Goal: Task Accomplishment & Management: Use online tool/utility

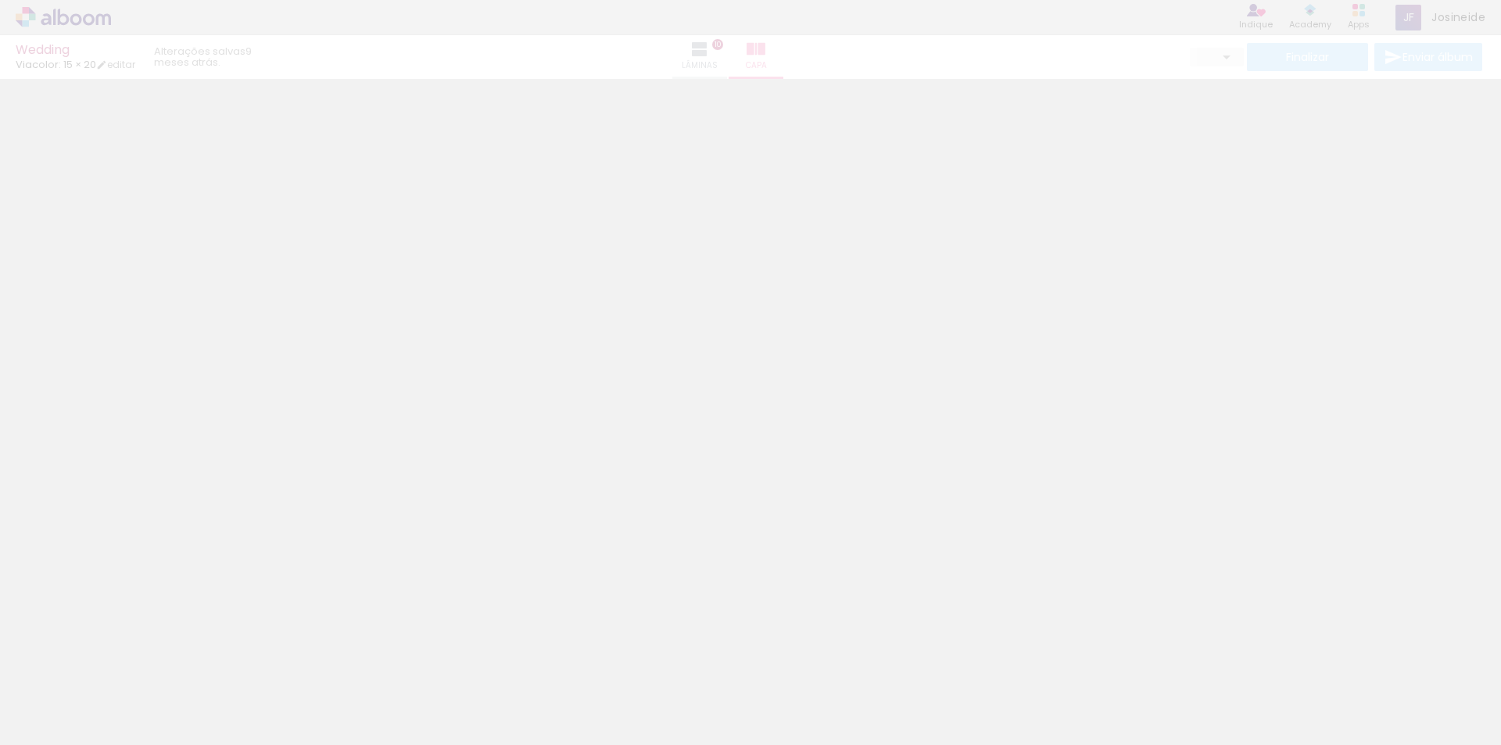
type input "0"
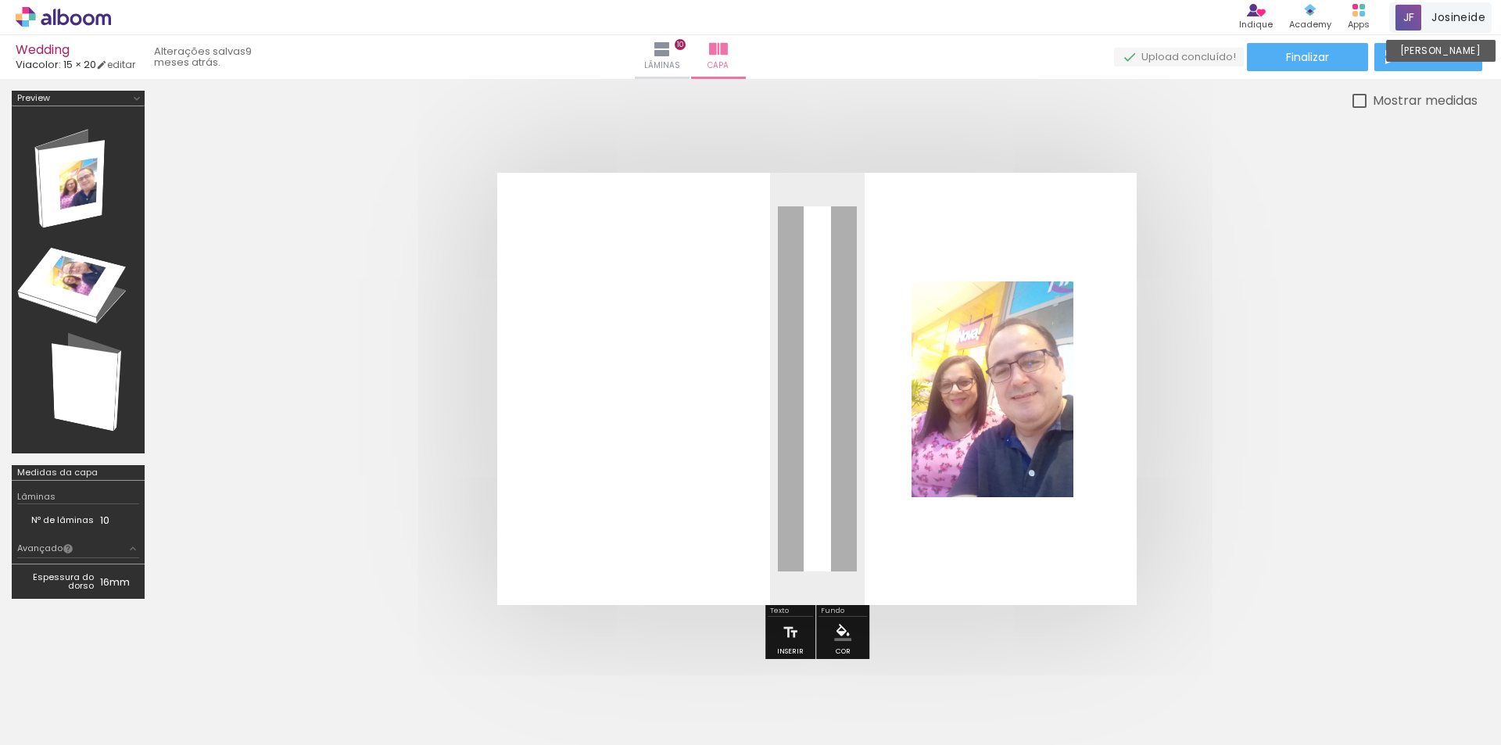
click at [1417, 13] on span at bounding box center [1409, 18] width 26 height 26
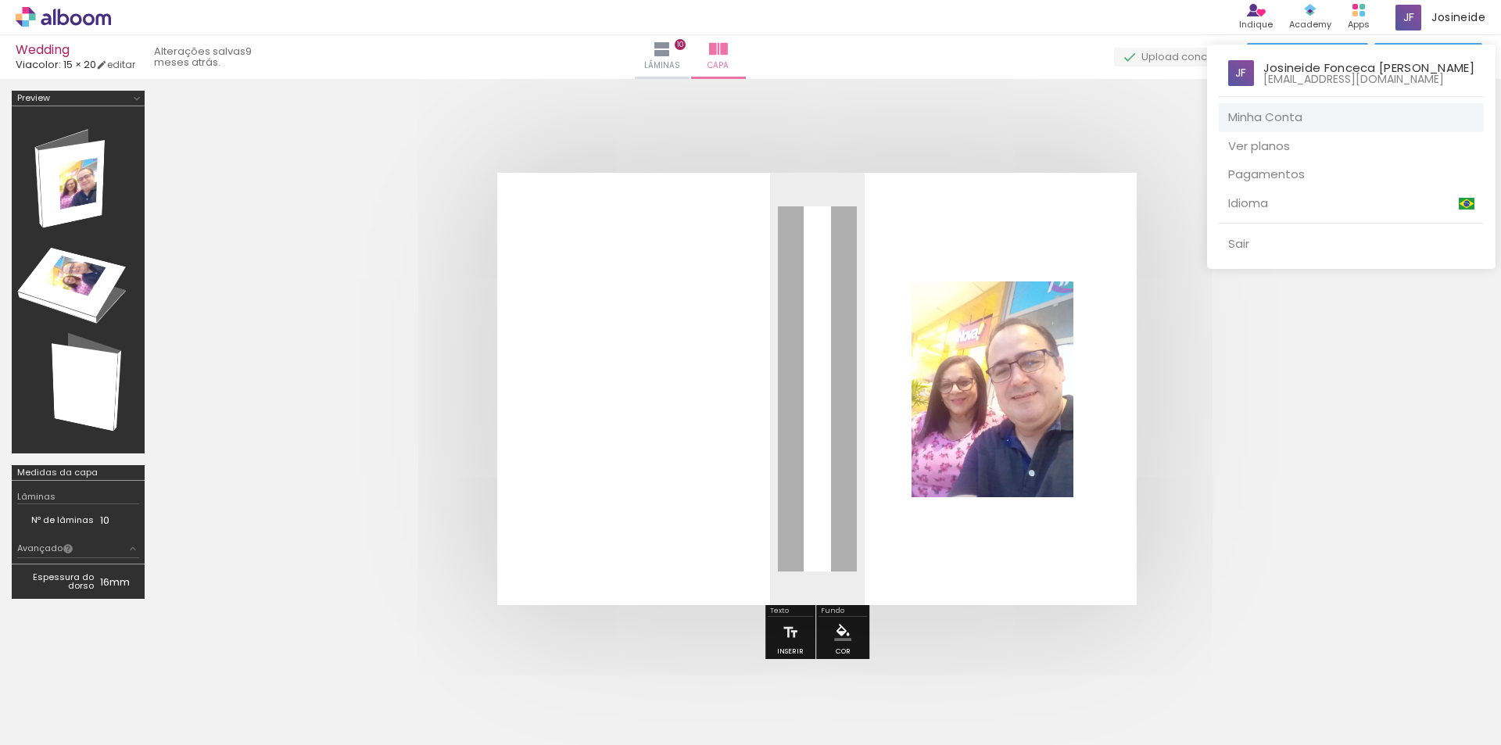
click at [1285, 116] on link "Minha Conta" at bounding box center [1351, 117] width 265 height 29
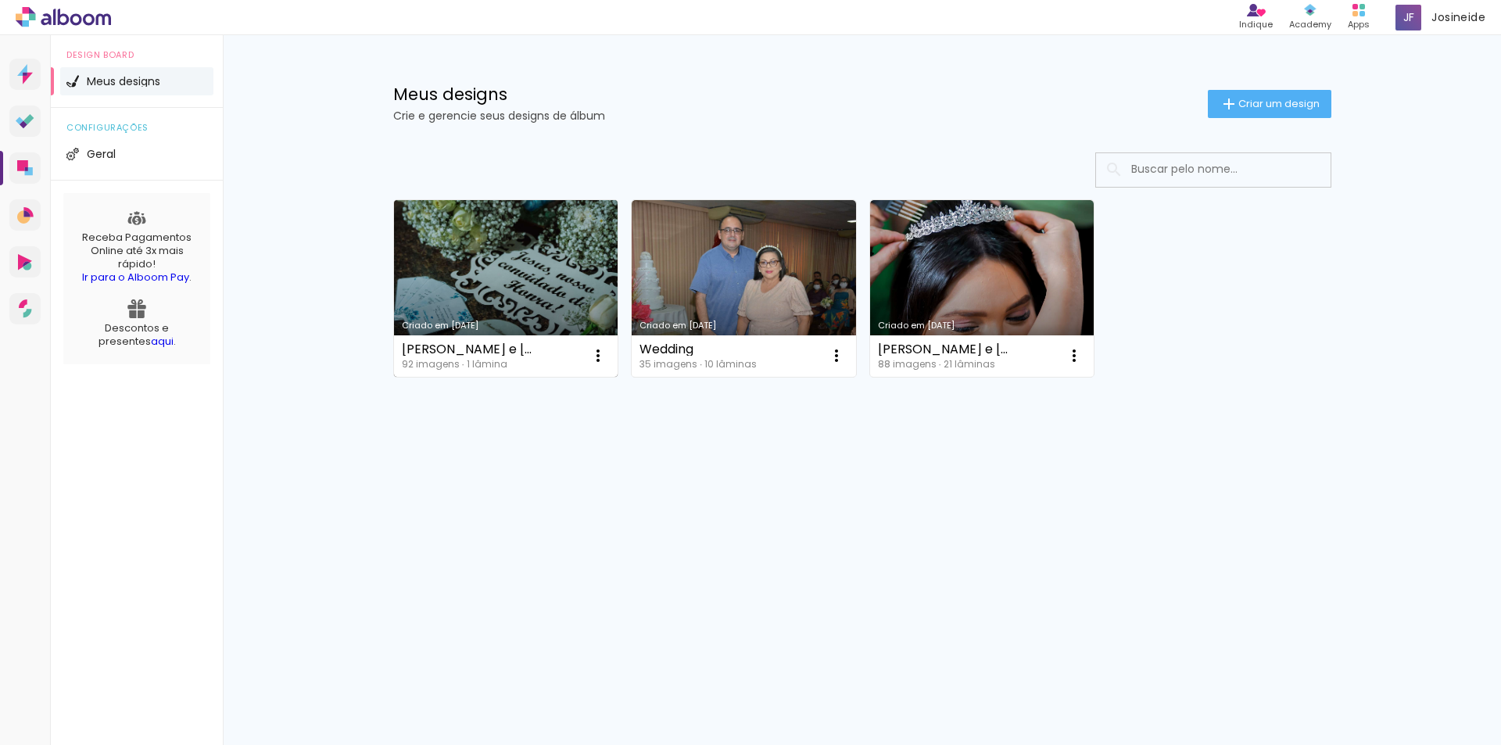
click at [471, 274] on link "Criado em [DATE]" at bounding box center [506, 288] width 224 height 177
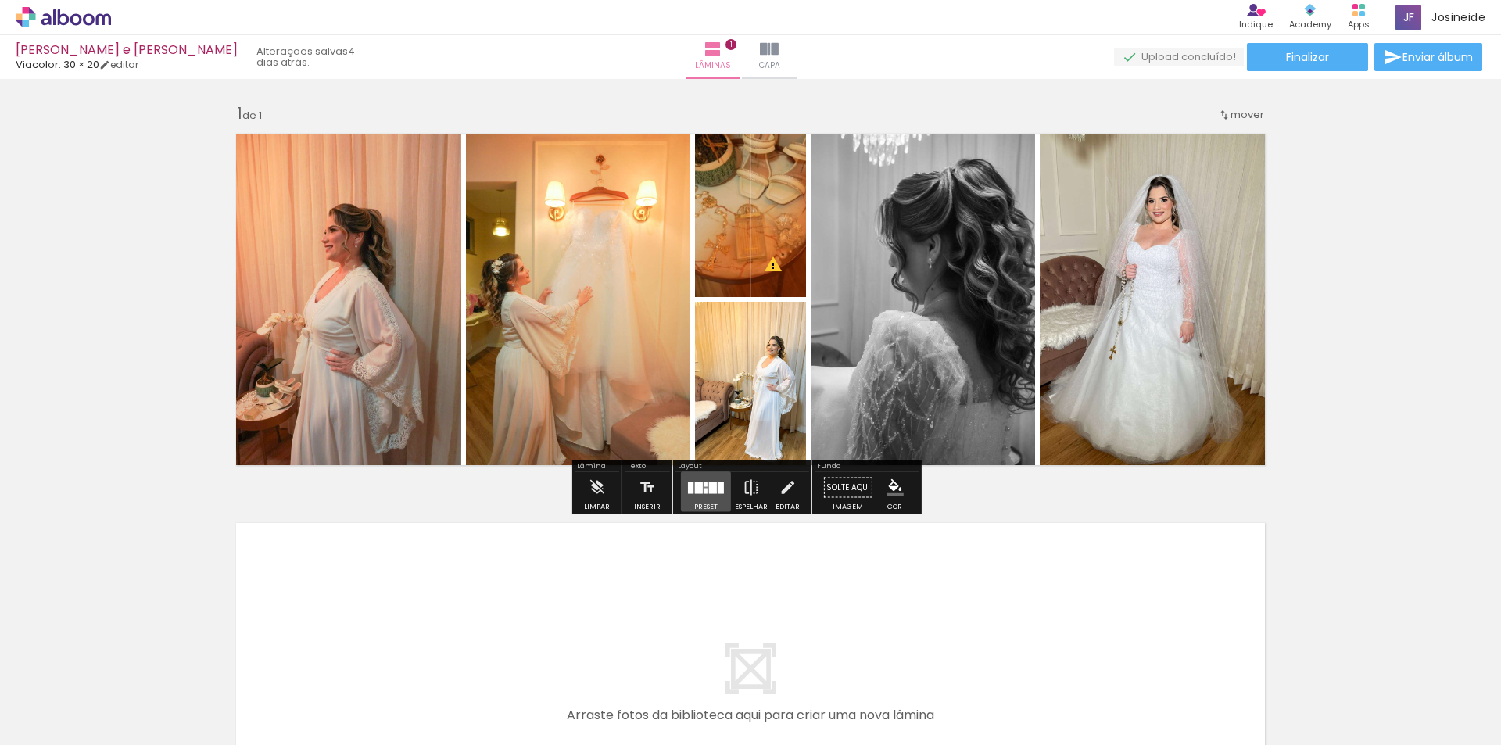
click at [697, 487] on div at bounding box center [699, 488] width 8 height 12
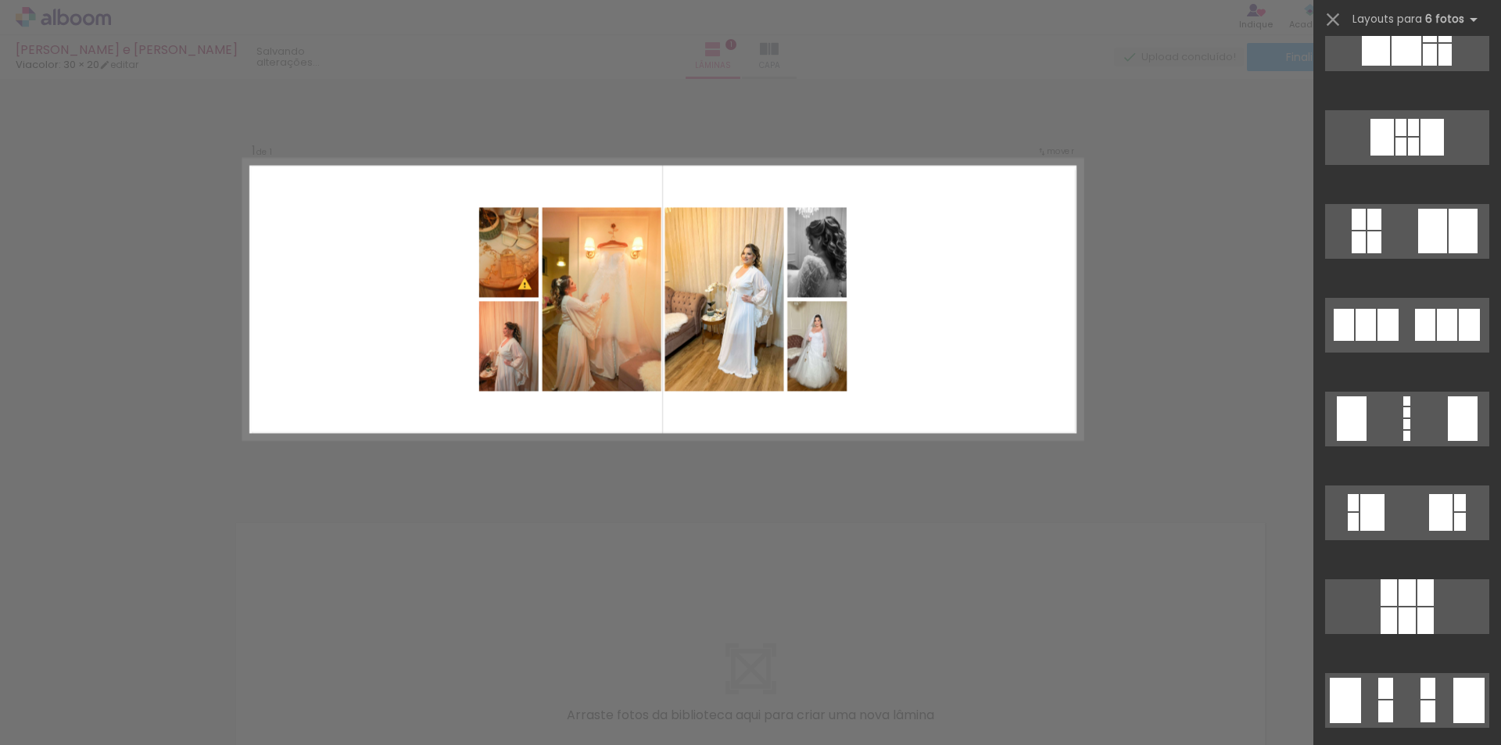
scroll to position [1845, 0]
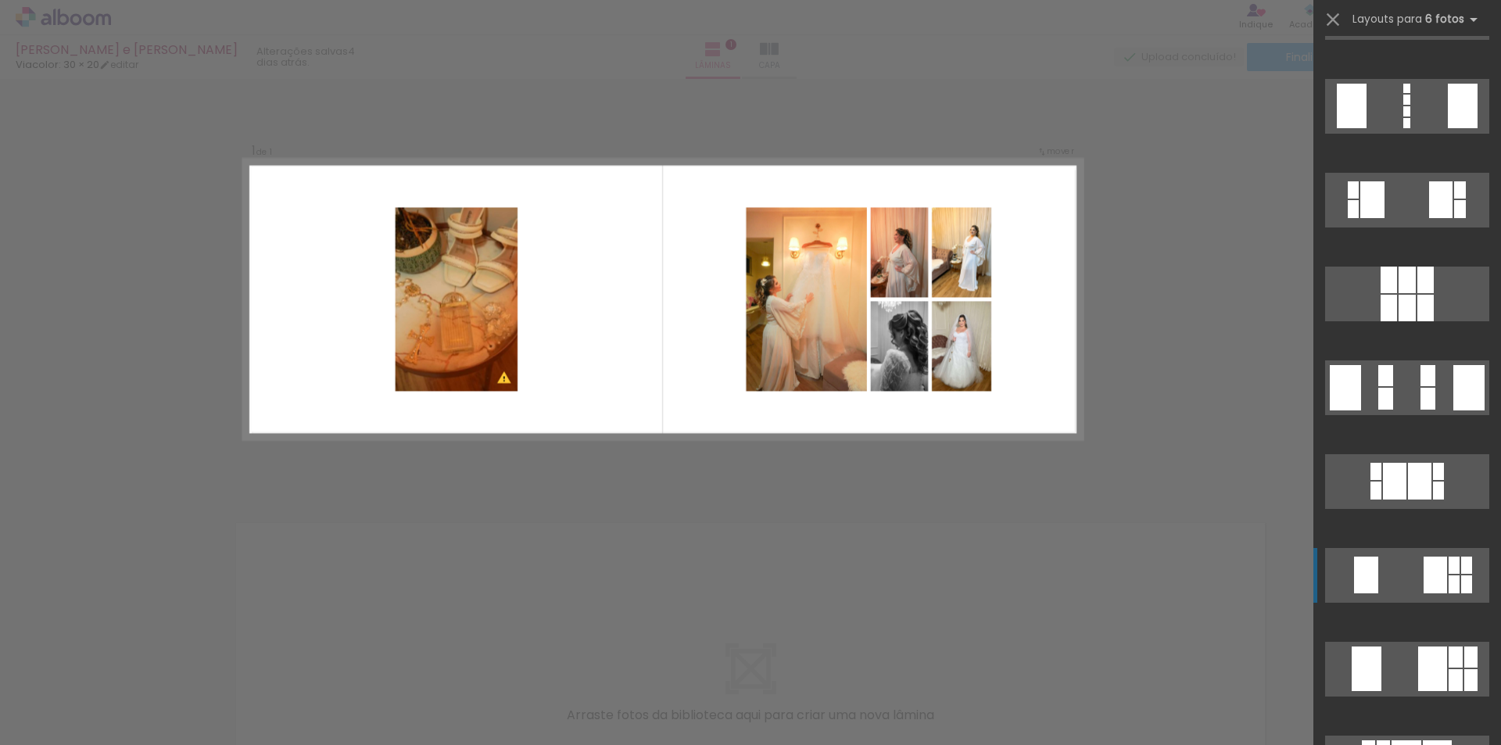
click at [1404, 576] on quentale-layouter at bounding box center [1407, 575] width 164 height 55
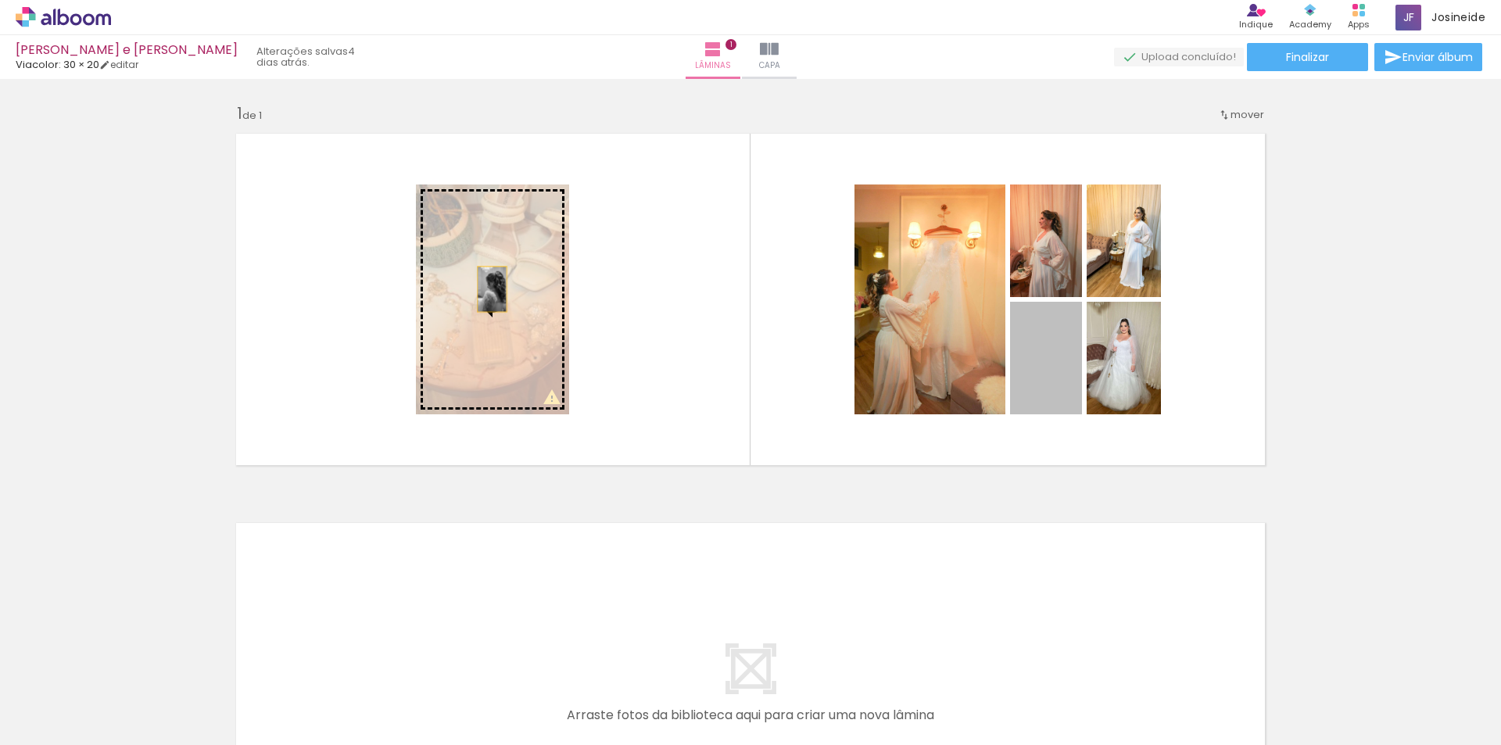
drag, startPoint x: 1055, startPoint y: 377, endPoint x: 486, endPoint y: 289, distance: 575.1
click at [0, 0] on slot at bounding box center [0, 0] width 0 height 0
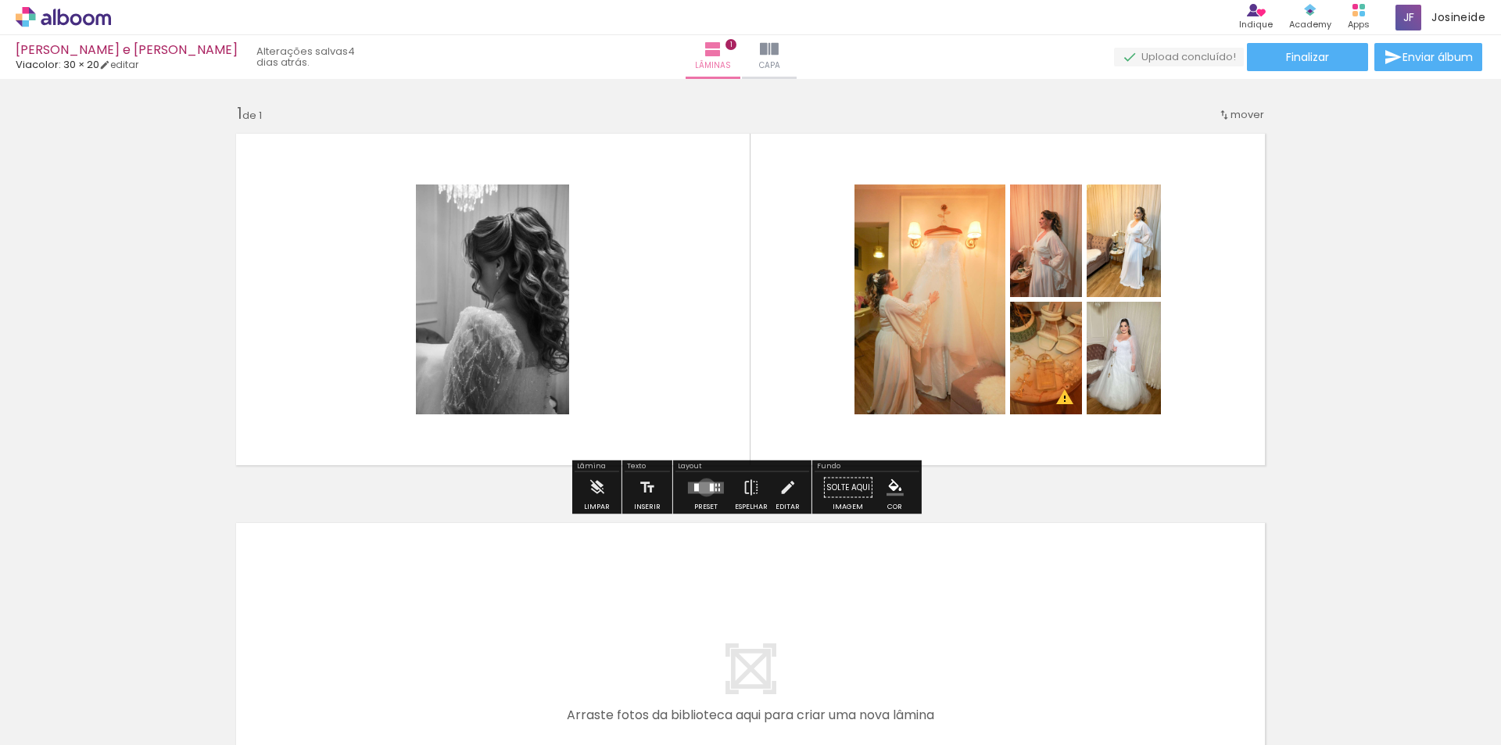
click at [703, 487] on quentale-layouter at bounding box center [706, 488] width 36 height 12
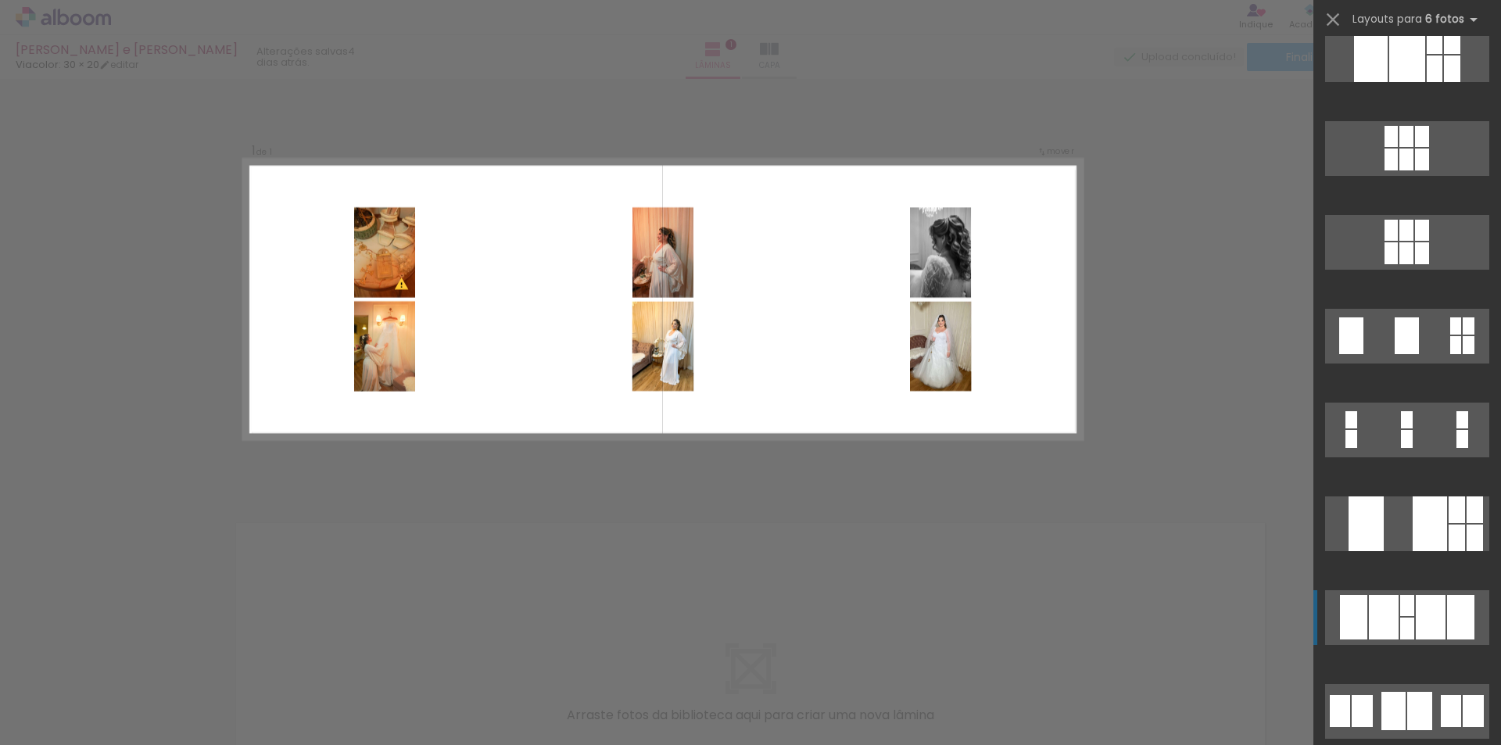
scroll to position [2721, 0]
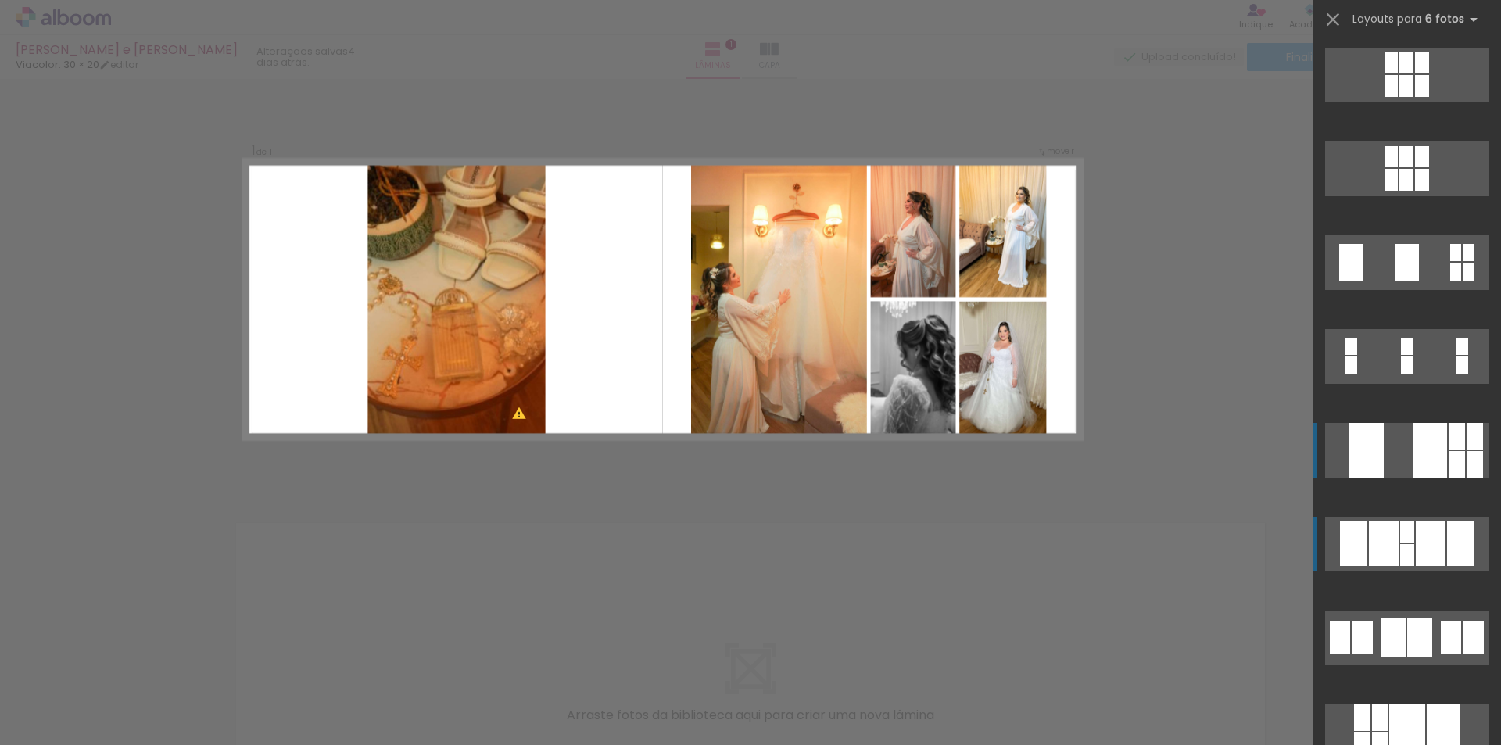
click at [1413, 453] on div at bounding box center [1430, 450] width 34 height 55
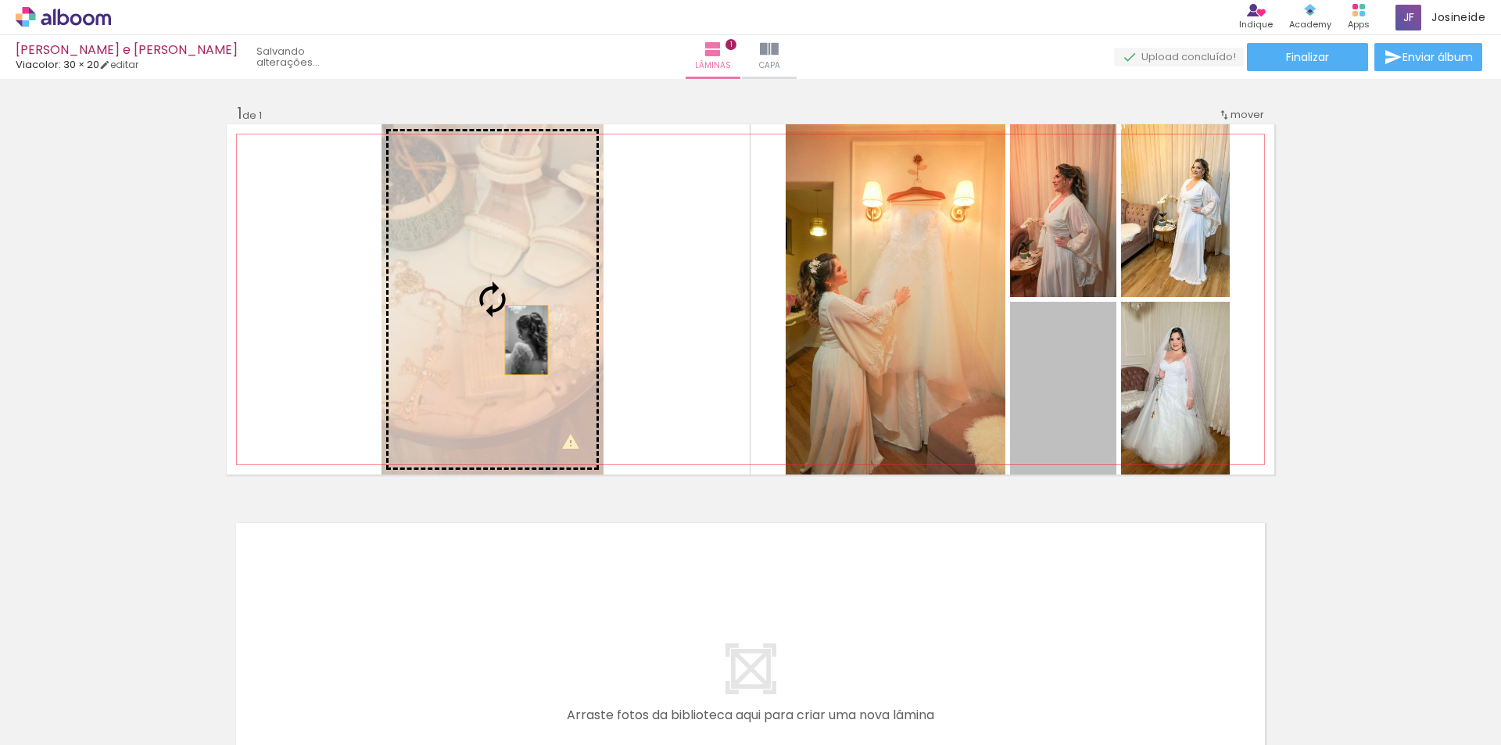
drag, startPoint x: 1069, startPoint y: 418, endPoint x: 521, endPoint y: 340, distance: 553.6
click at [0, 0] on slot at bounding box center [0, 0] width 0 height 0
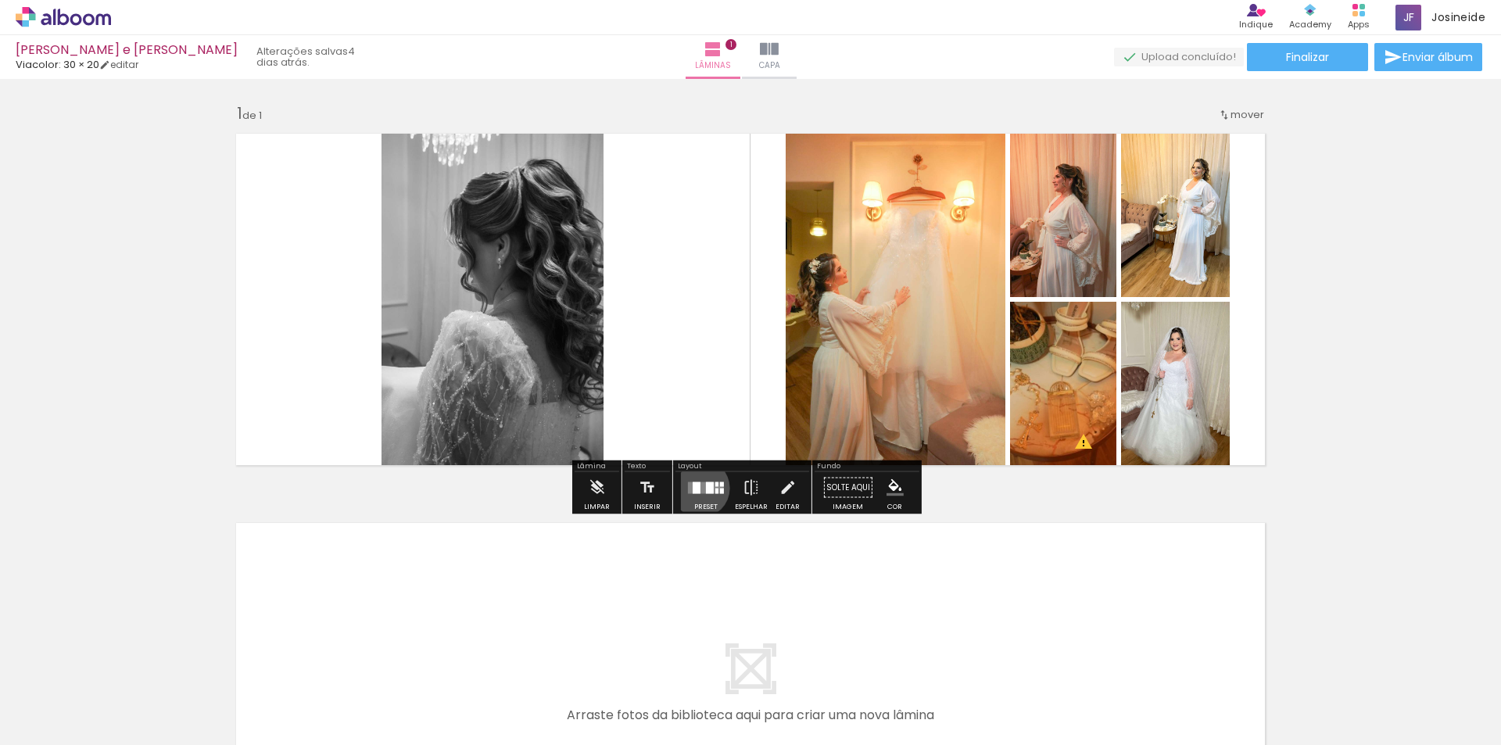
click at [697, 488] on div at bounding box center [697, 488] width 8 height 12
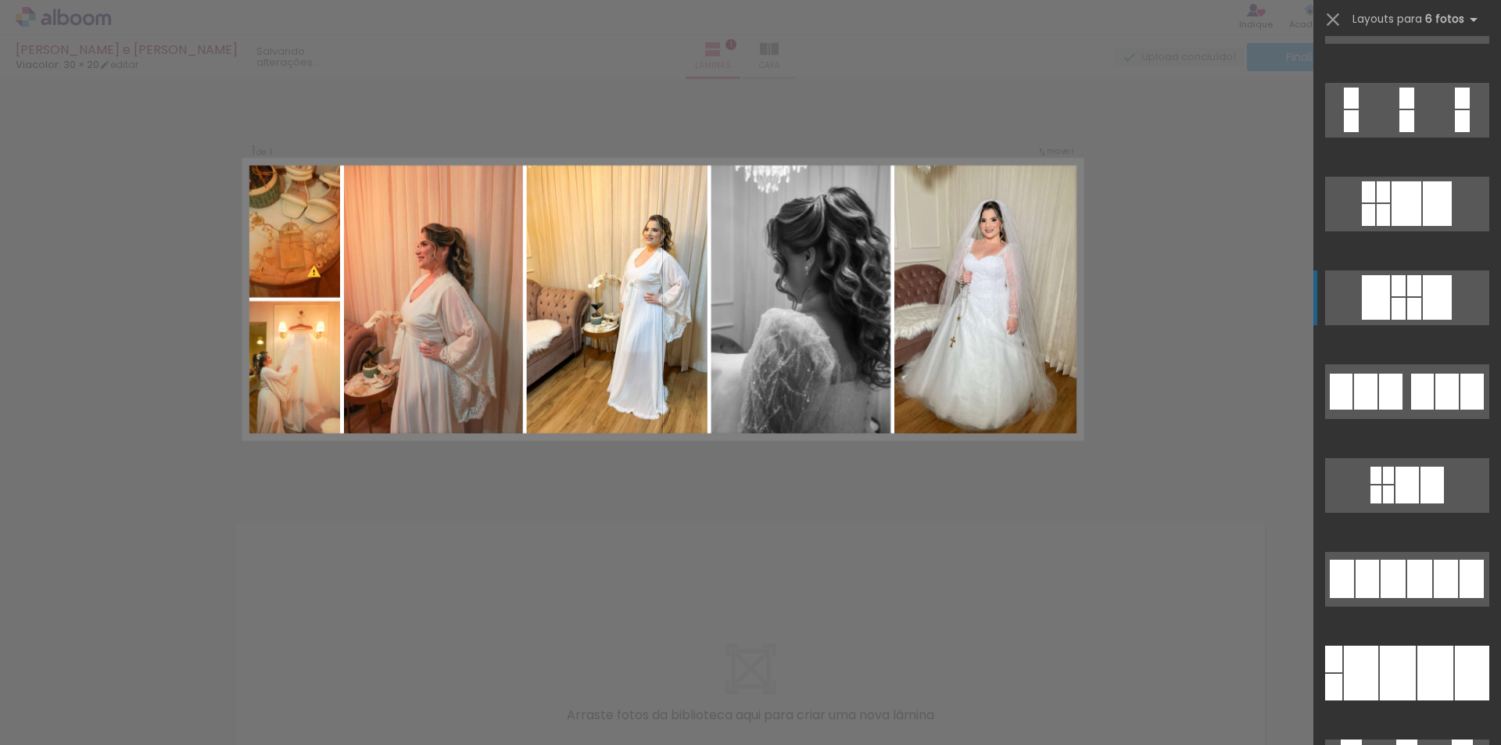
scroll to position [5285, 0]
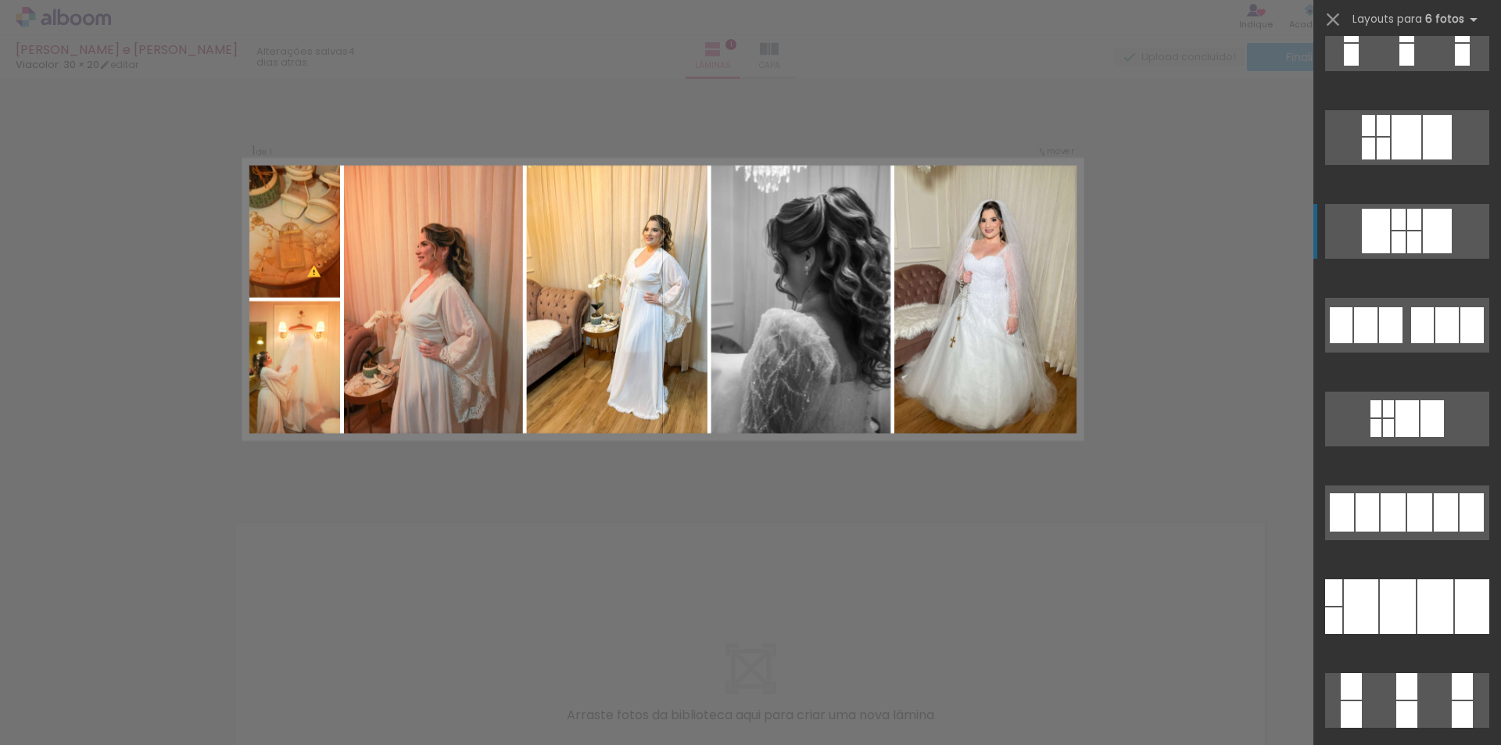
click at [1399, 611] on div at bounding box center [1398, 606] width 36 height 55
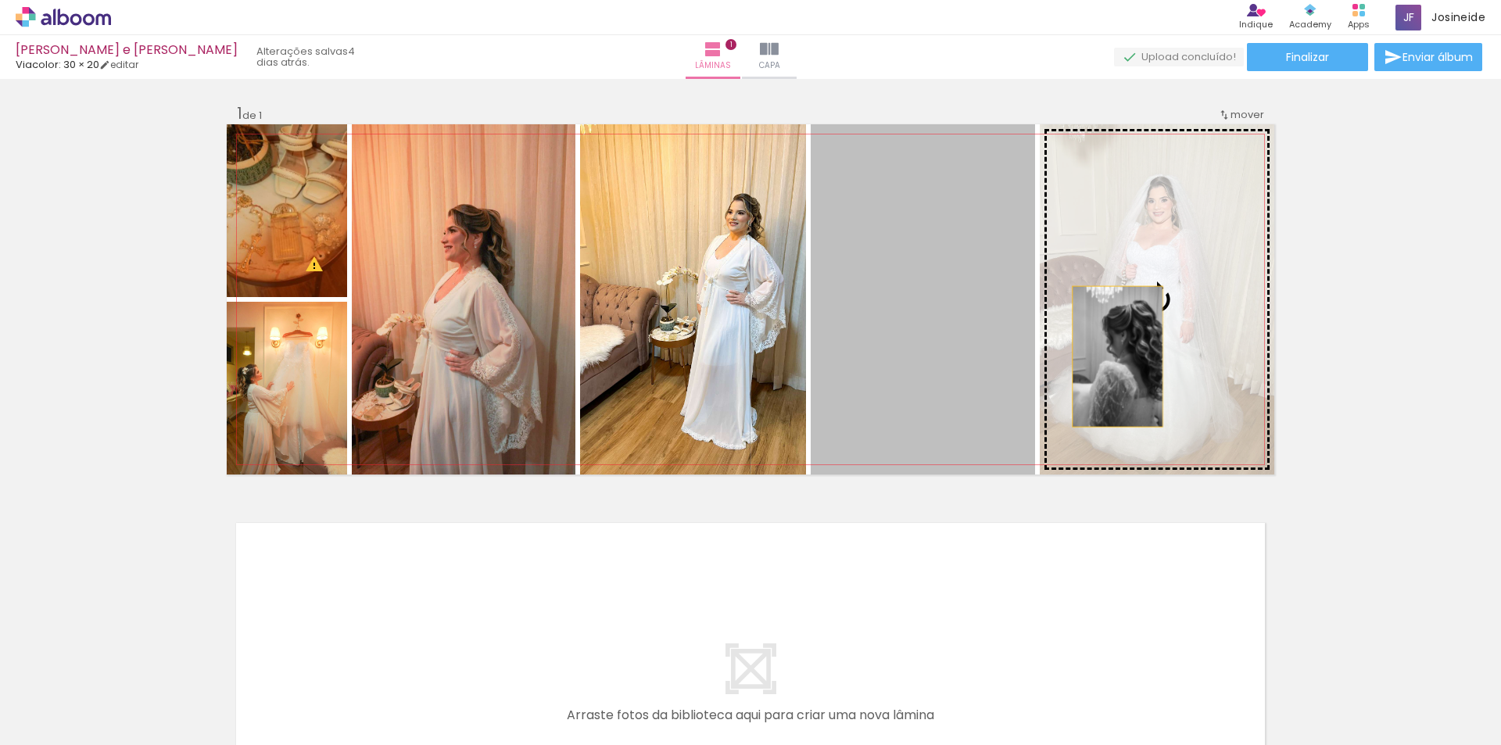
drag, startPoint x: 907, startPoint y: 357, endPoint x: 1112, endPoint y: 357, distance: 204.9
click at [0, 0] on slot at bounding box center [0, 0] width 0 height 0
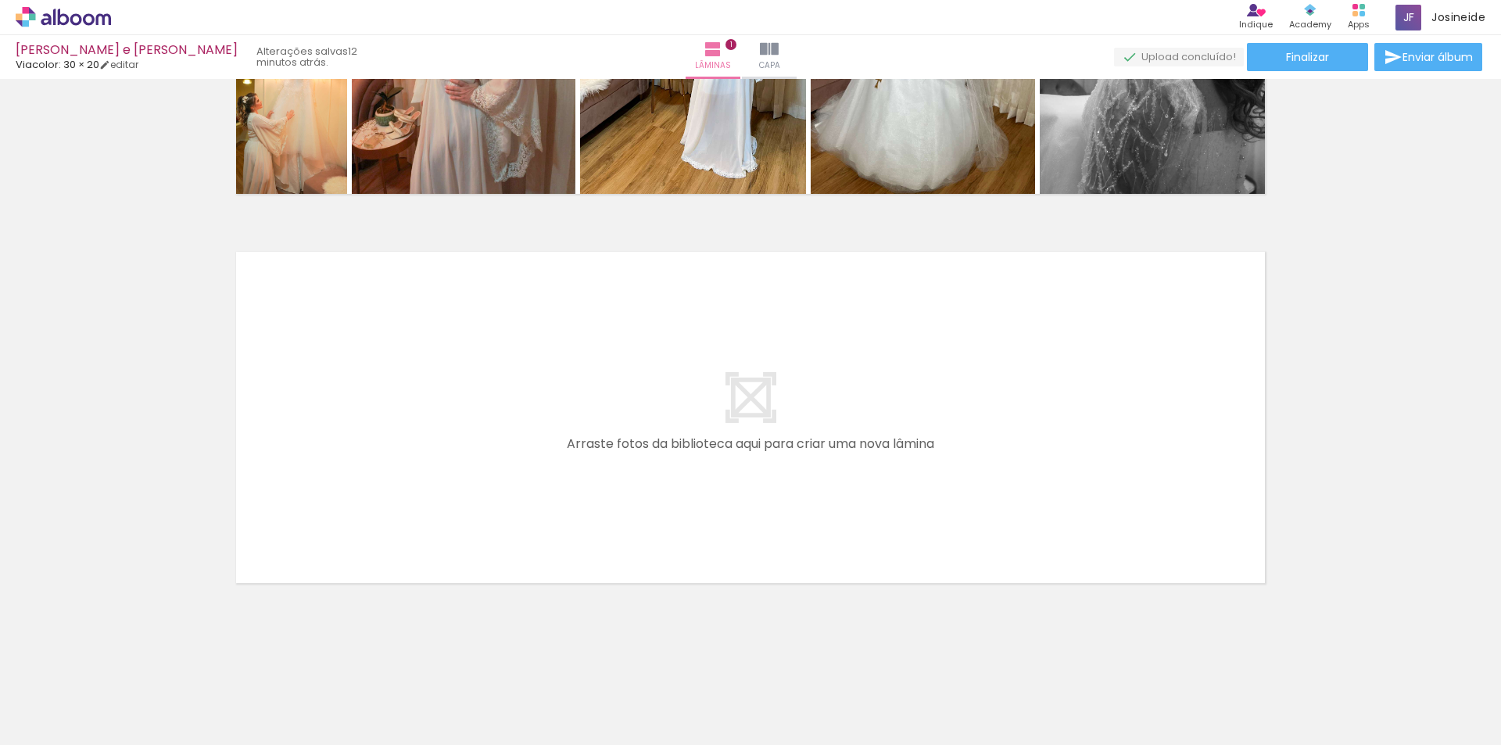
scroll to position [193, 0]
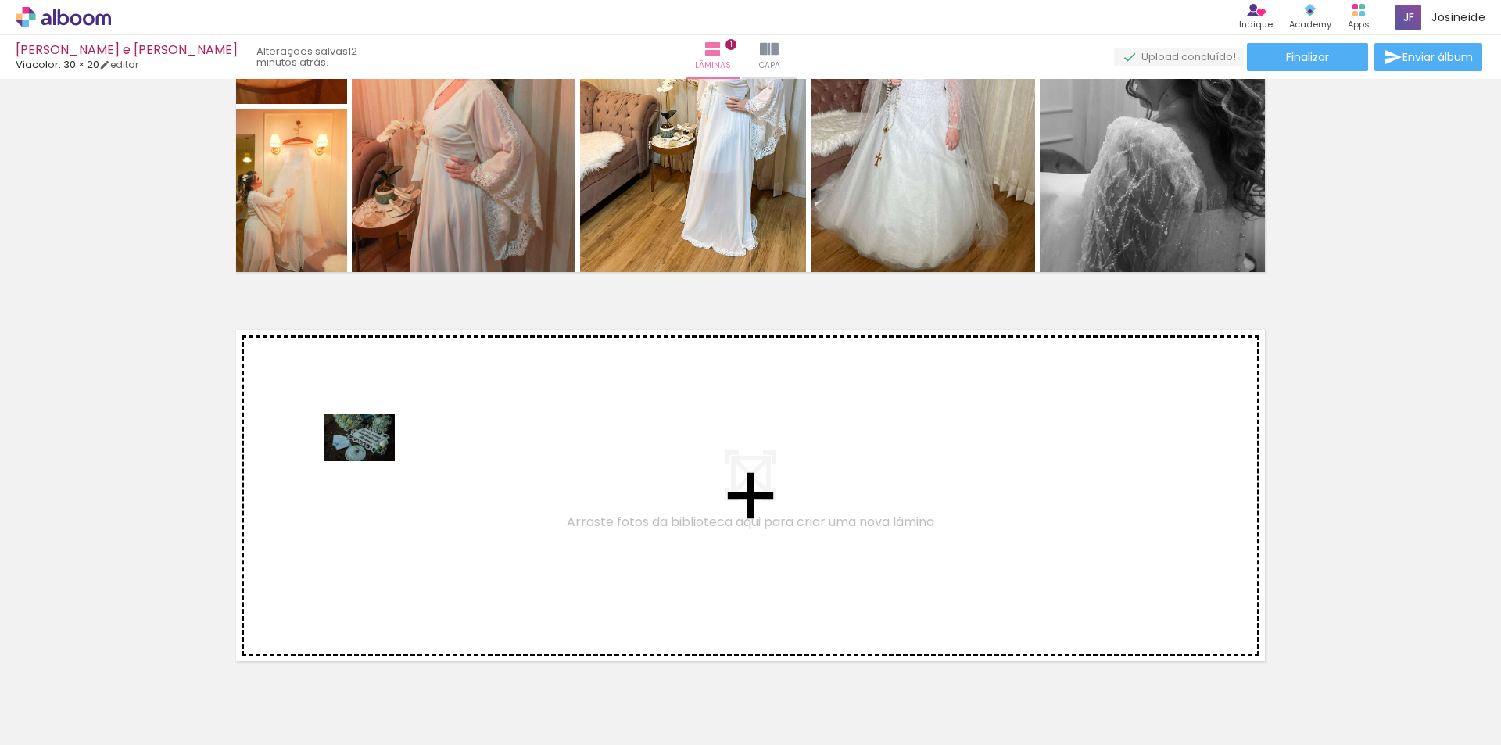
drag, startPoint x: 163, startPoint y: 696, endPoint x: 371, endPoint y: 461, distance: 314.0
click at [371, 461] on quentale-workspace at bounding box center [750, 372] width 1501 height 745
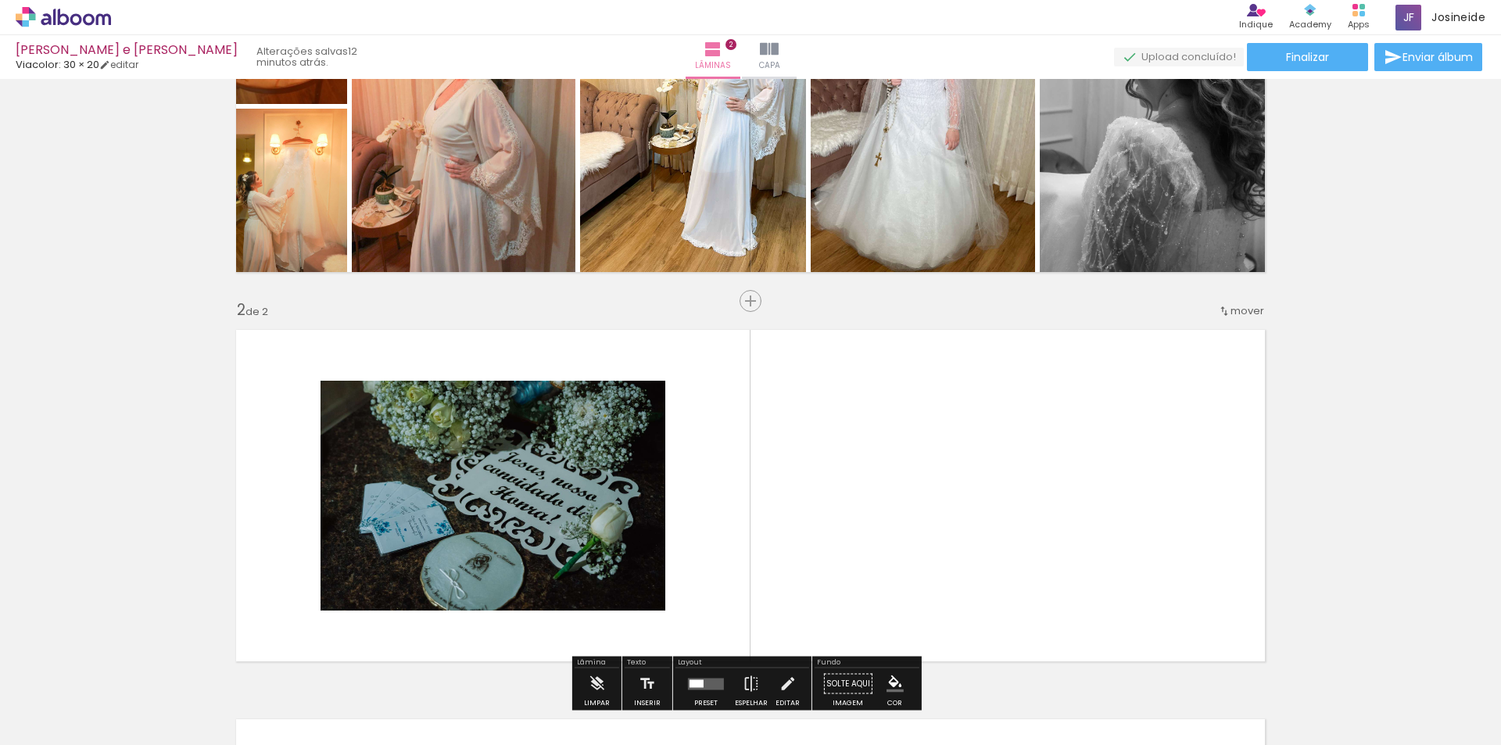
scroll to position [326, 0]
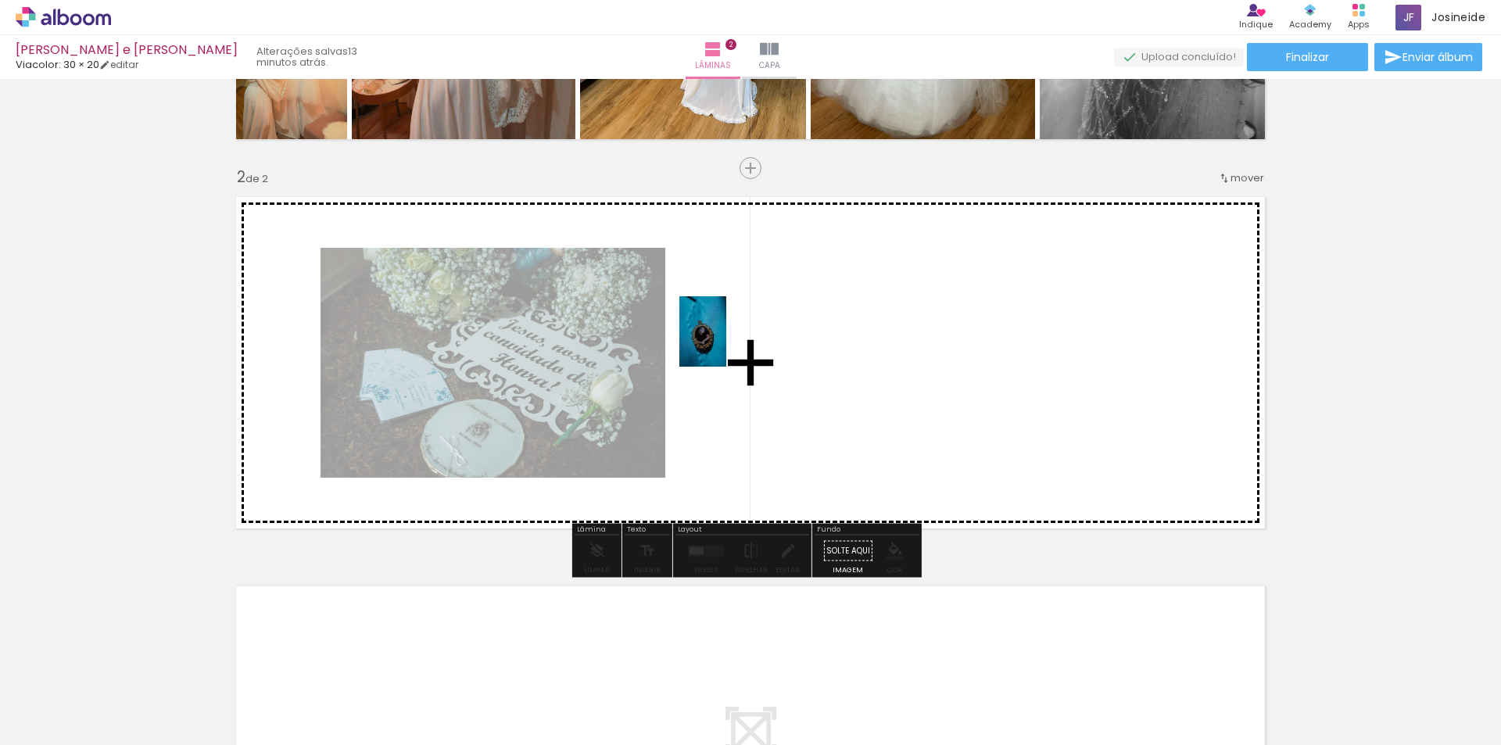
drag, startPoint x: 246, startPoint y: 694, endPoint x: 726, endPoint y: 343, distance: 594.7
click at [726, 343] on quentale-workspace at bounding box center [750, 372] width 1501 height 745
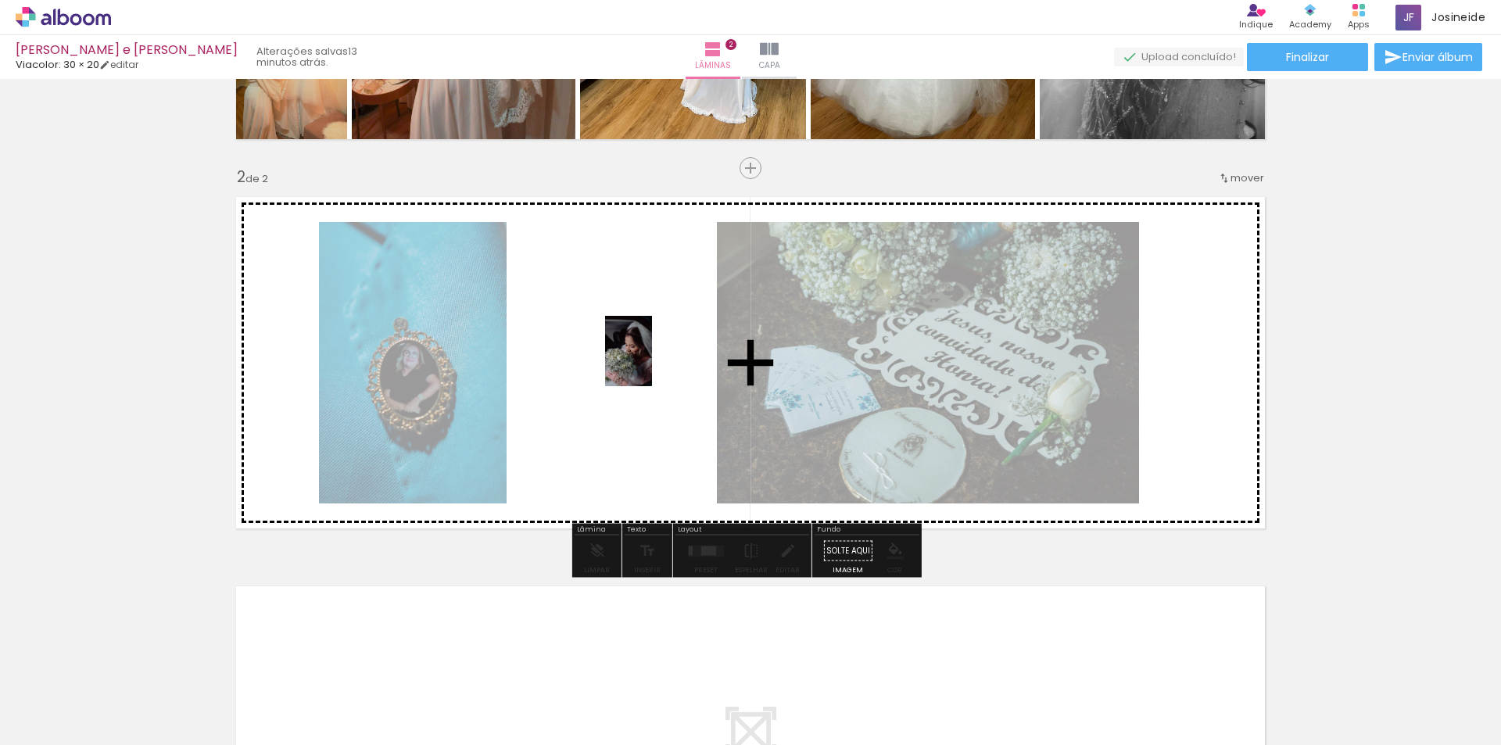
drag, startPoint x: 336, startPoint y: 694, endPoint x: 652, endPoint y: 363, distance: 457.3
click at [652, 363] on quentale-workspace at bounding box center [750, 372] width 1501 height 745
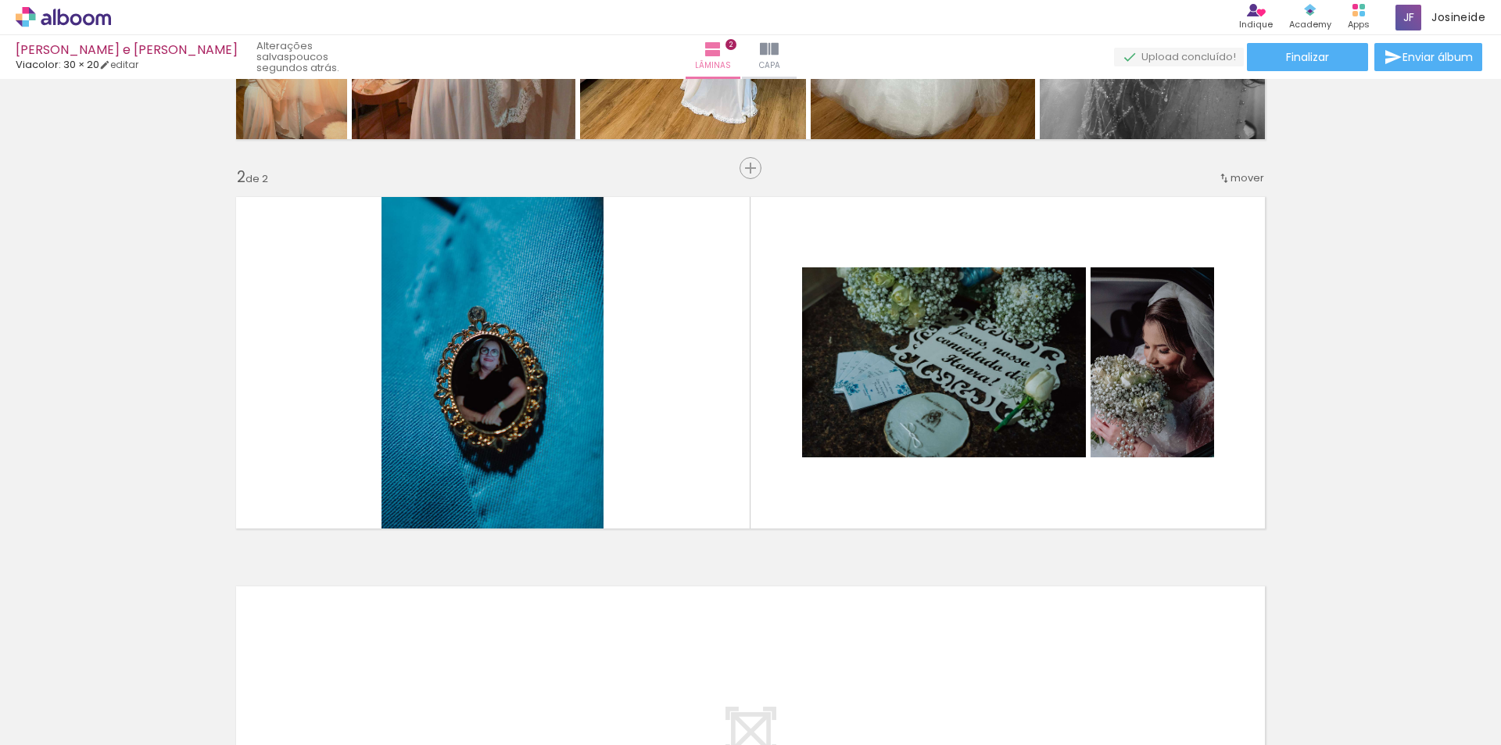
scroll to position [0, 719]
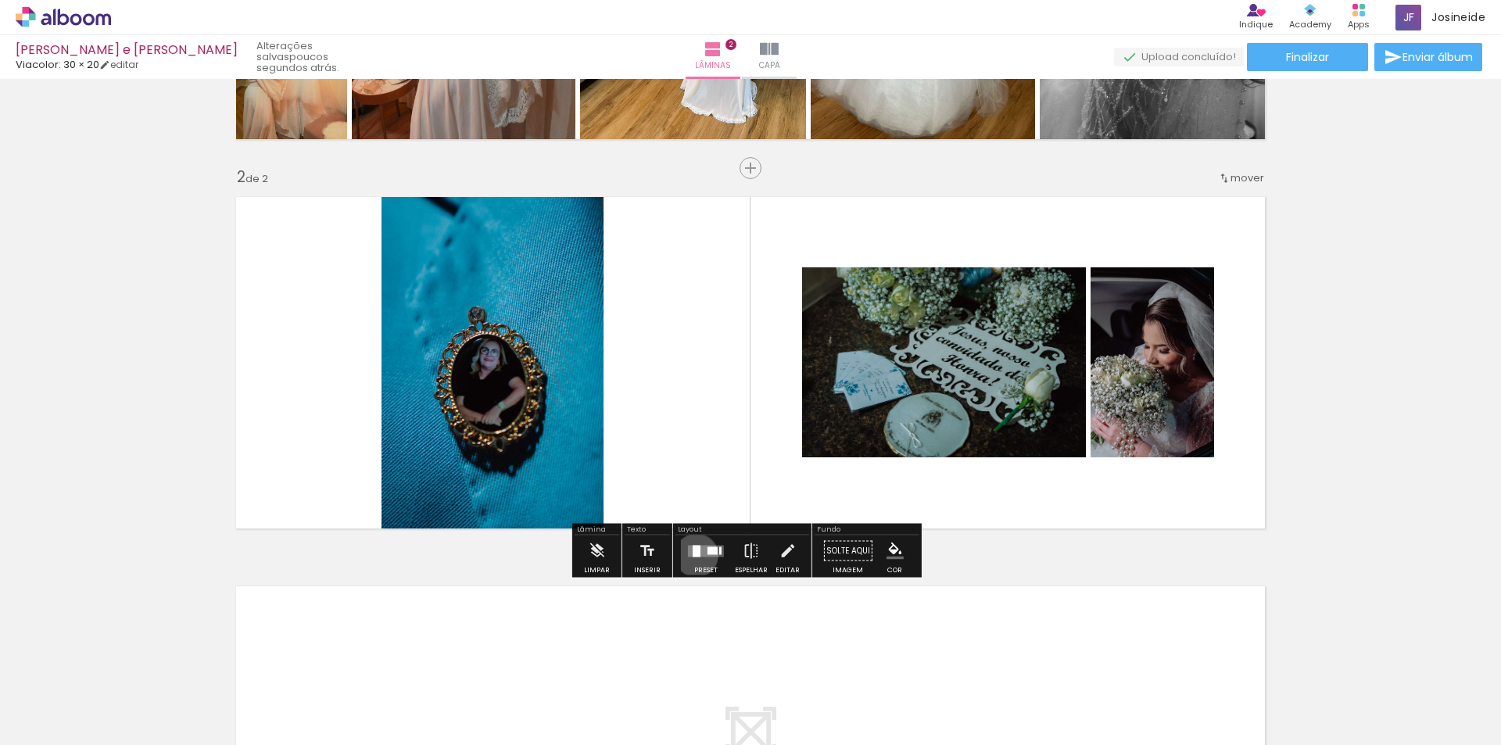
click at [693, 555] on div at bounding box center [697, 551] width 8 height 12
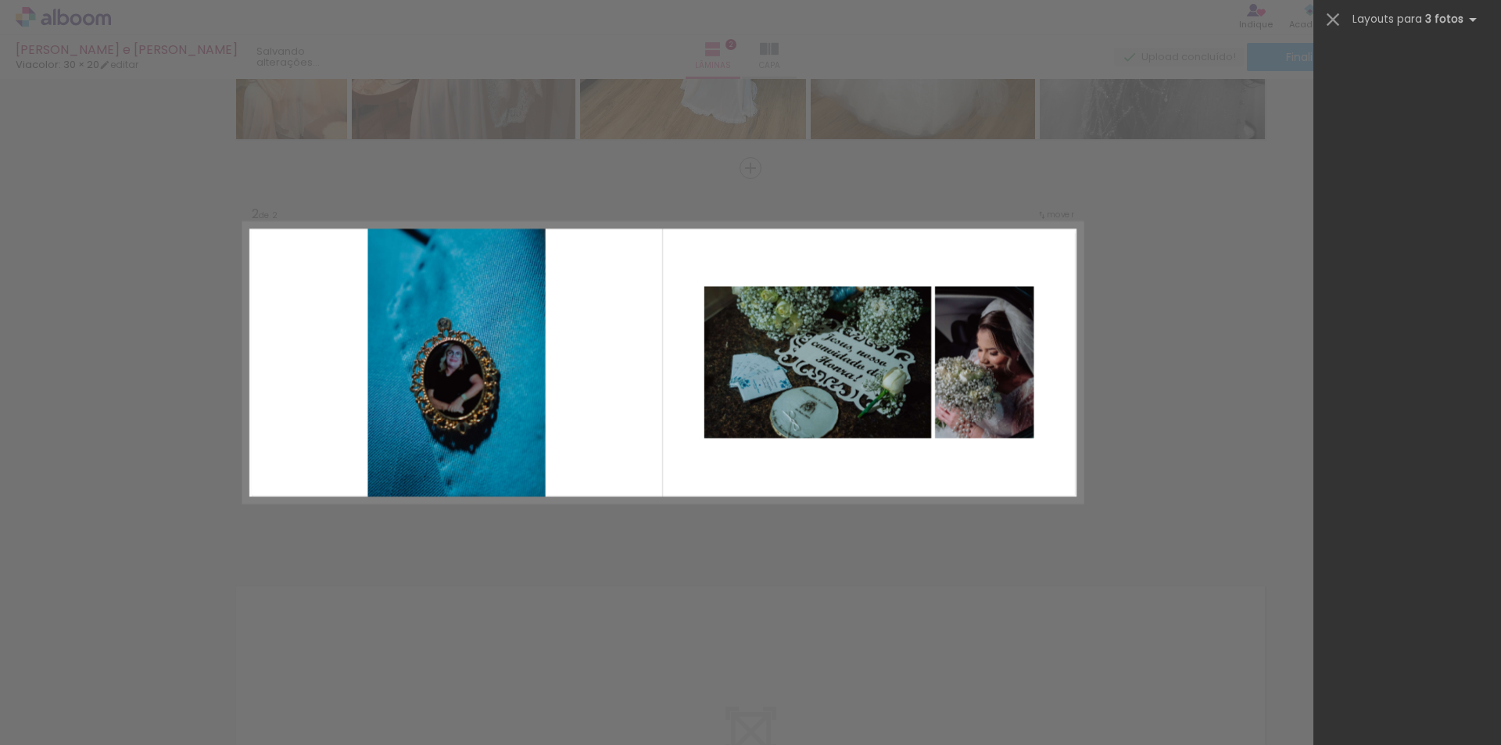
scroll to position [0, 0]
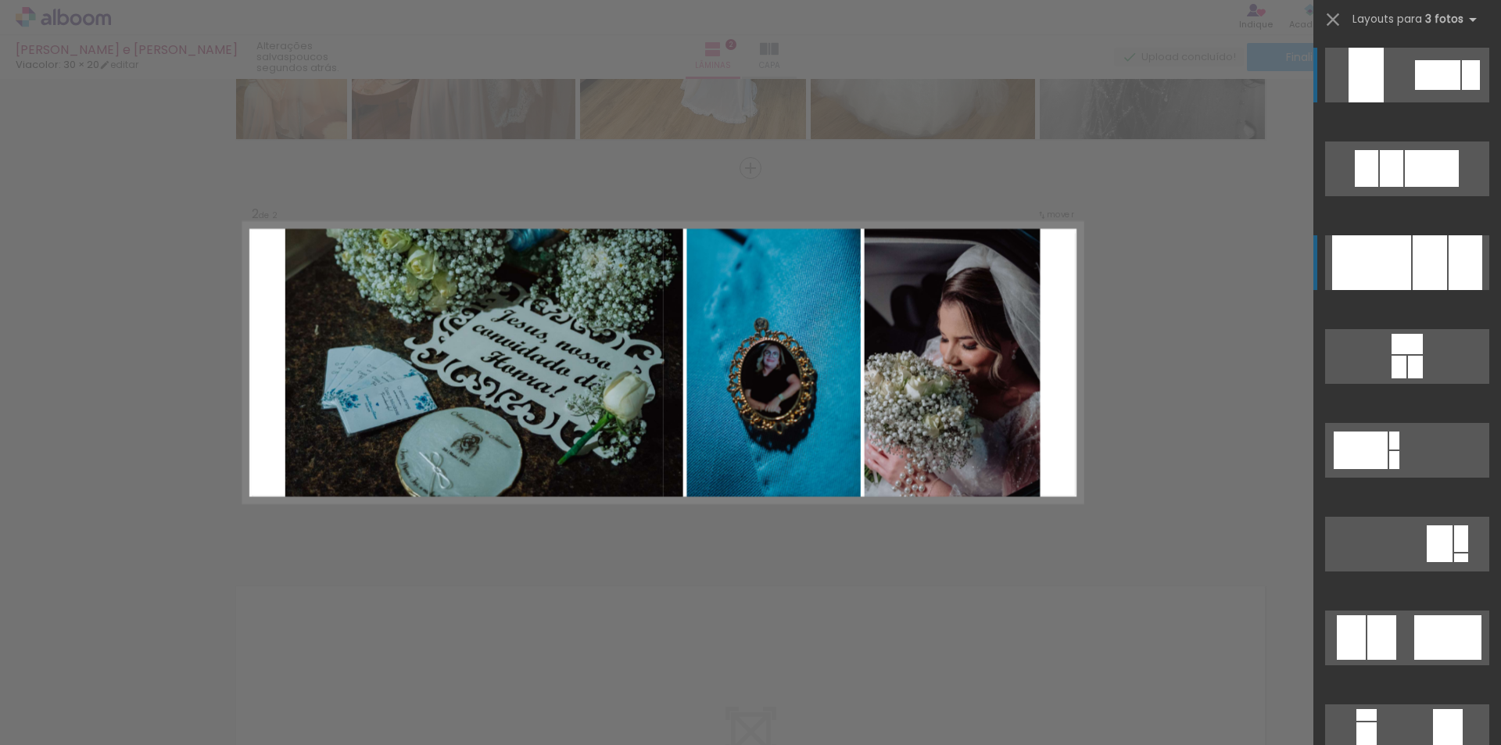
click at [1387, 263] on div at bounding box center [1371, 262] width 79 height 55
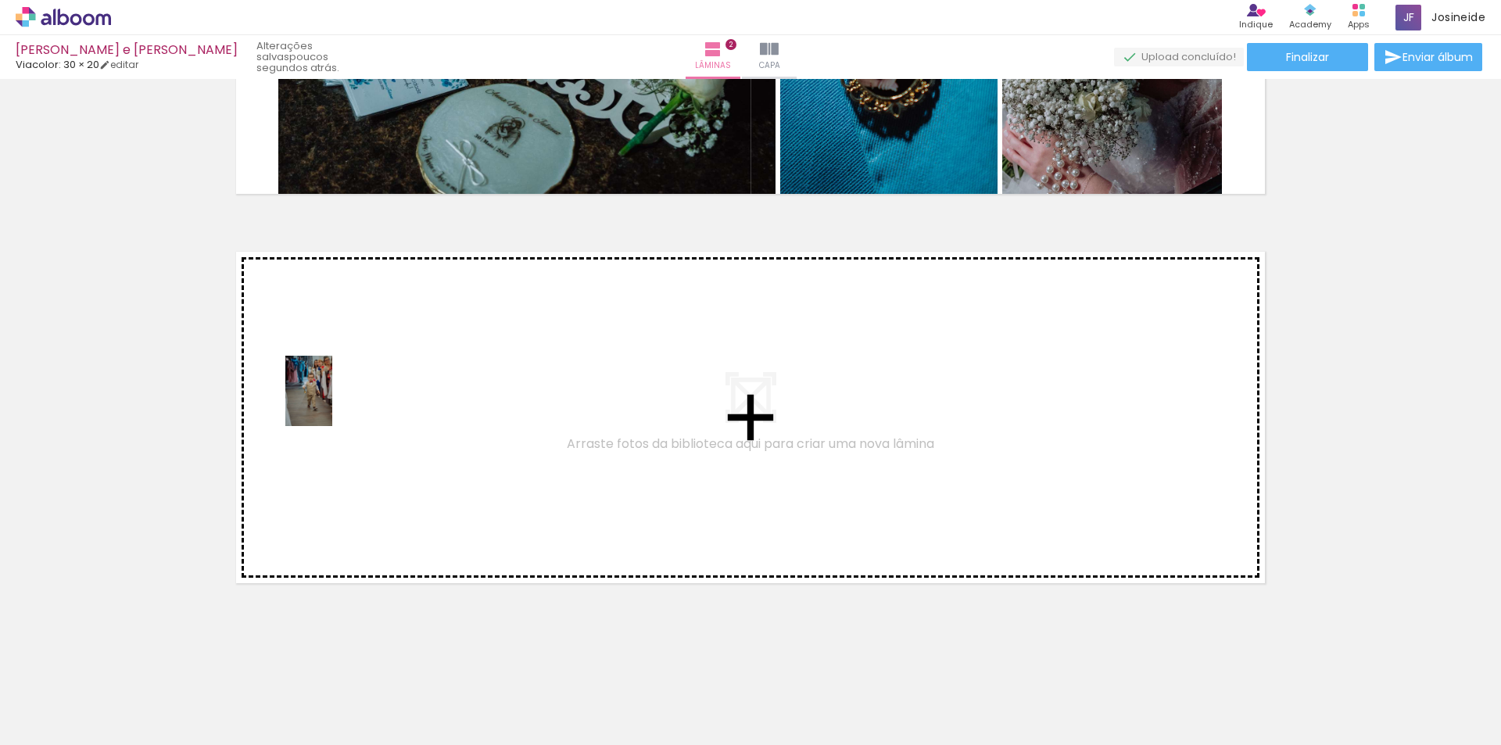
drag, startPoint x: 428, startPoint y: 711, endPoint x: 332, endPoint y: 403, distance: 322.7
click at [332, 403] on quentale-workspace at bounding box center [750, 372] width 1501 height 745
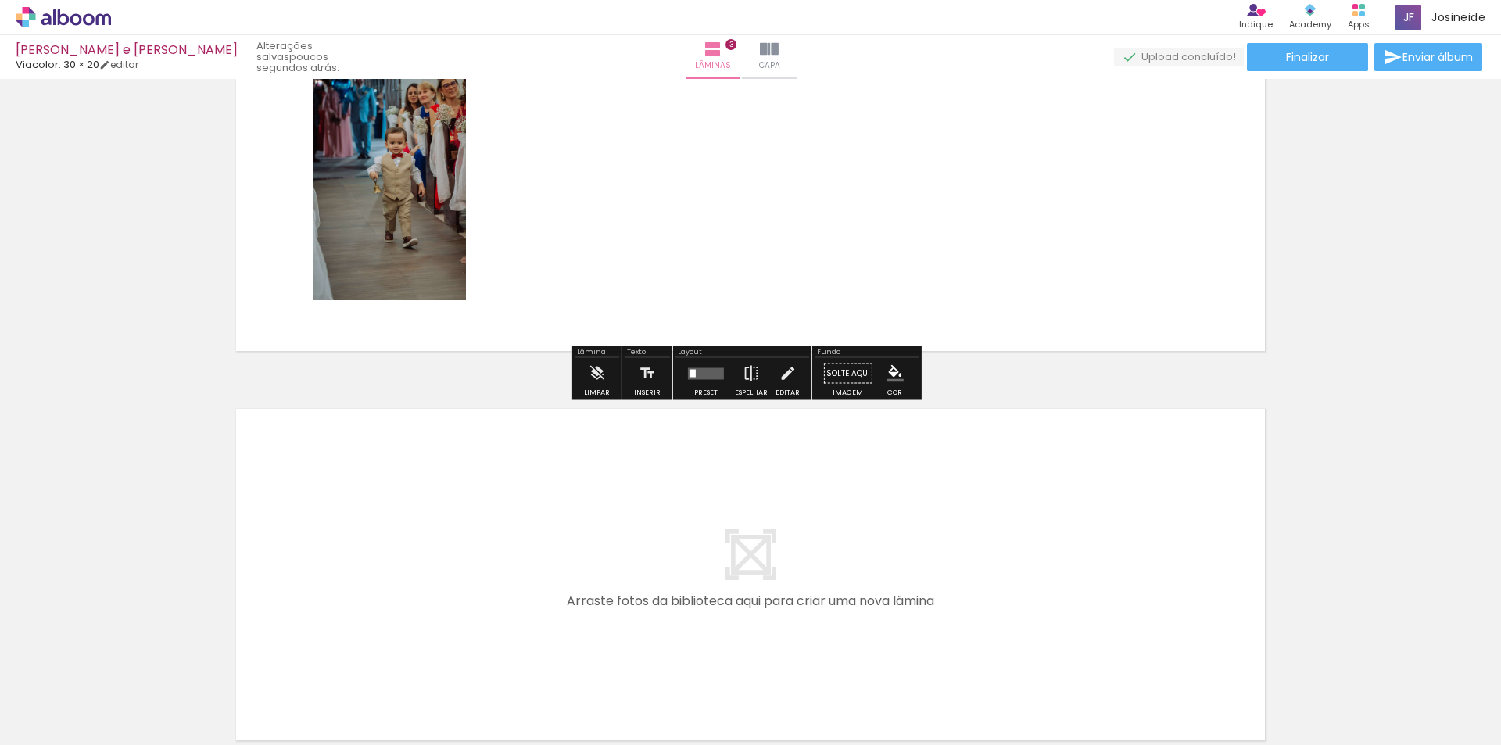
scroll to position [950, 0]
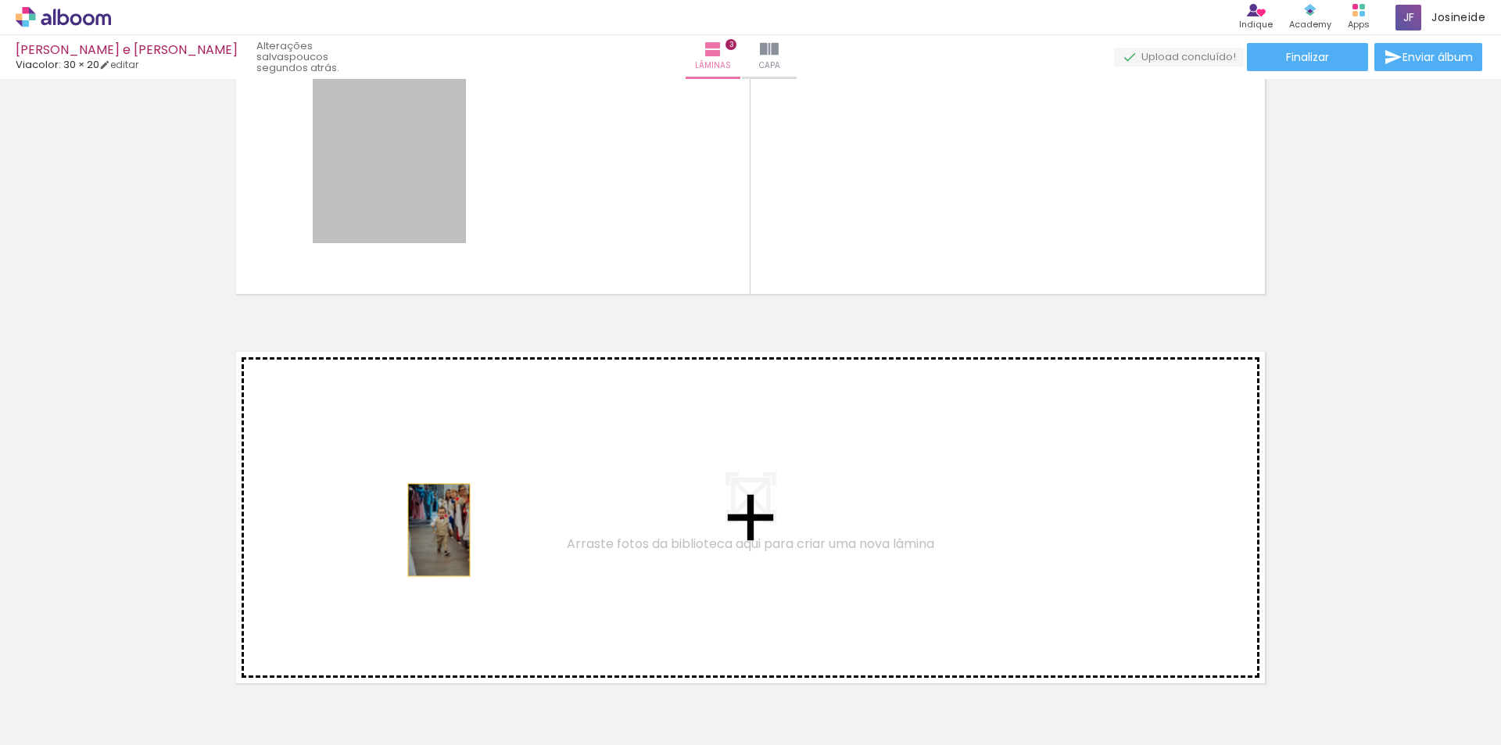
drag, startPoint x: 389, startPoint y: 204, endPoint x: 433, endPoint y: 530, distance: 329.0
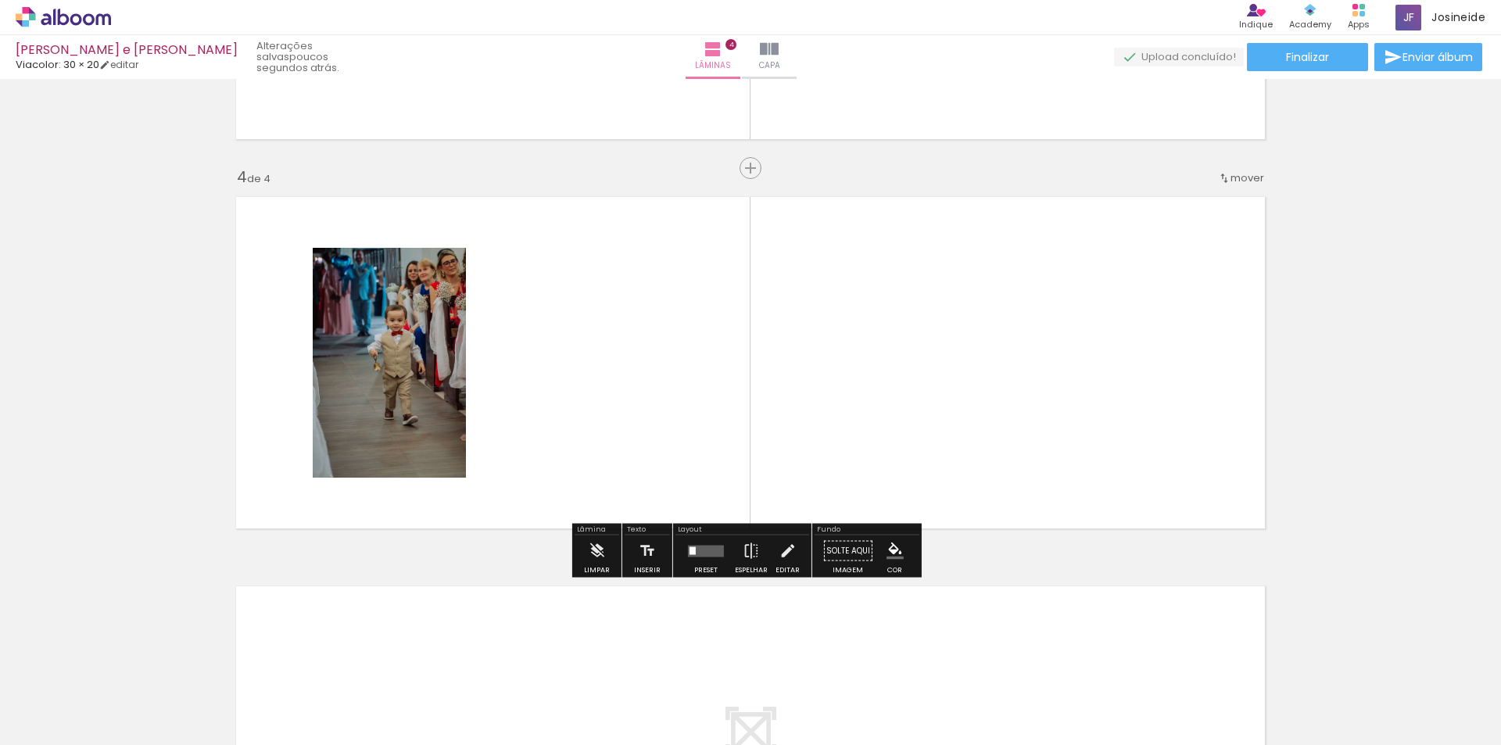
scroll to position [1027, 0]
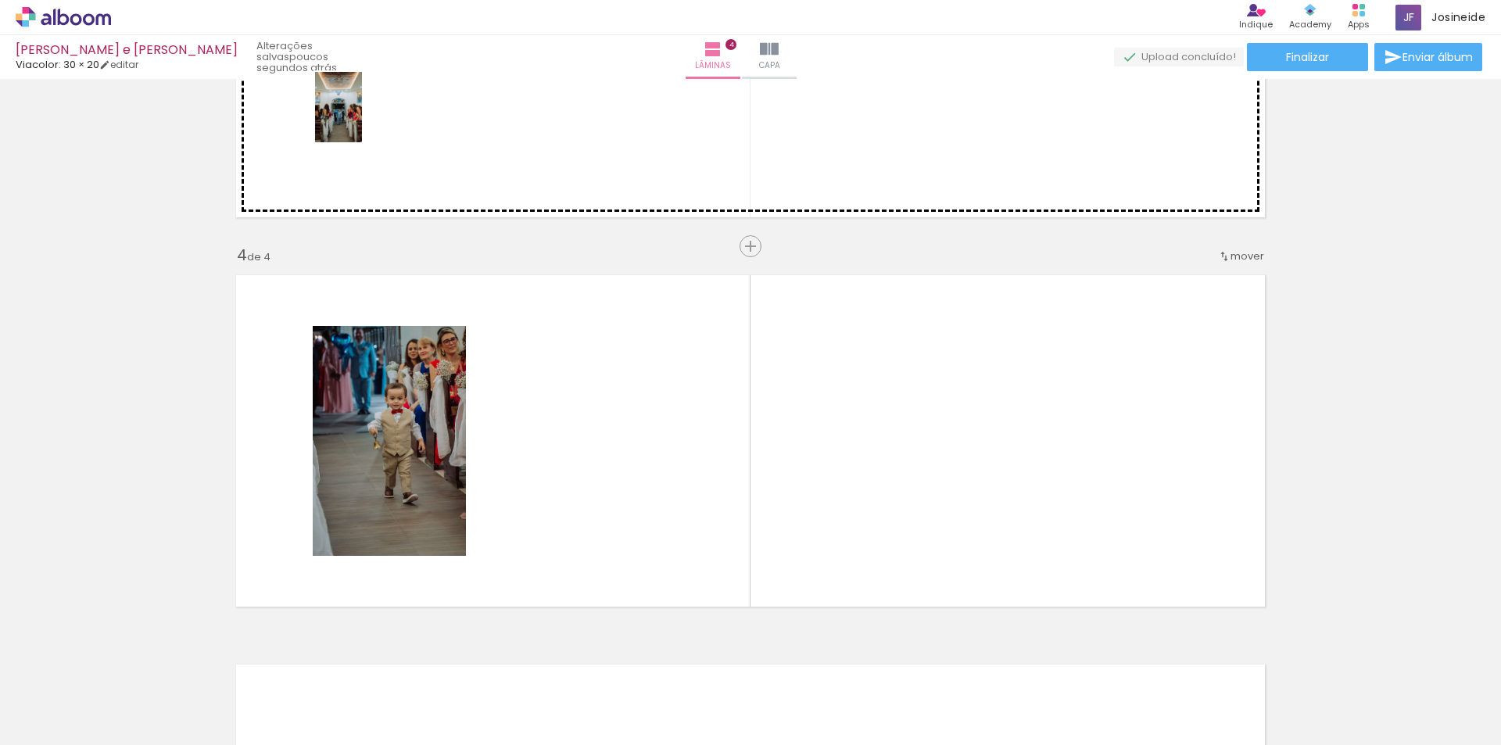
drag, startPoint x: 520, startPoint y: 720, endPoint x: 361, endPoint y: 121, distance: 619.6
click at [361, 121] on quentale-workspace at bounding box center [750, 372] width 1501 height 745
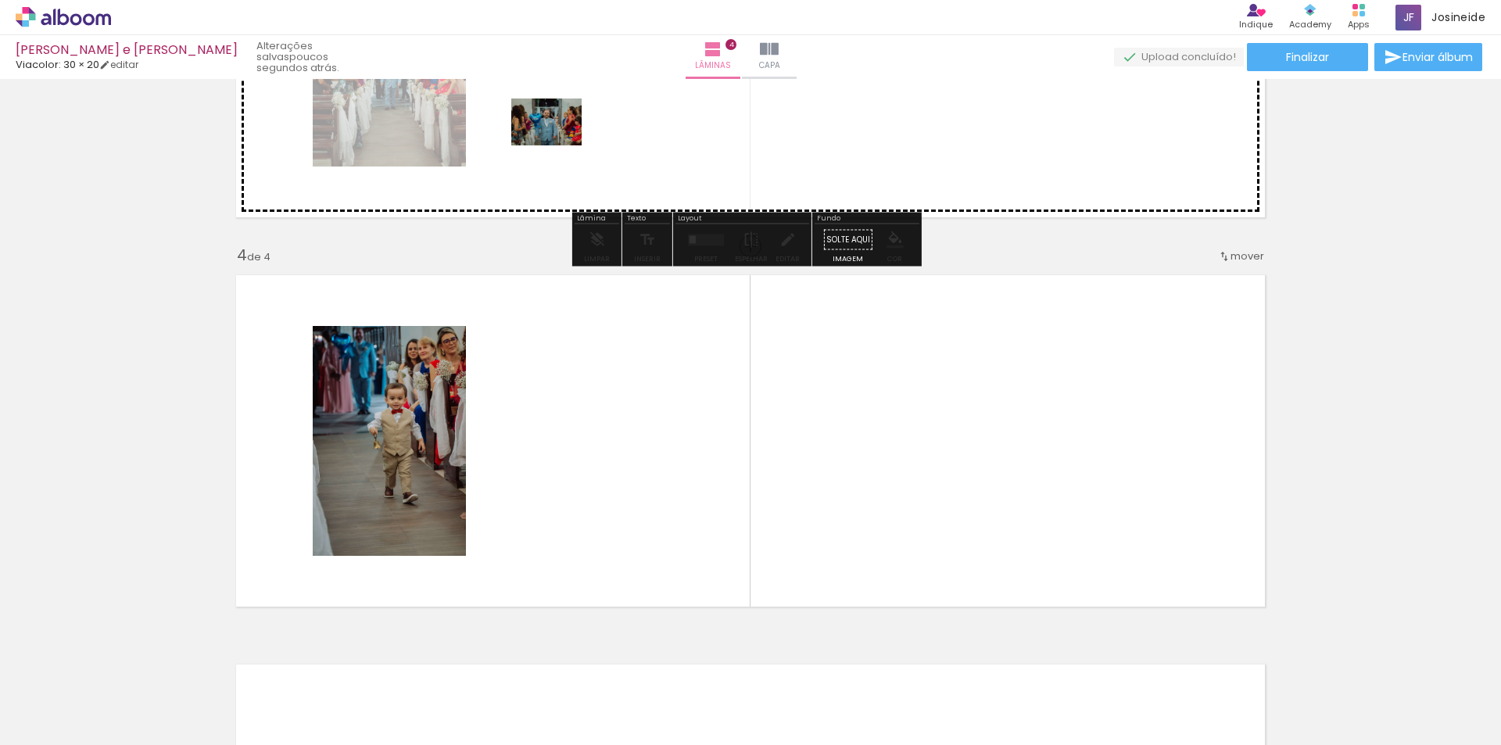
drag, startPoint x: 607, startPoint y: 708, endPoint x: 558, endPoint y: 144, distance: 566.6
click at [558, 144] on quentale-workspace at bounding box center [750, 372] width 1501 height 745
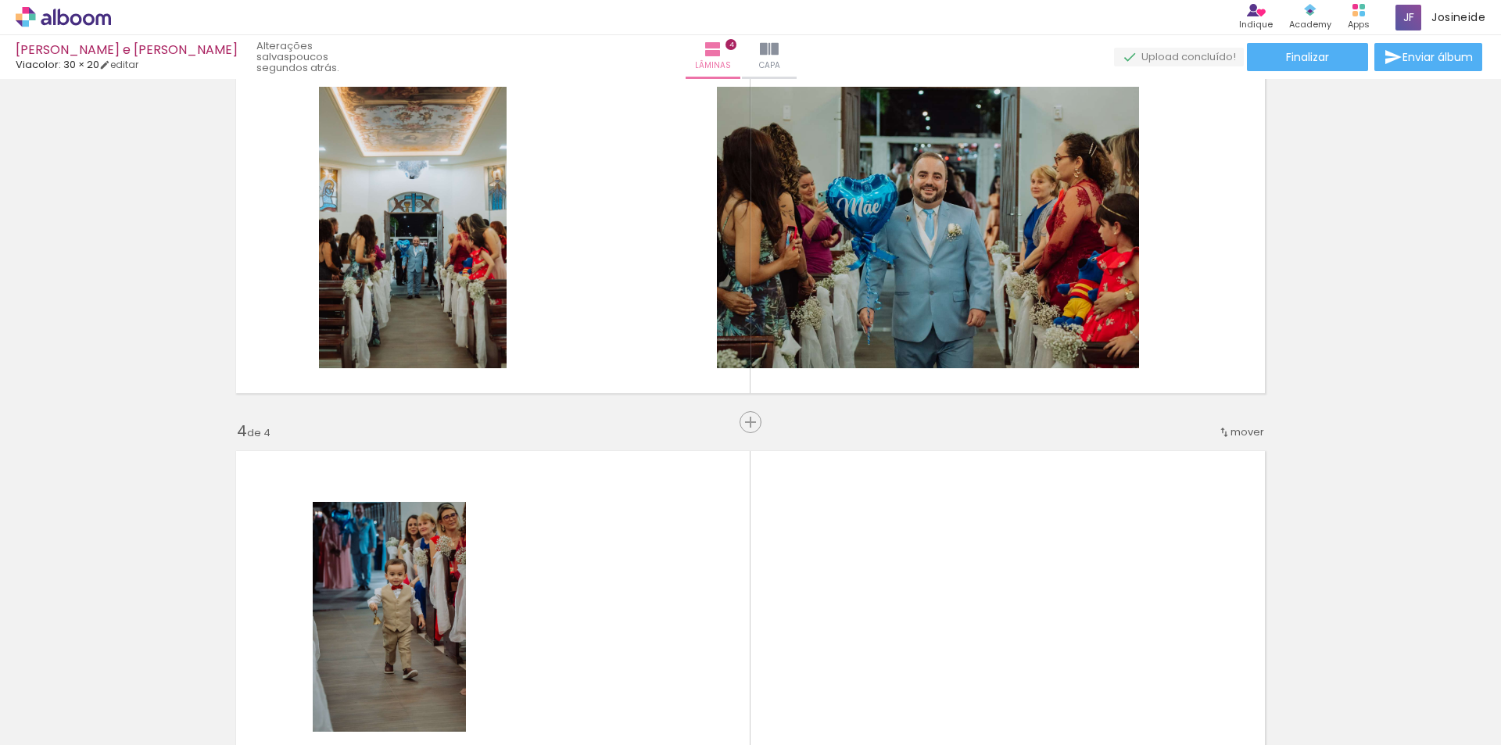
scroll to position [792, 0]
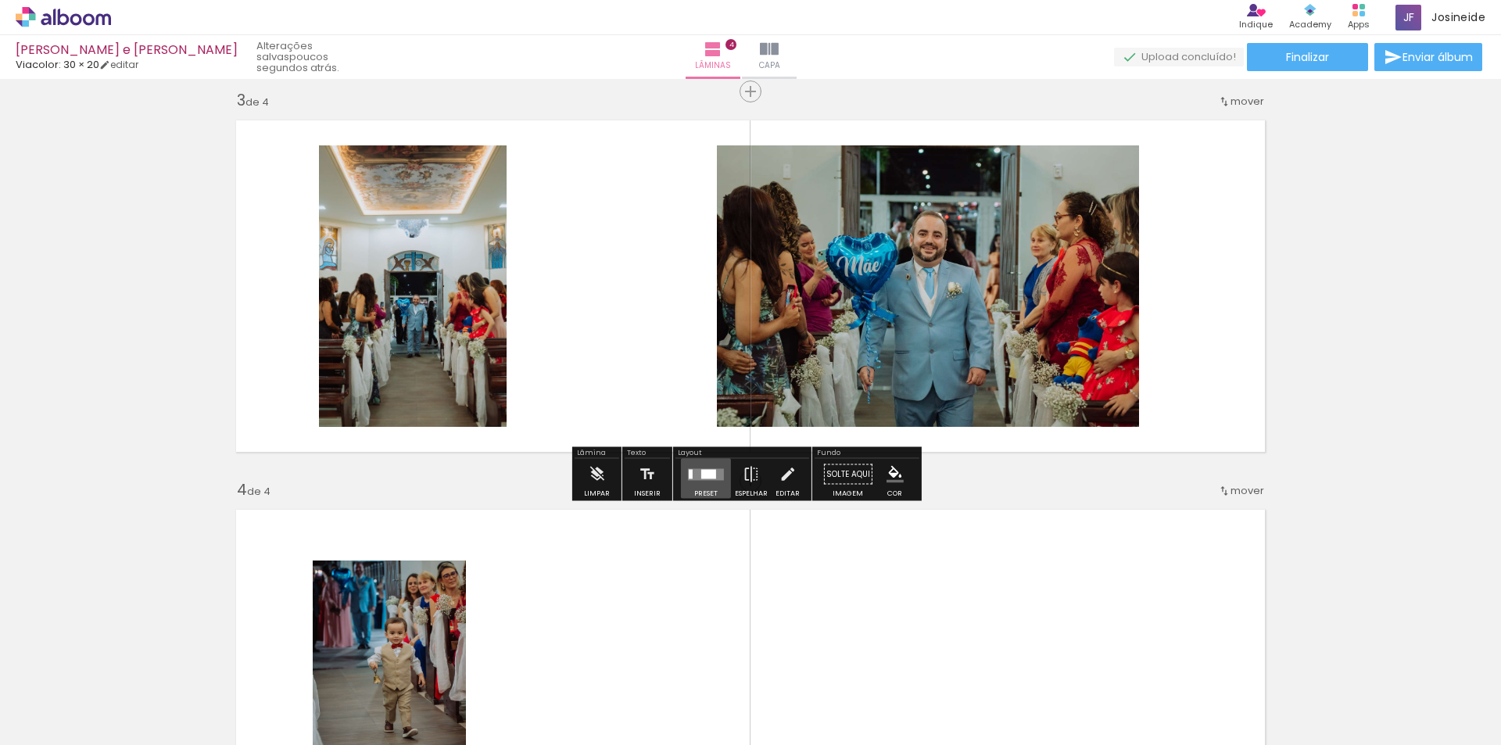
click at [701, 477] on div at bounding box center [708, 473] width 15 height 9
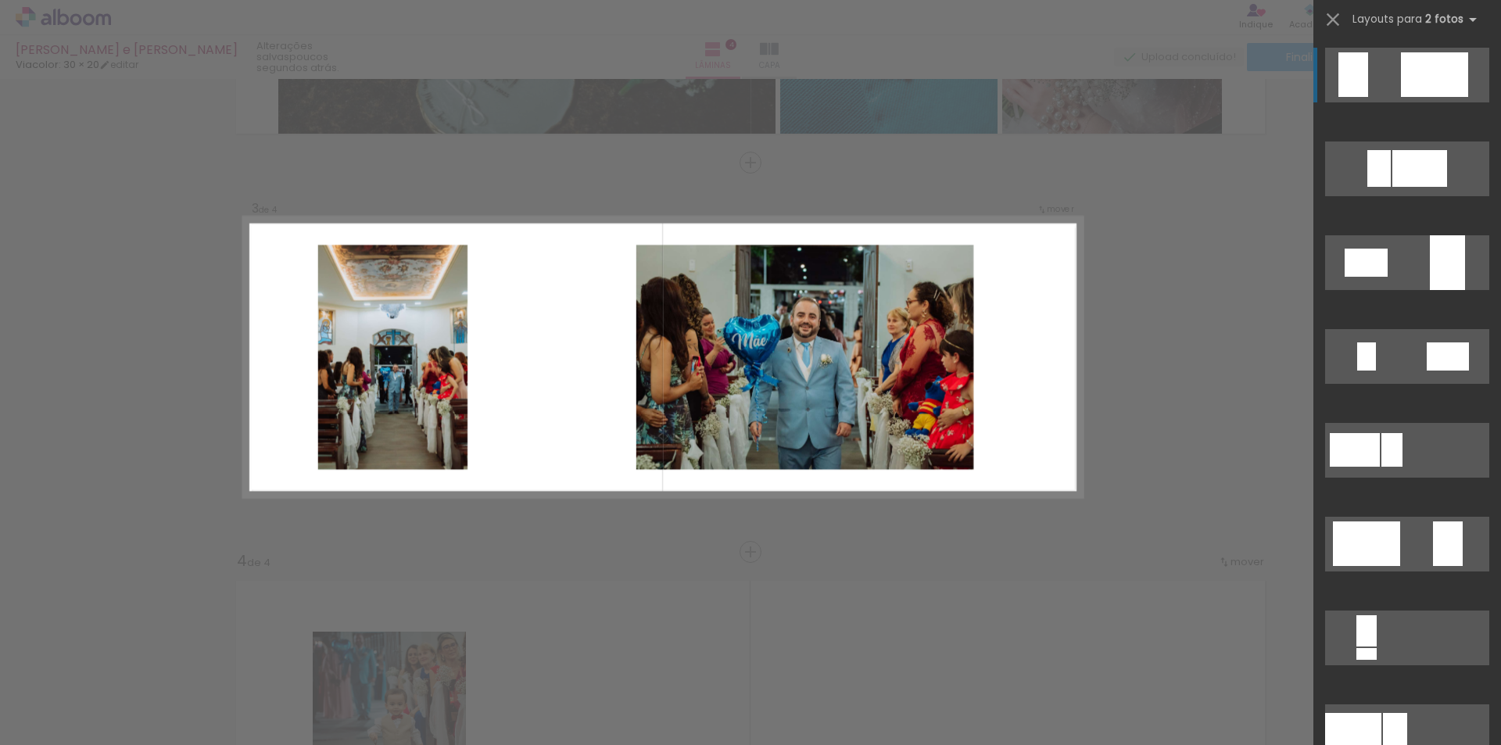
scroll to position [715, 0]
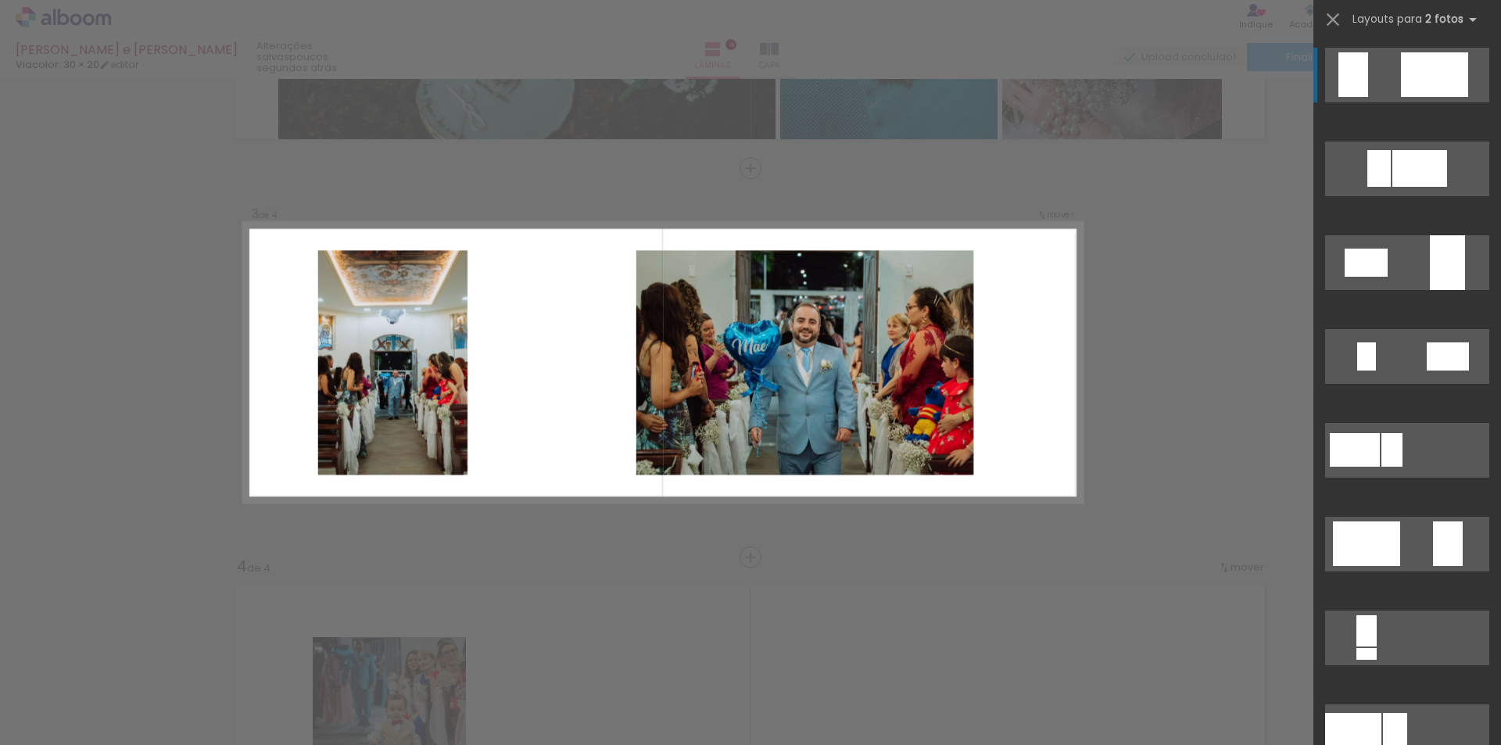
click at [1421, 65] on div at bounding box center [1434, 74] width 67 height 45
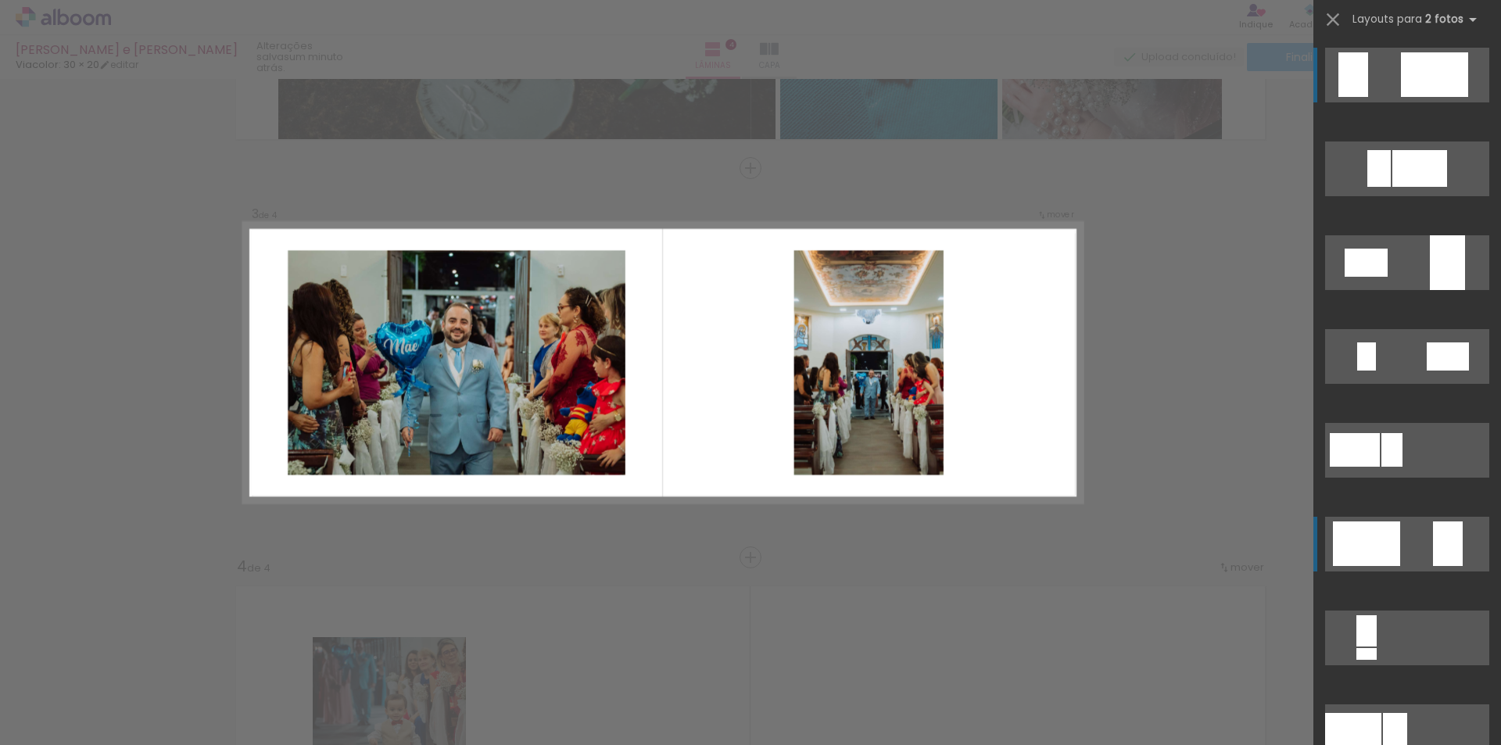
click at [1385, 546] on div at bounding box center [1366, 544] width 67 height 45
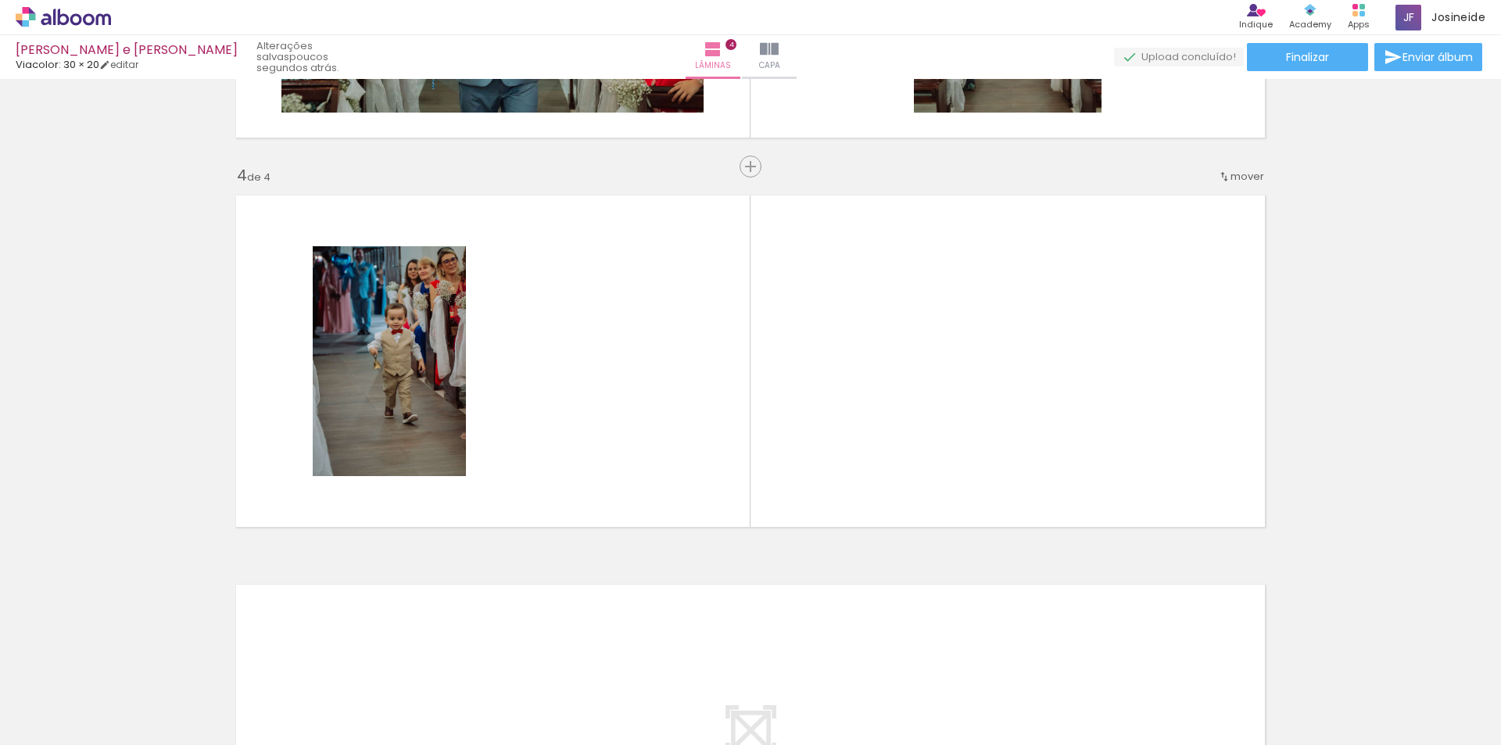
scroll to position [0, 743]
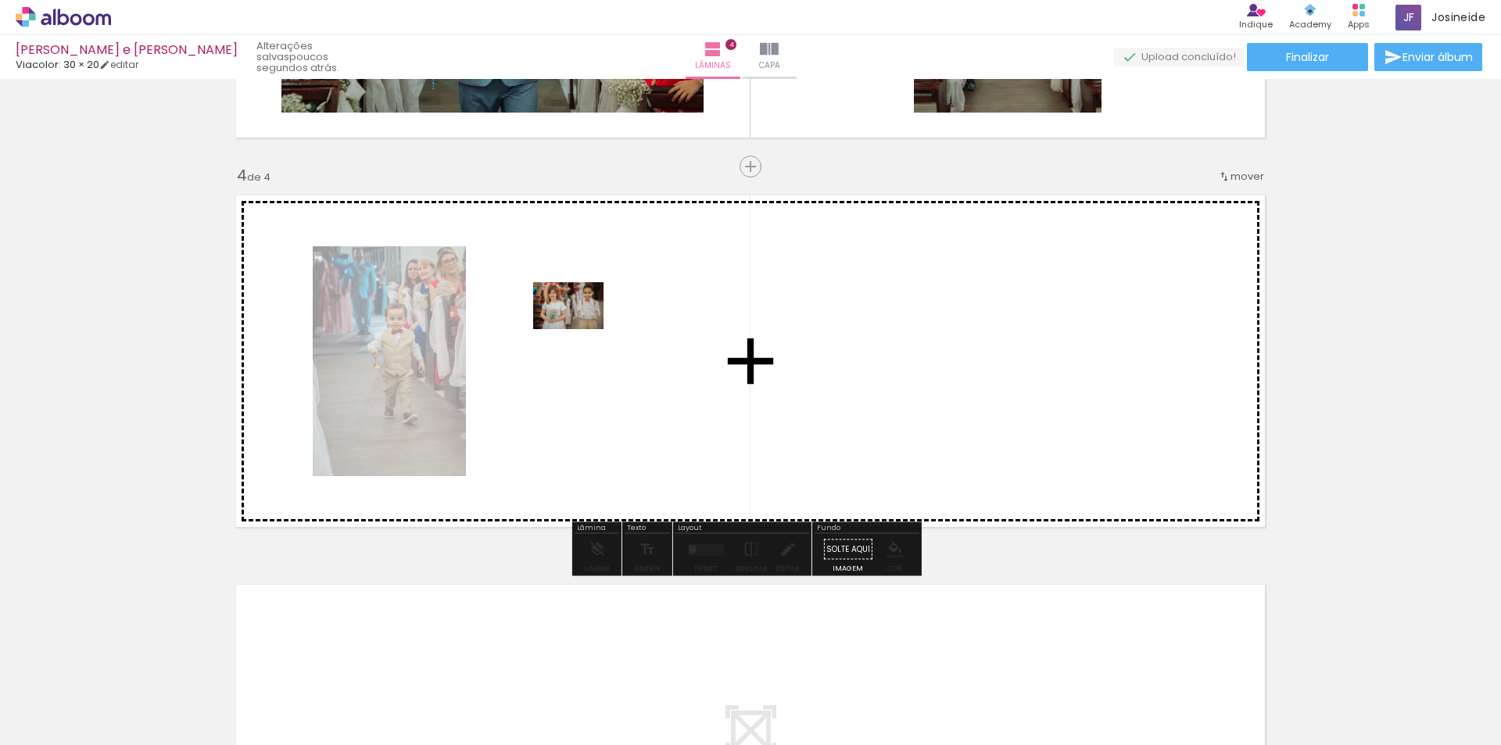
drag, startPoint x: 915, startPoint y: 708, endPoint x: 580, endPoint y: 329, distance: 505.7
click at [580, 329] on quentale-workspace at bounding box center [750, 372] width 1501 height 745
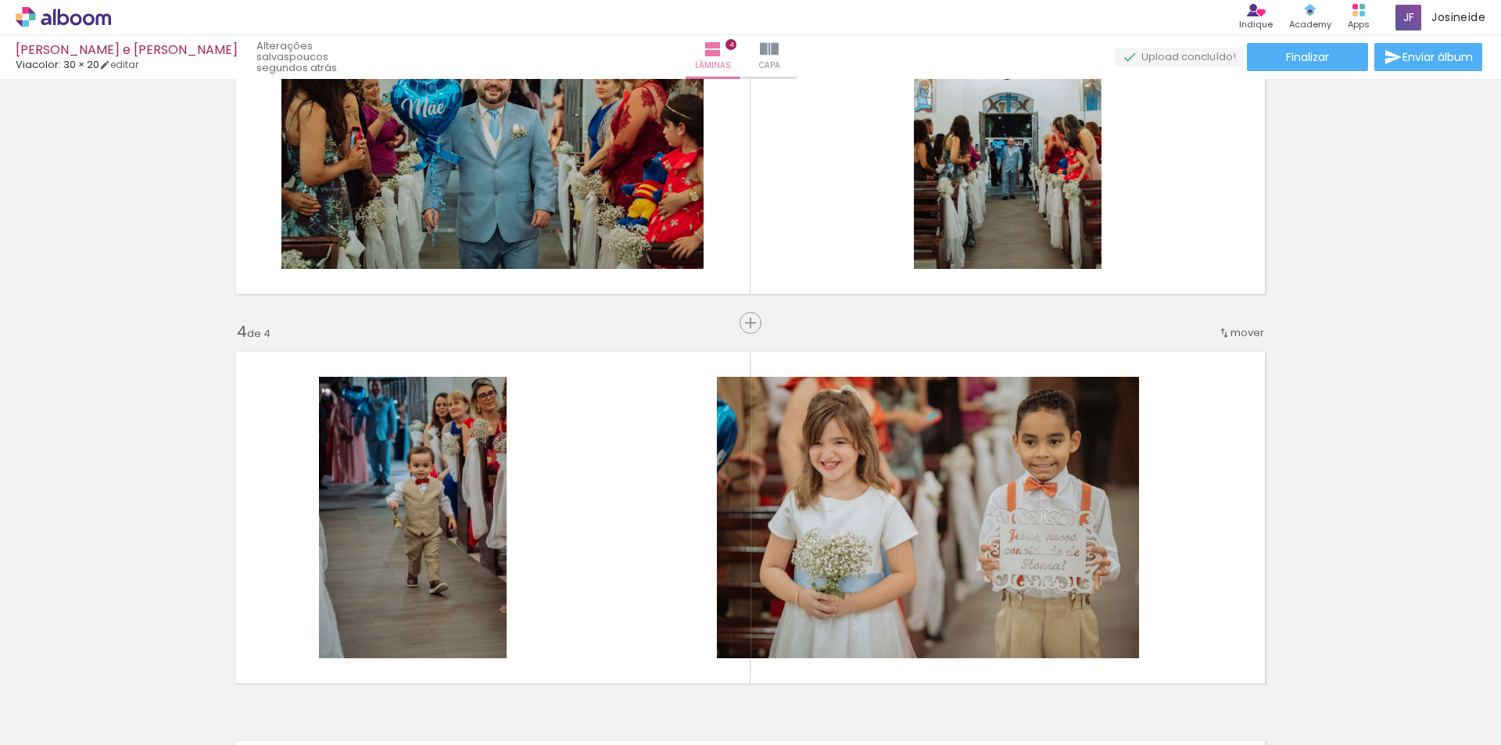
scroll to position [0, 1804]
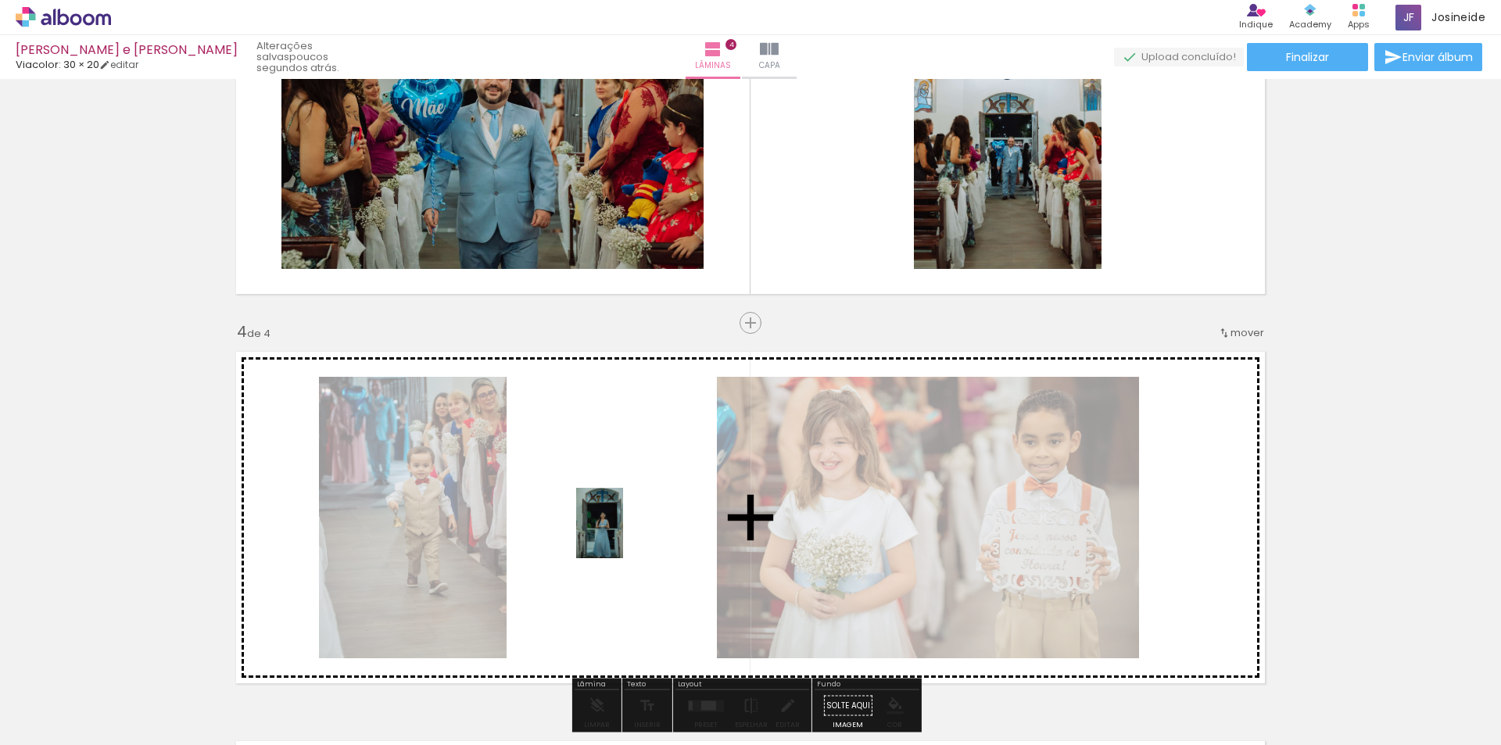
drag, startPoint x: 812, startPoint y: 718, endPoint x: 623, endPoint y: 535, distance: 263.2
click at [623, 535] on quentale-workspace at bounding box center [750, 372] width 1501 height 745
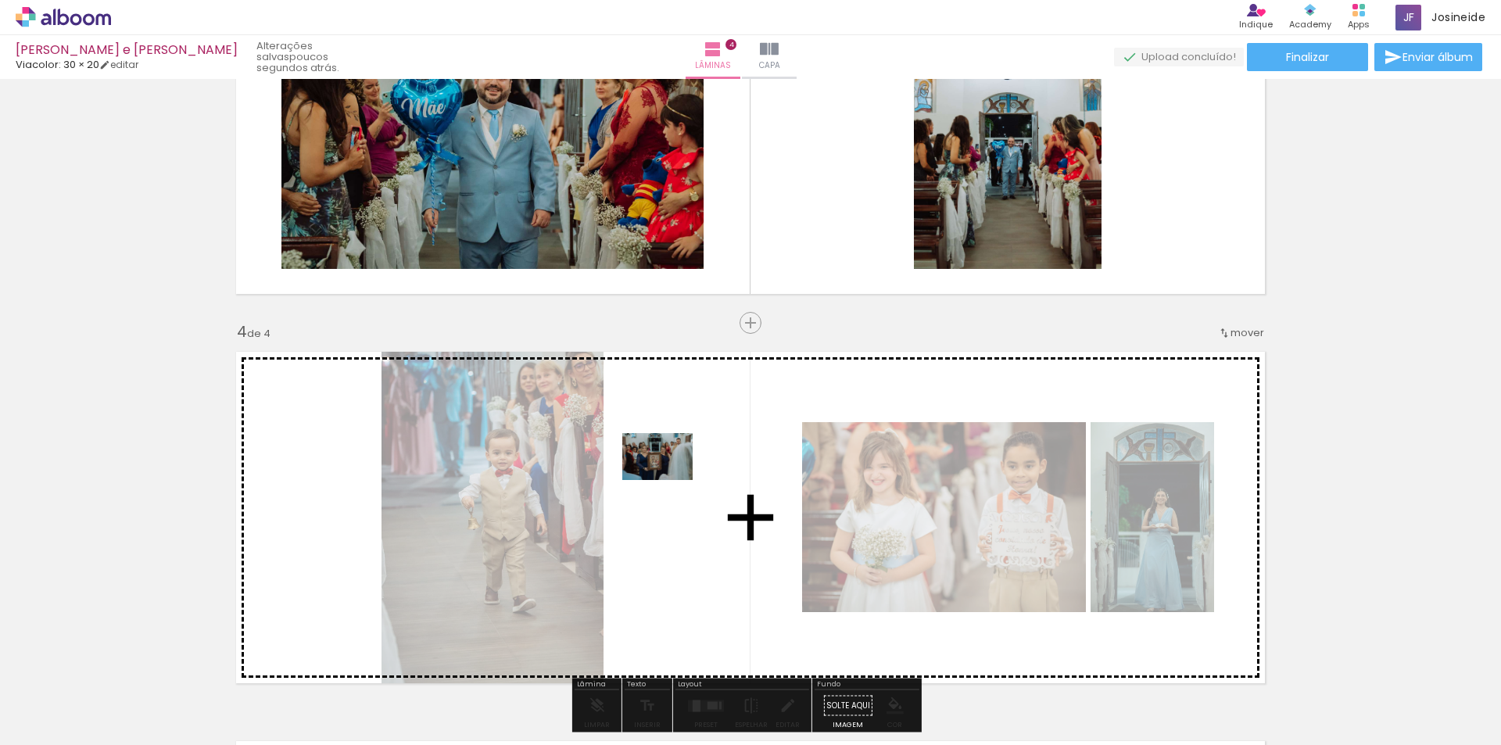
drag, startPoint x: 1253, startPoint y: 707, endPoint x: 670, endPoint y: 480, distance: 625.8
click at [670, 480] on quentale-workspace at bounding box center [750, 372] width 1501 height 745
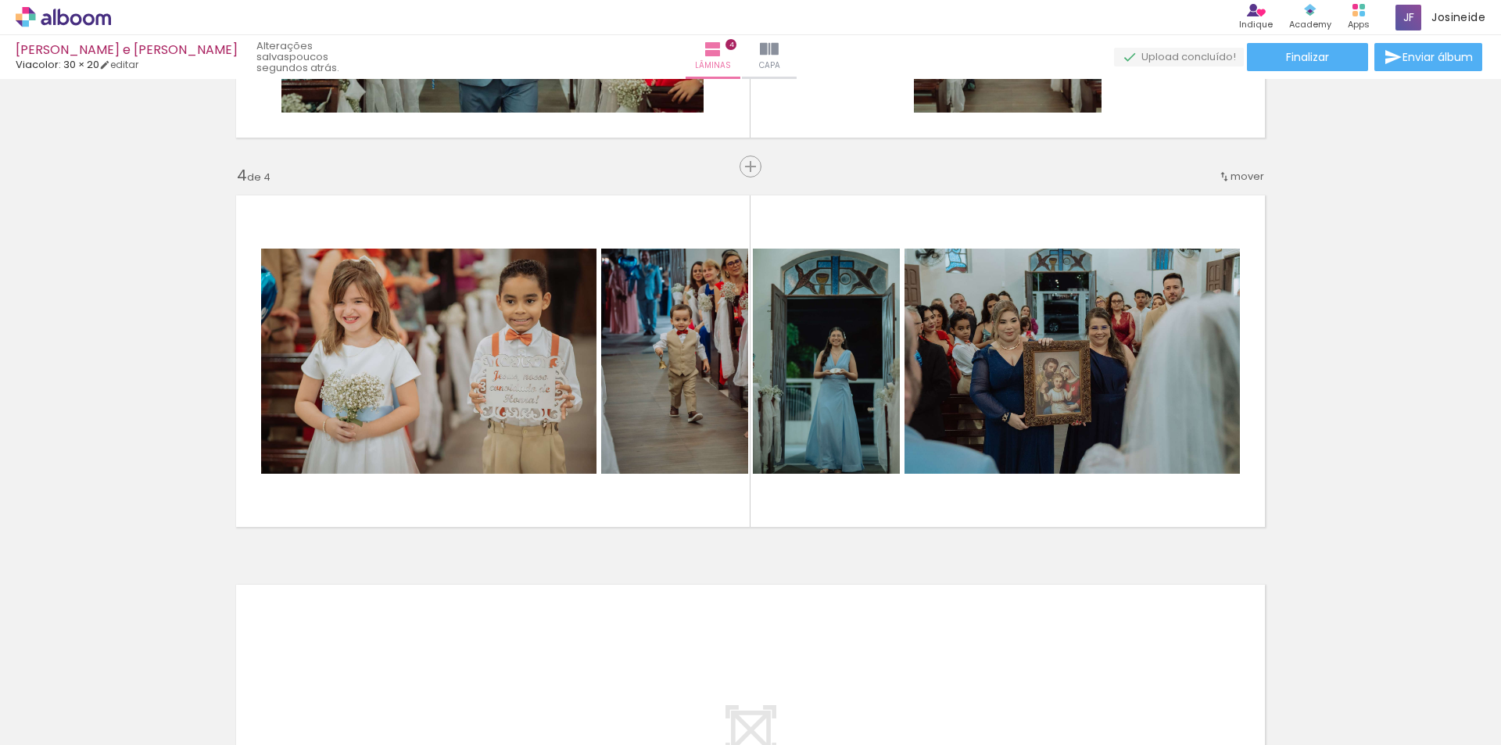
scroll to position [0, 1679]
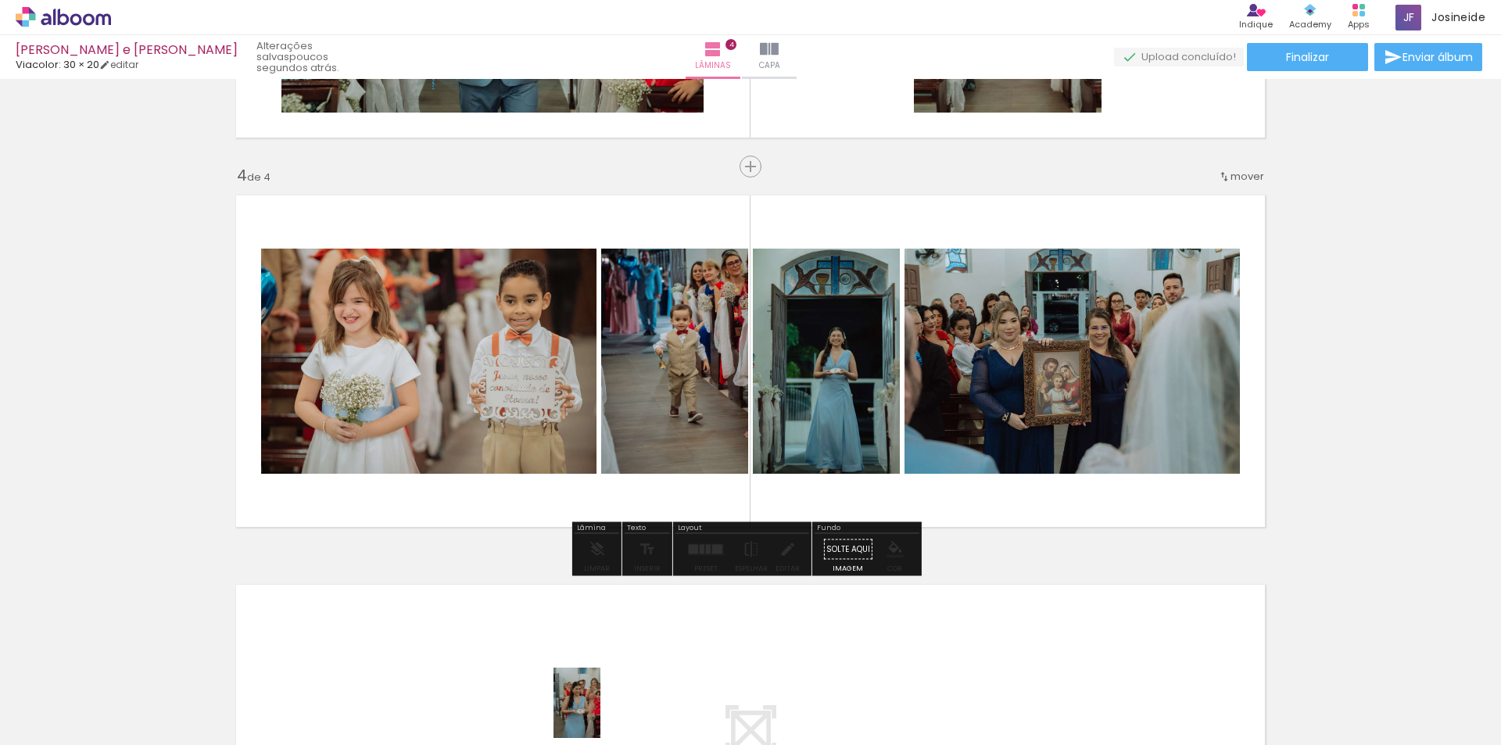
drag, startPoint x: 582, startPoint y: 709, endPoint x: 600, endPoint y: 715, distance: 18.8
click at [600, 715] on div at bounding box center [580, 692] width 52 height 77
click at [700, 550] on div at bounding box center [702, 548] width 5 height 9
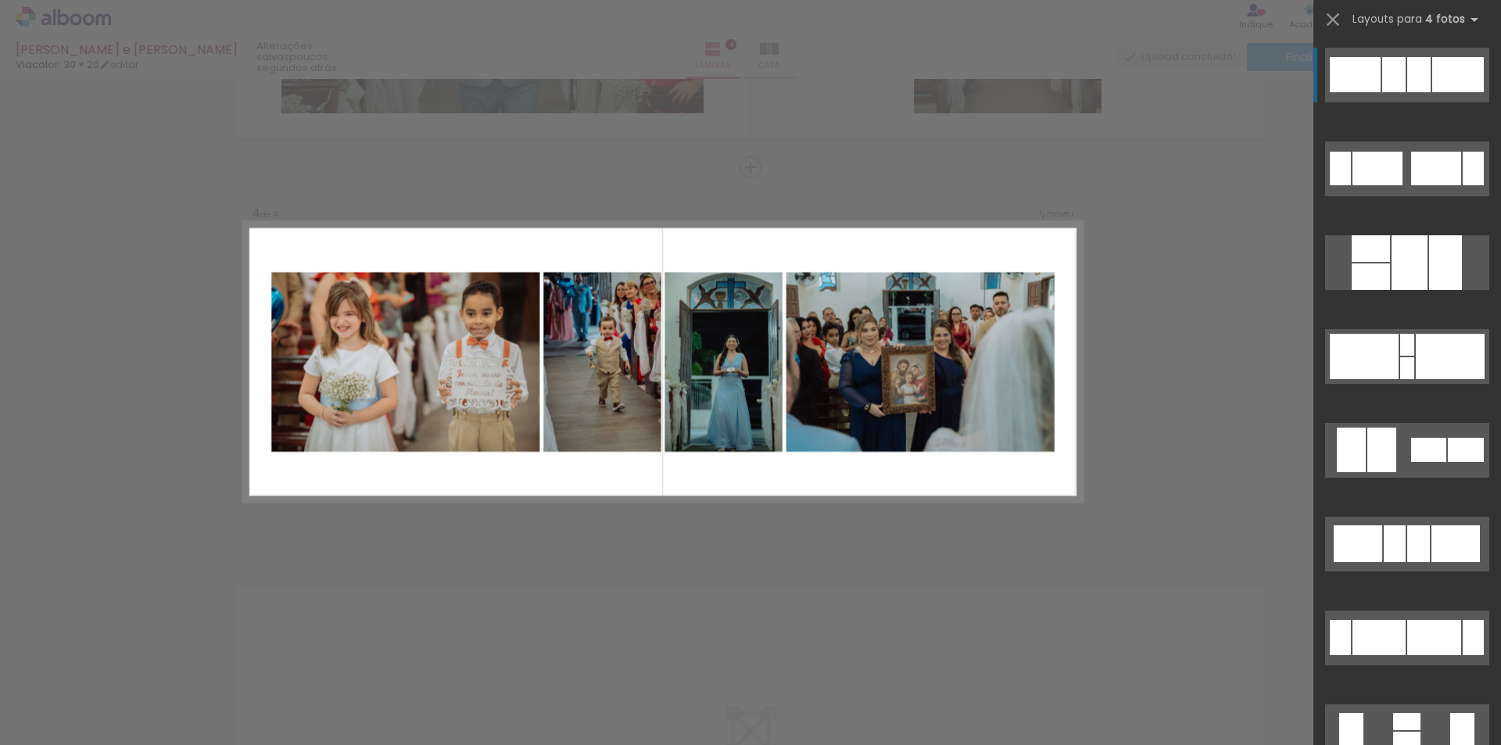
scroll to position [1105, 0]
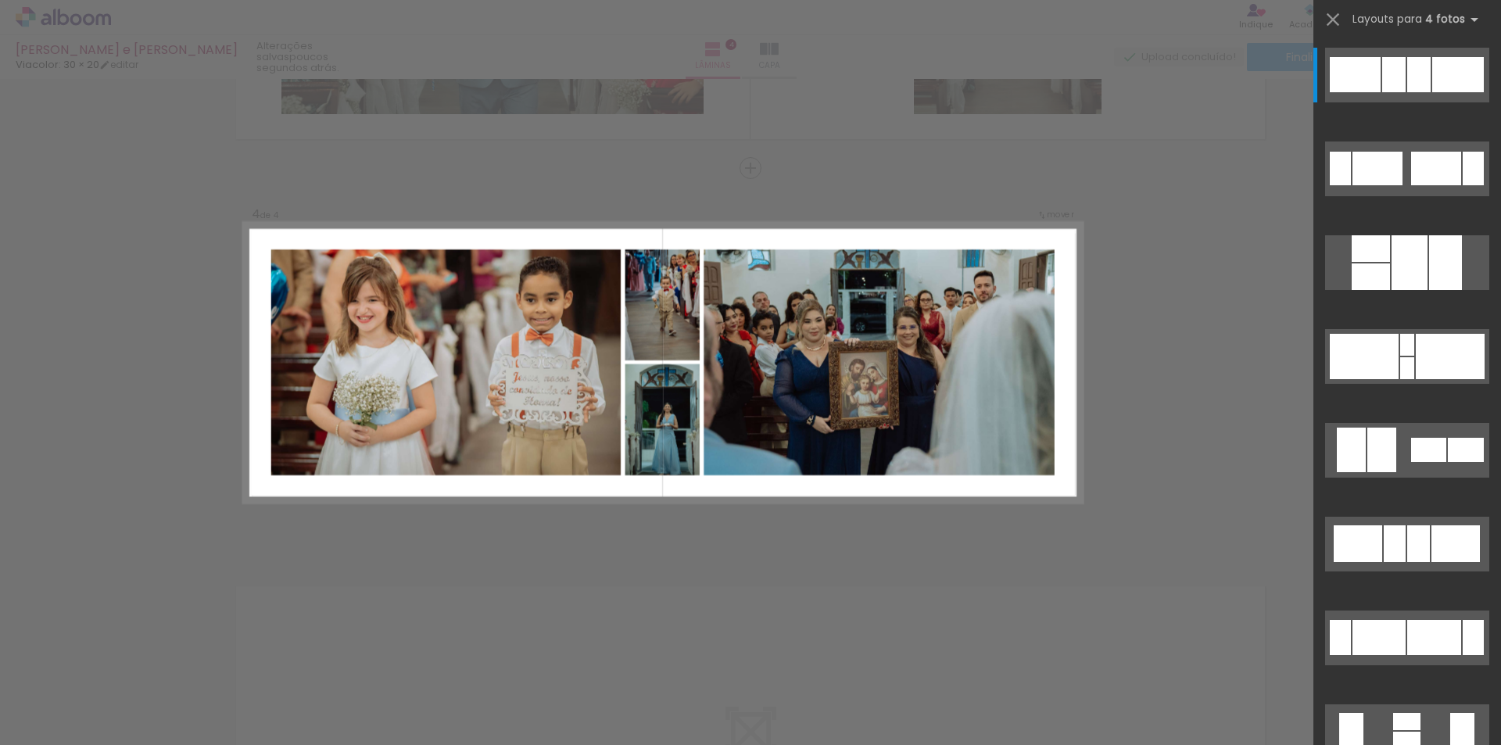
click at [1470, 18] on iron-icon at bounding box center [1474, 19] width 19 height 19
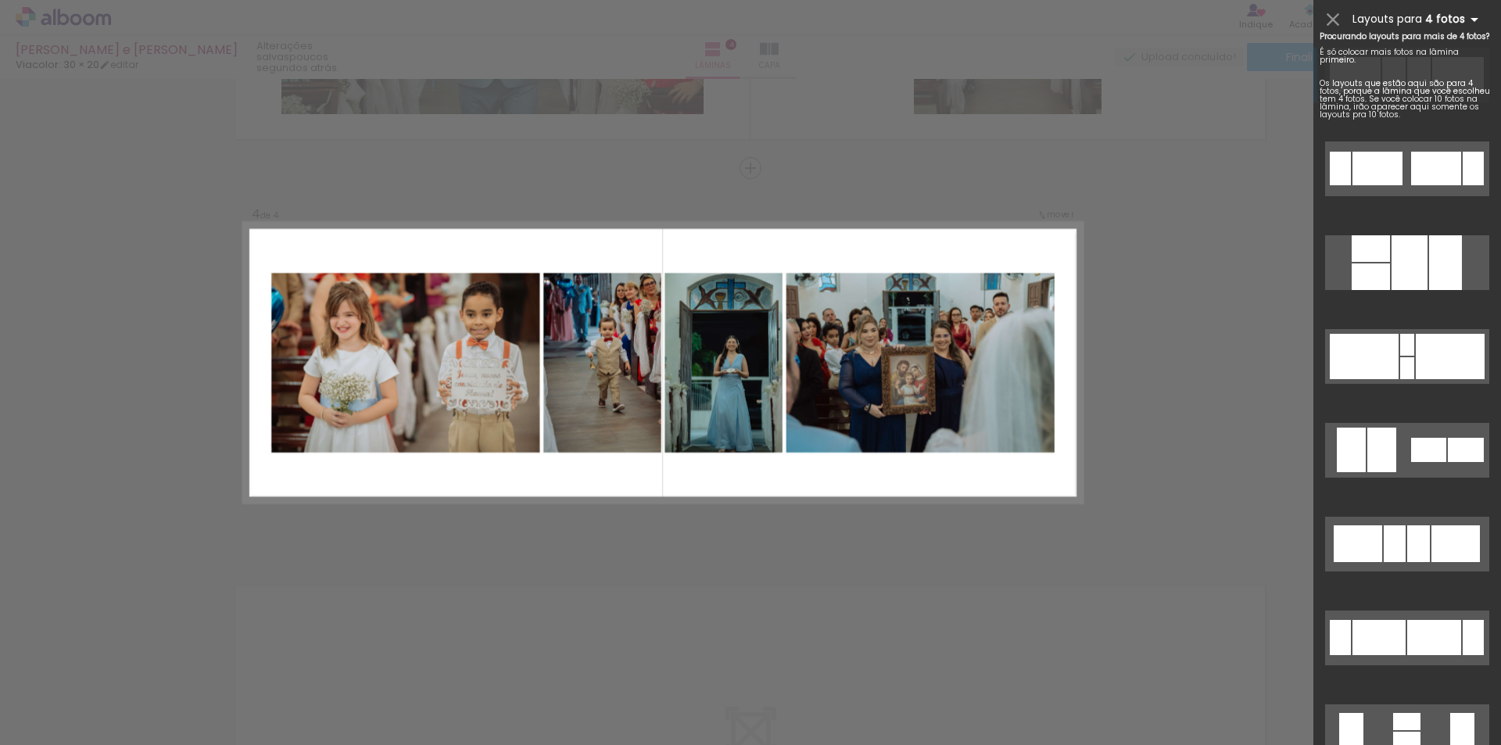
click at [1471, 21] on iron-icon at bounding box center [1474, 19] width 19 height 19
click at [1468, 21] on iron-icon at bounding box center [1474, 19] width 19 height 19
drag, startPoint x: 1460, startPoint y: 9, endPoint x: 1464, endPoint y: 20, distance: 11.6
click at [1464, 20] on div "Layouts para 4 fotos Procurando layouts para mais de 4 fotos? É só colocar mais…" at bounding box center [1408, 19] width 188 height 39
click at [1465, 18] on iron-icon at bounding box center [1474, 19] width 19 height 19
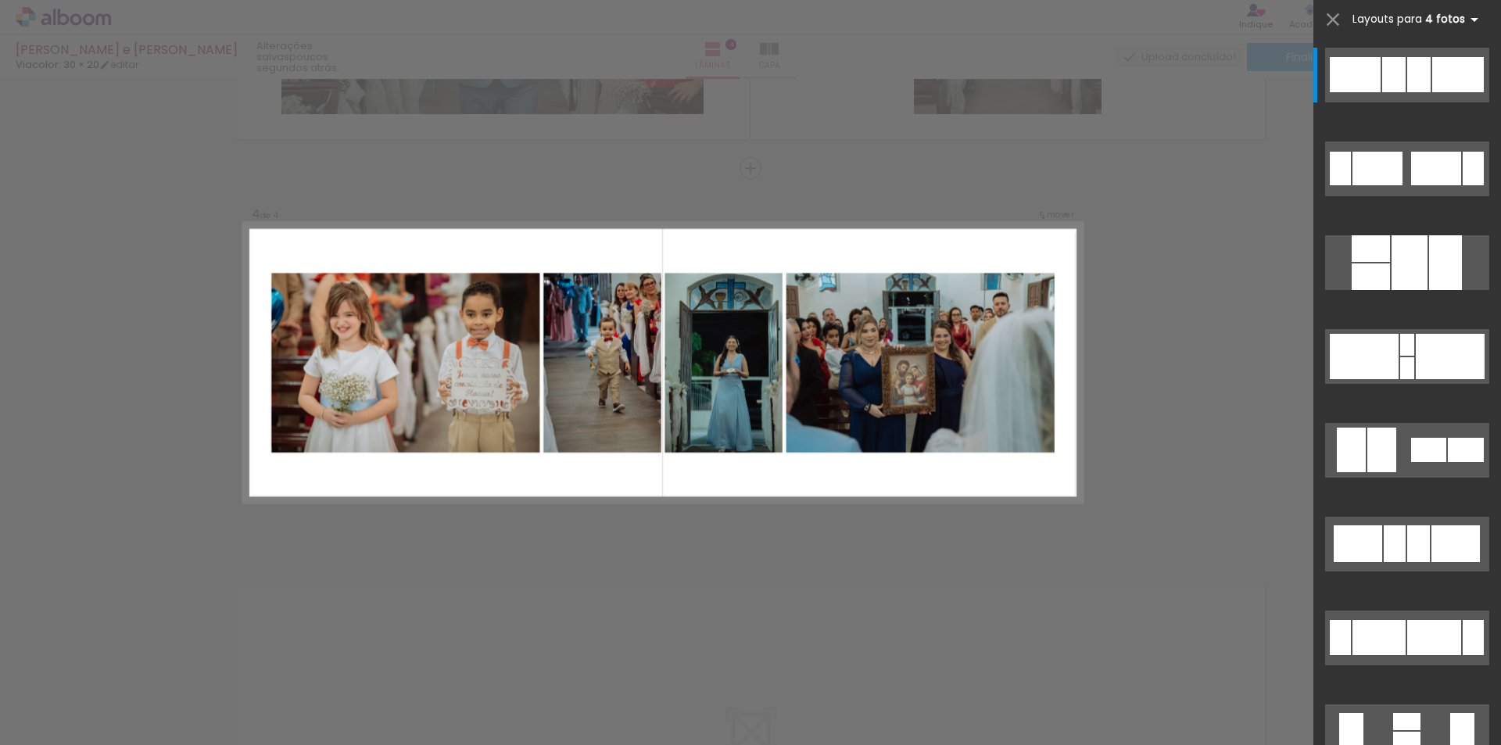
click at [1467, 18] on iron-icon at bounding box center [1474, 19] width 19 height 19
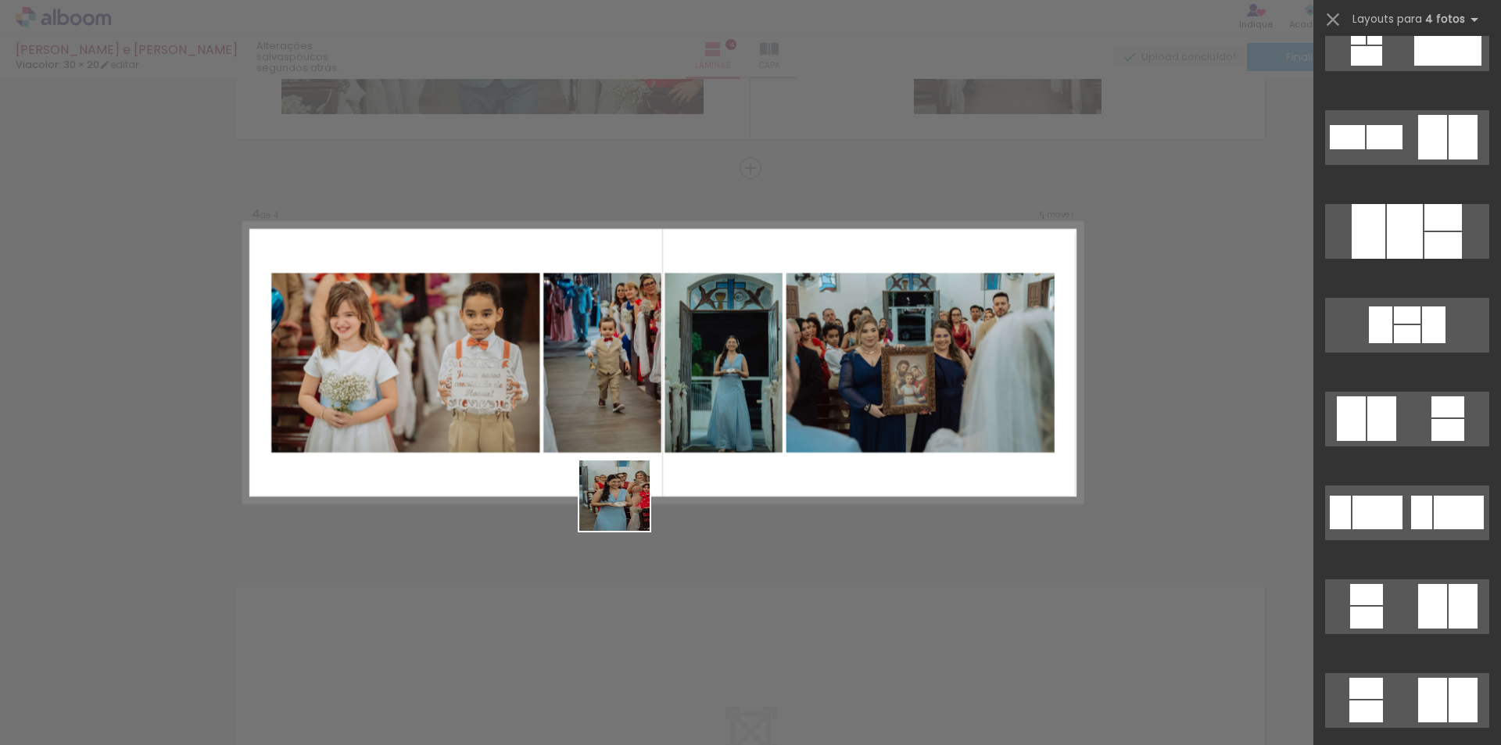
scroll to position [0, 0]
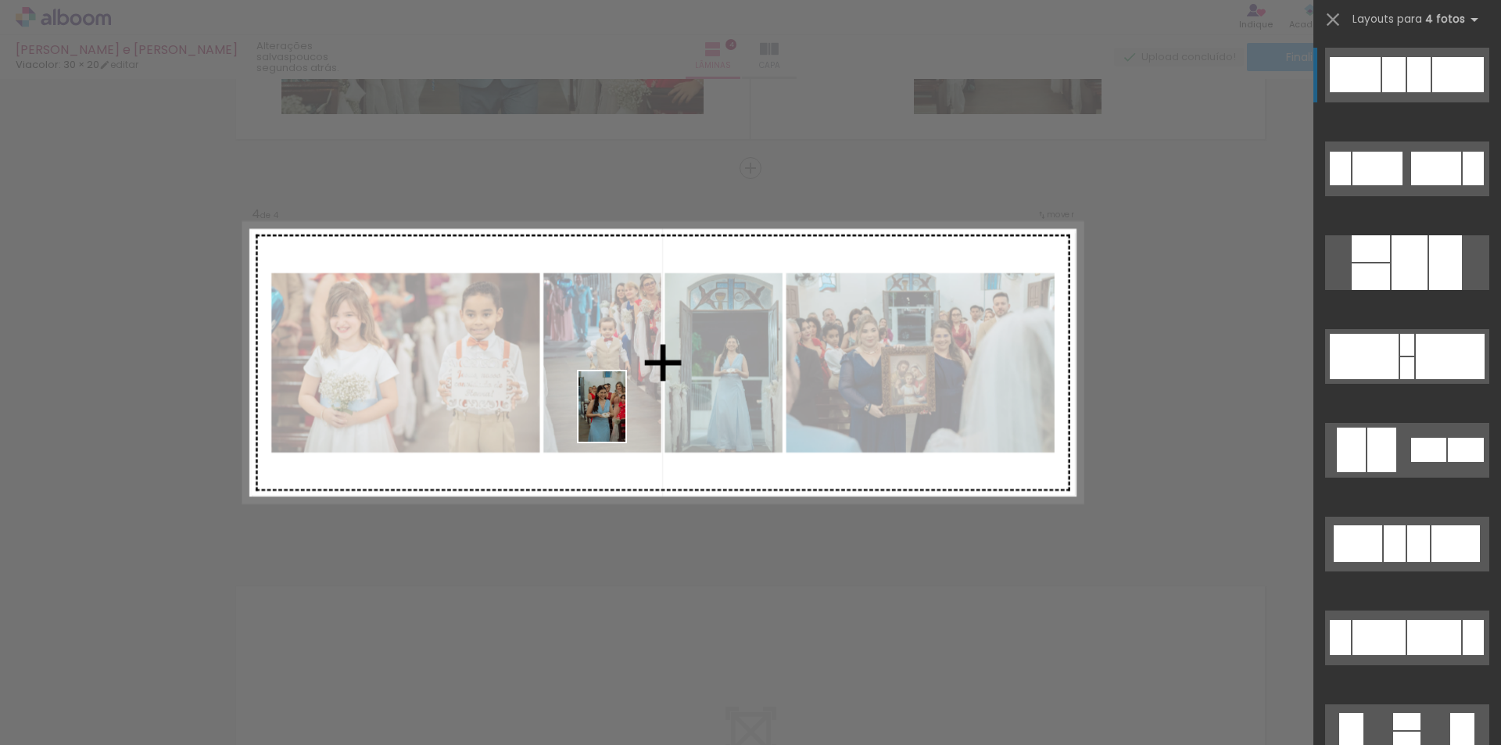
drag, startPoint x: 590, startPoint y: 697, endPoint x: 625, endPoint y: 418, distance: 281.4
click at [625, 418] on quentale-workspace at bounding box center [750, 372] width 1501 height 745
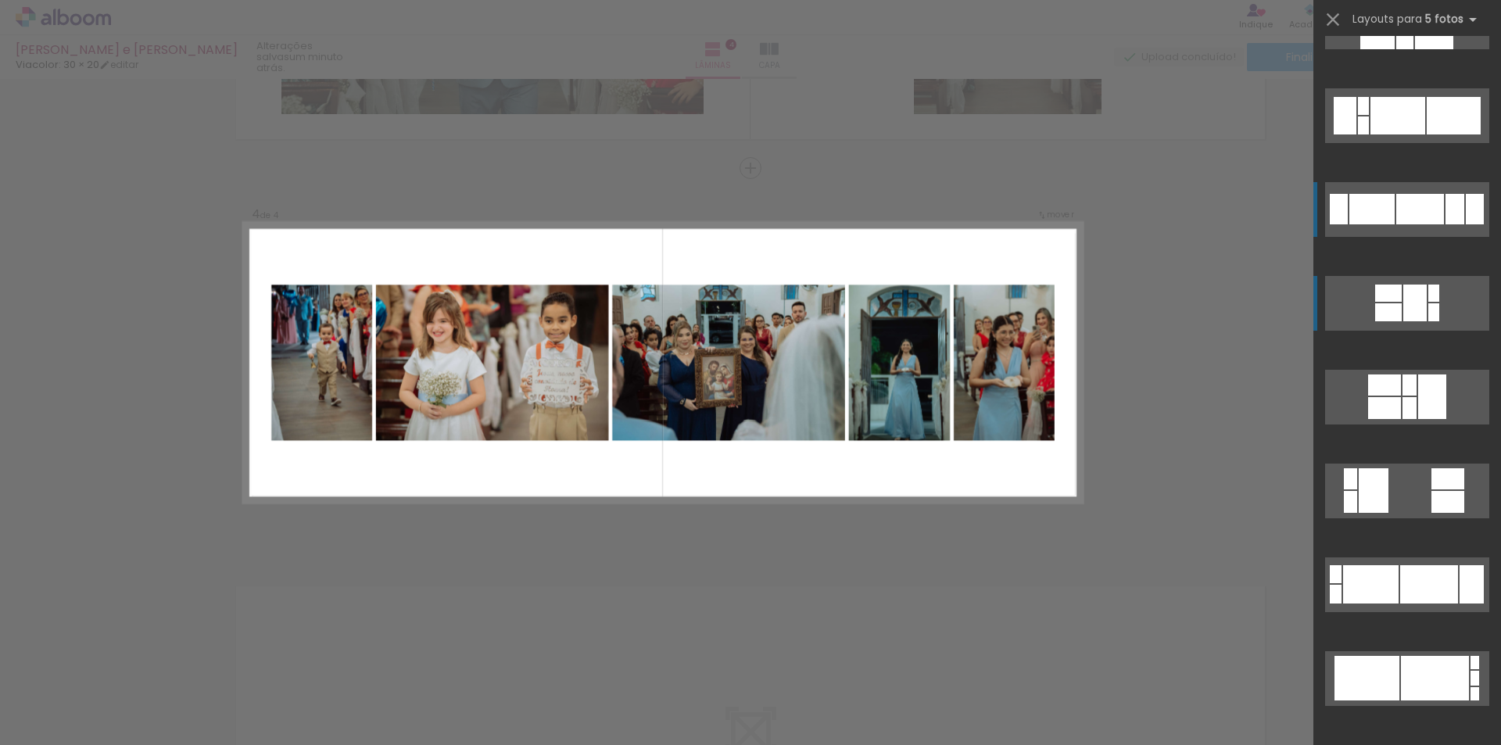
scroll to position [156, 0]
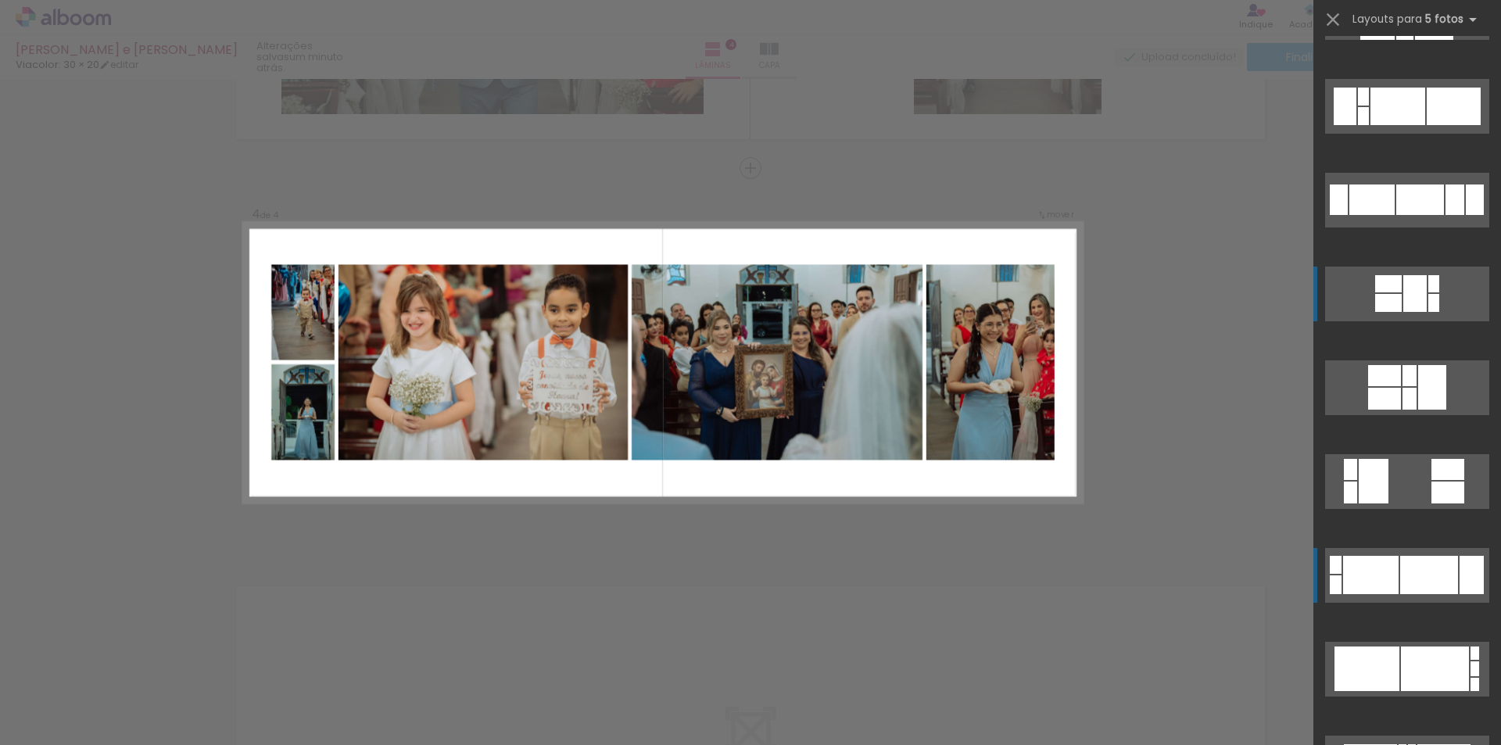
click at [1389, 568] on div at bounding box center [1371, 575] width 56 height 38
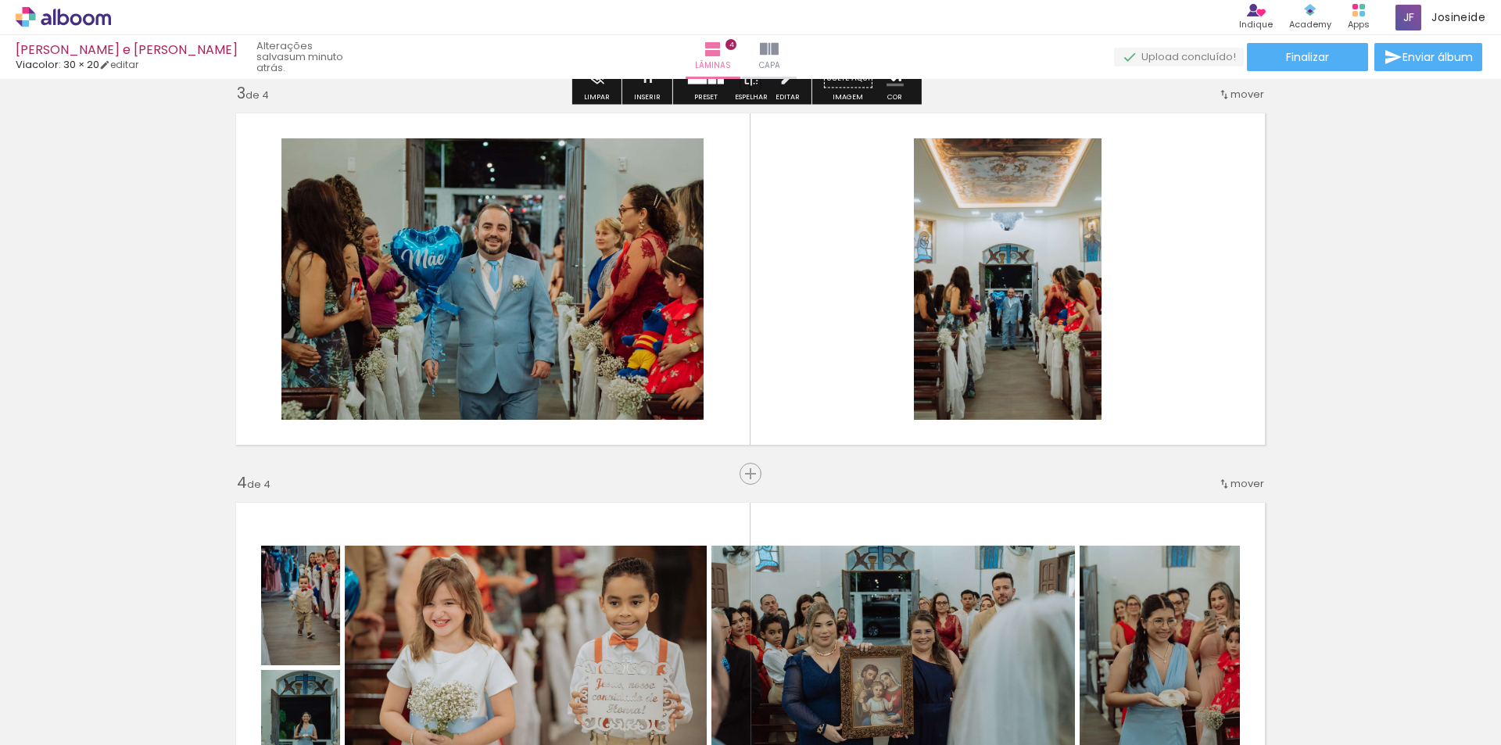
scroll to position [870, 0]
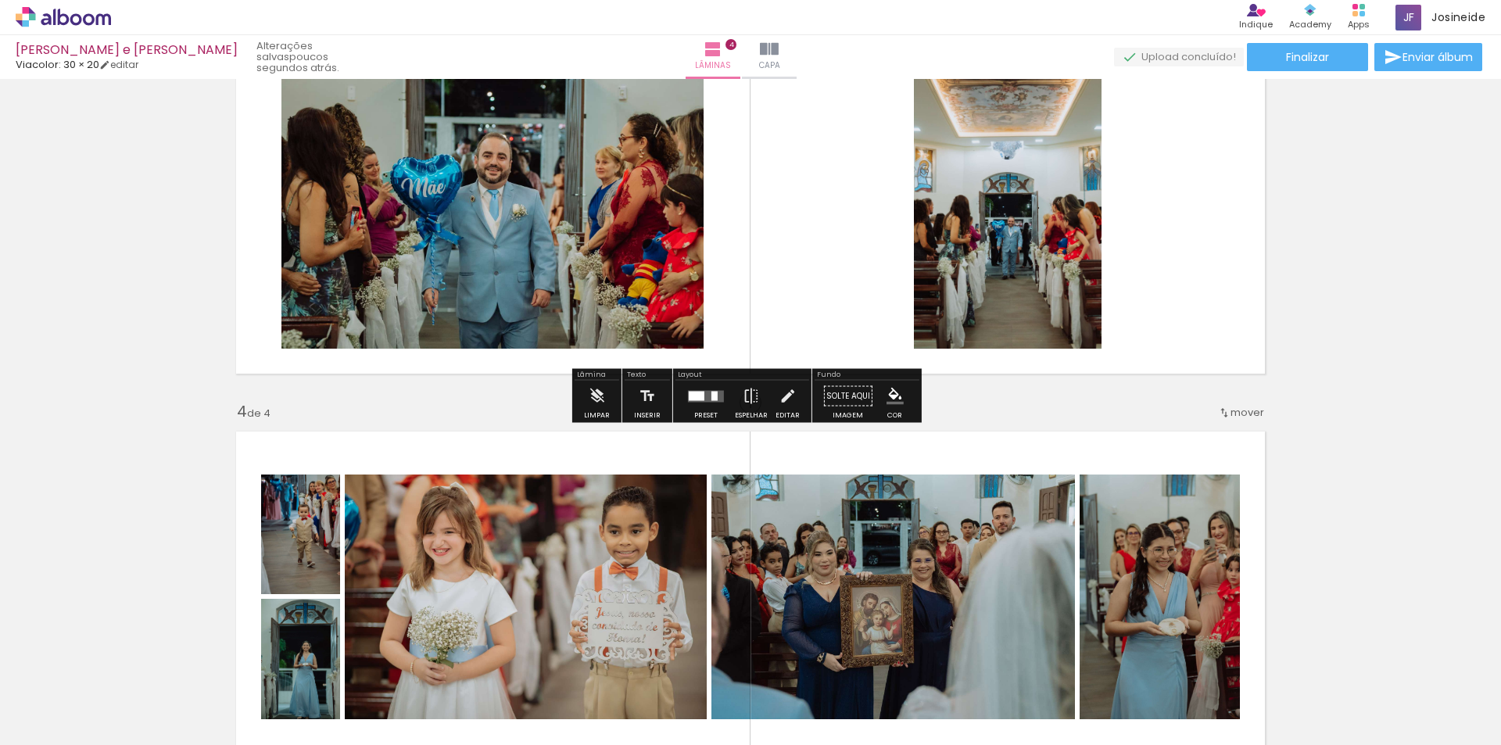
click at [696, 407] on div at bounding box center [706, 396] width 42 height 31
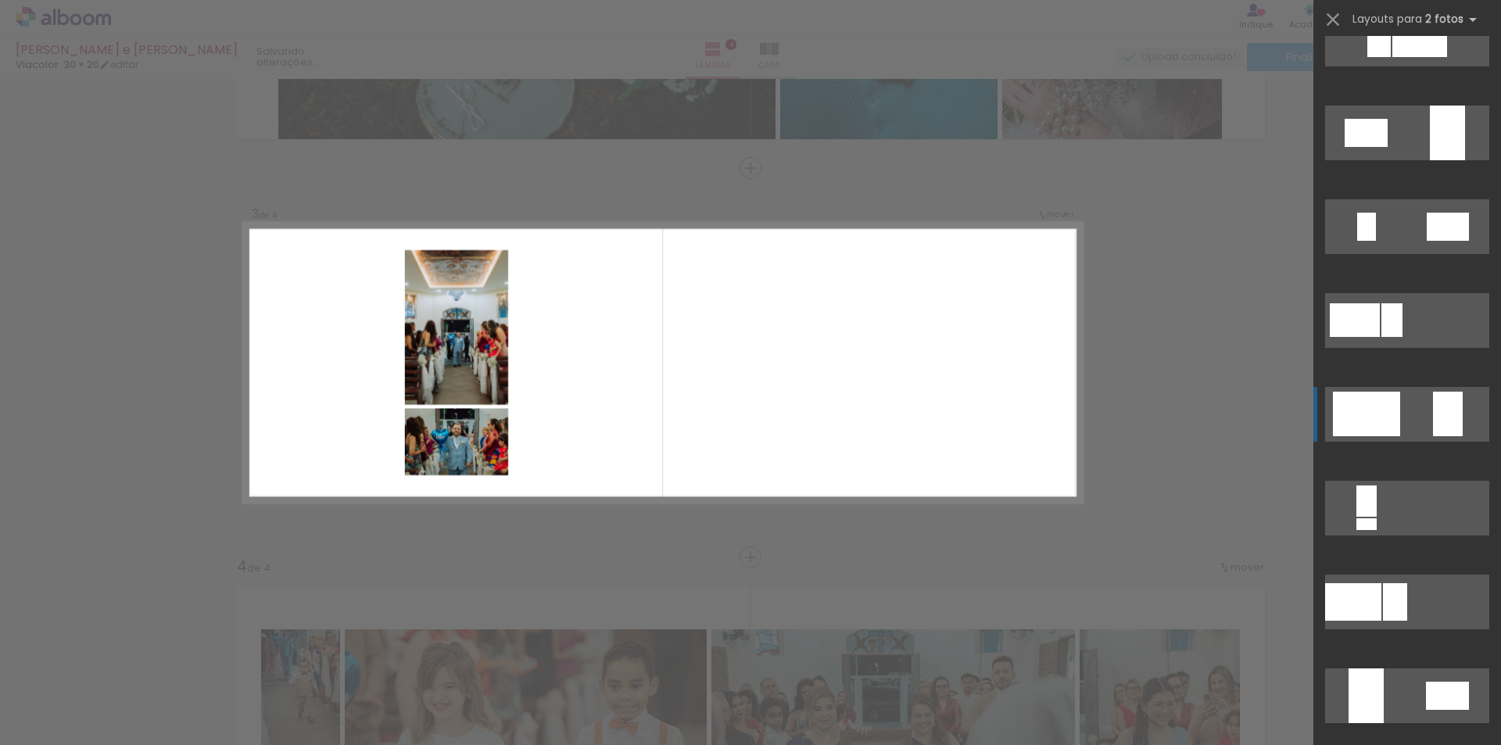
scroll to position [235, 0]
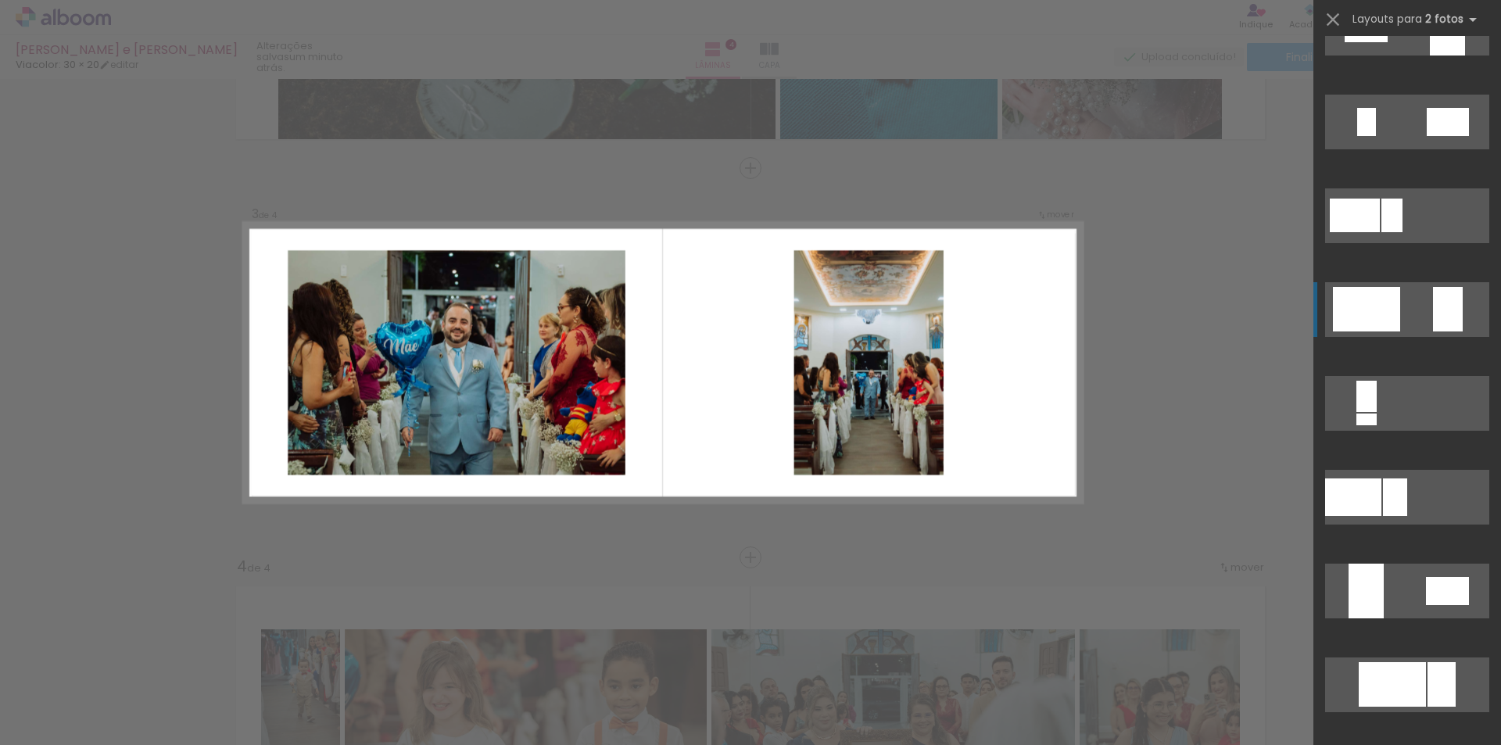
click at [1405, 311] on quentale-layouter at bounding box center [1407, 309] width 164 height 55
click at [1100, 514] on div "Confirmar Cancelar" at bounding box center [750, 356] width 1501 height 1984
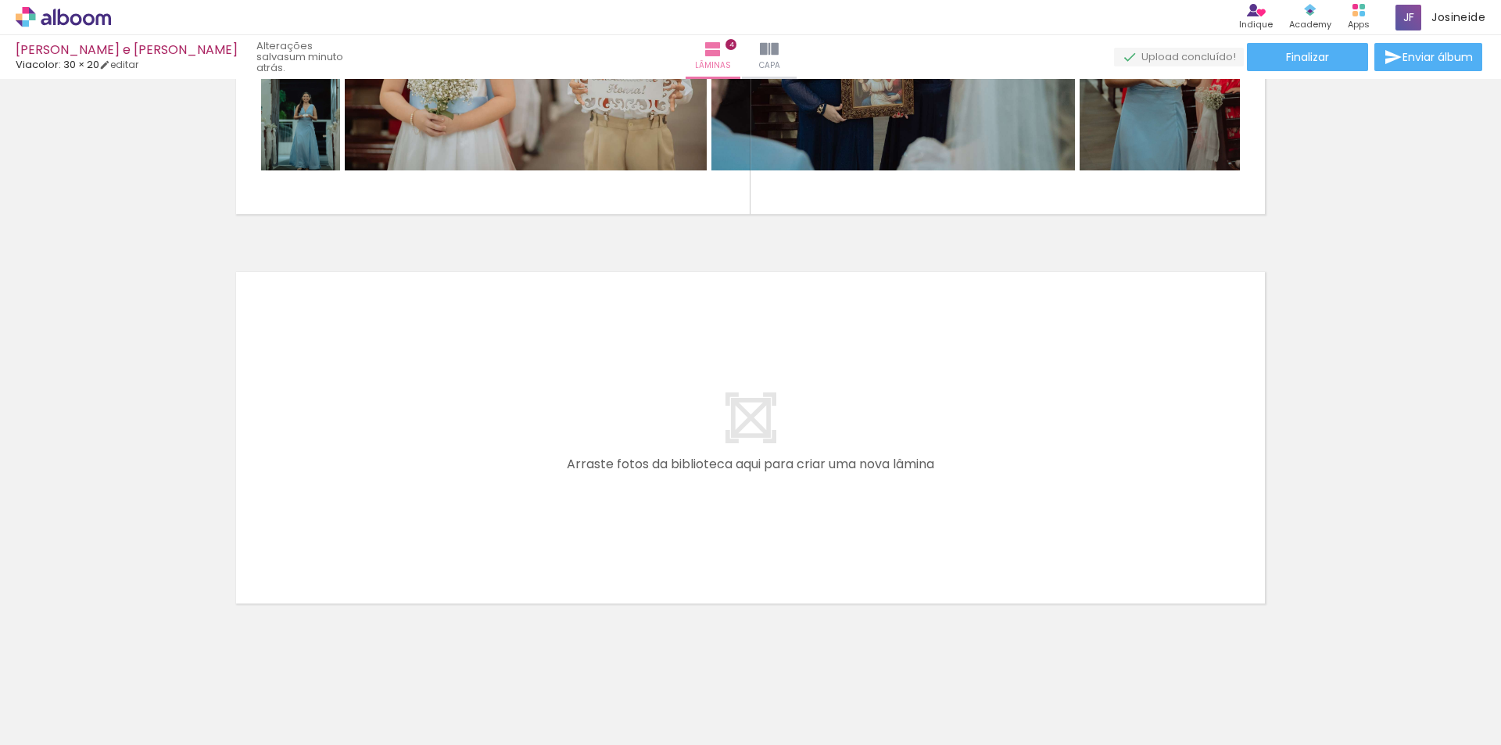
scroll to position [0, 0]
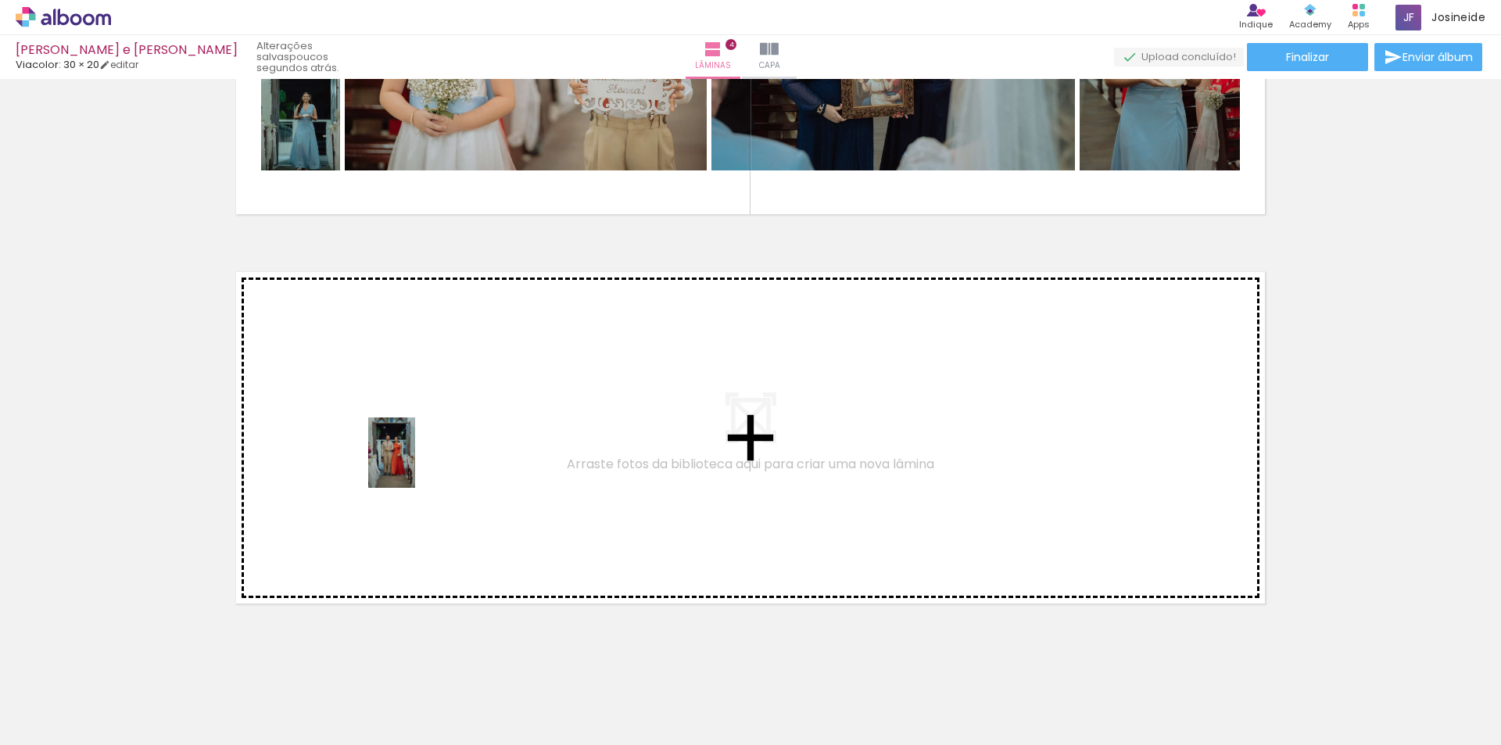
drag, startPoint x: 689, startPoint y: 699, endPoint x: 415, endPoint y: 464, distance: 360.4
click at [415, 464] on quentale-workspace at bounding box center [750, 372] width 1501 height 745
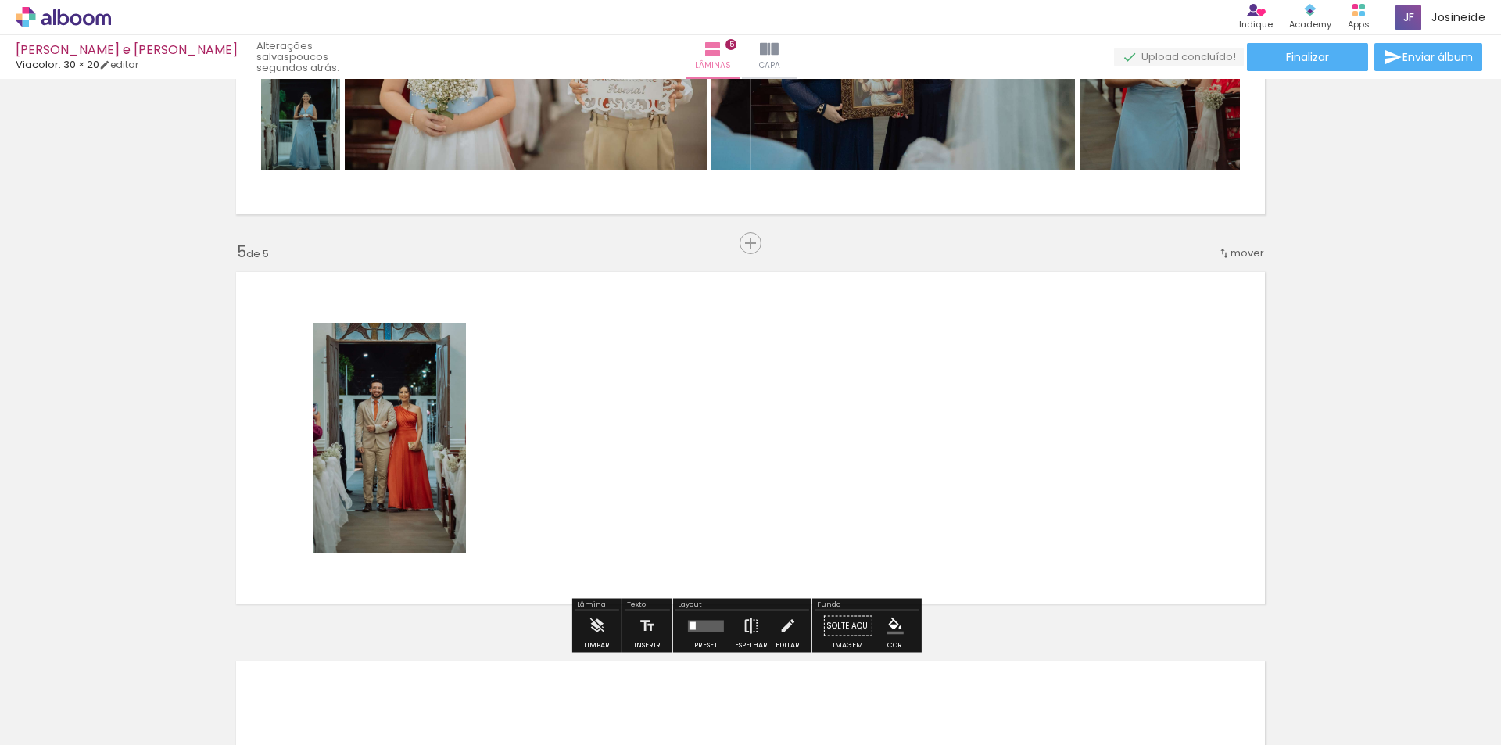
scroll to position [1494, 0]
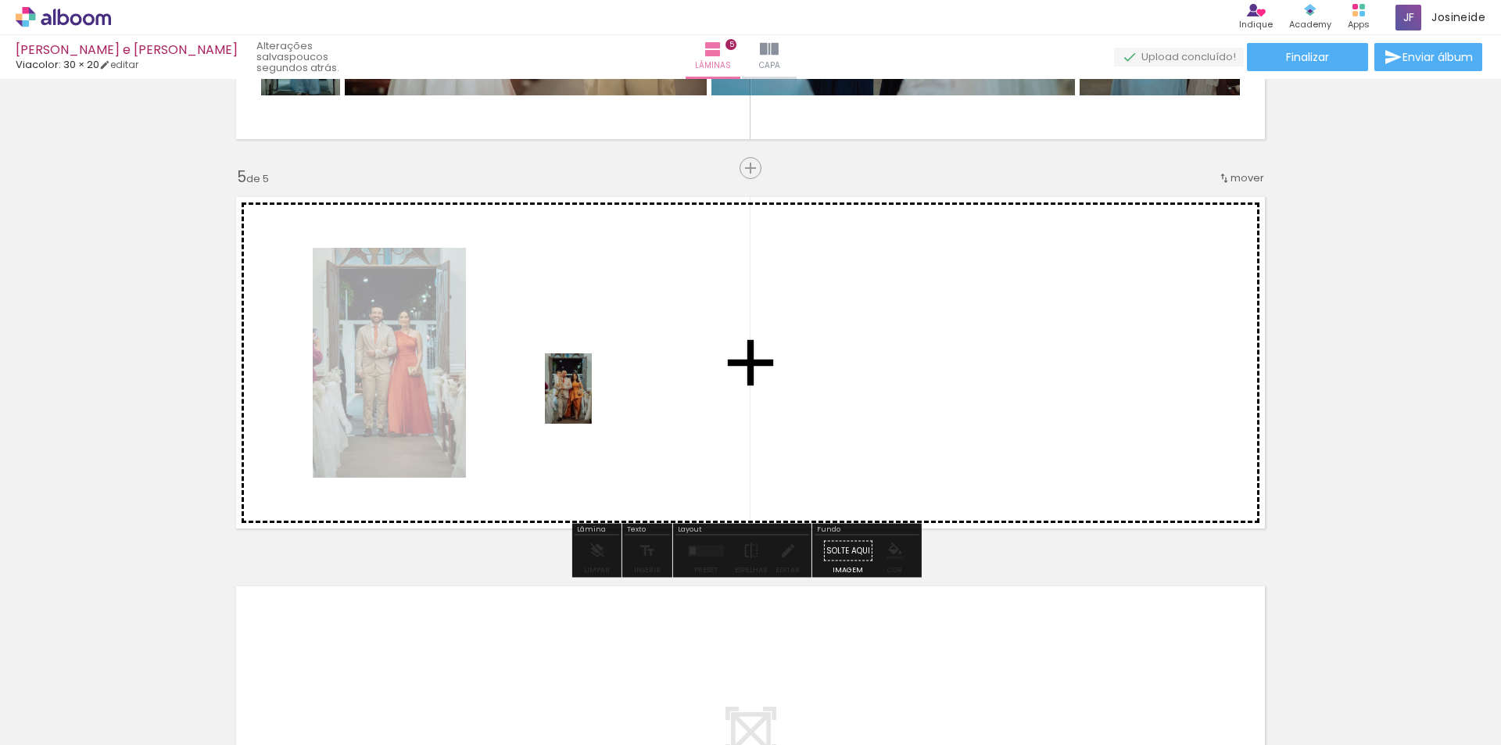
drag, startPoint x: 780, startPoint y: 704, endPoint x: 589, endPoint y: 396, distance: 362.3
click at [589, 396] on quentale-workspace at bounding box center [750, 372] width 1501 height 745
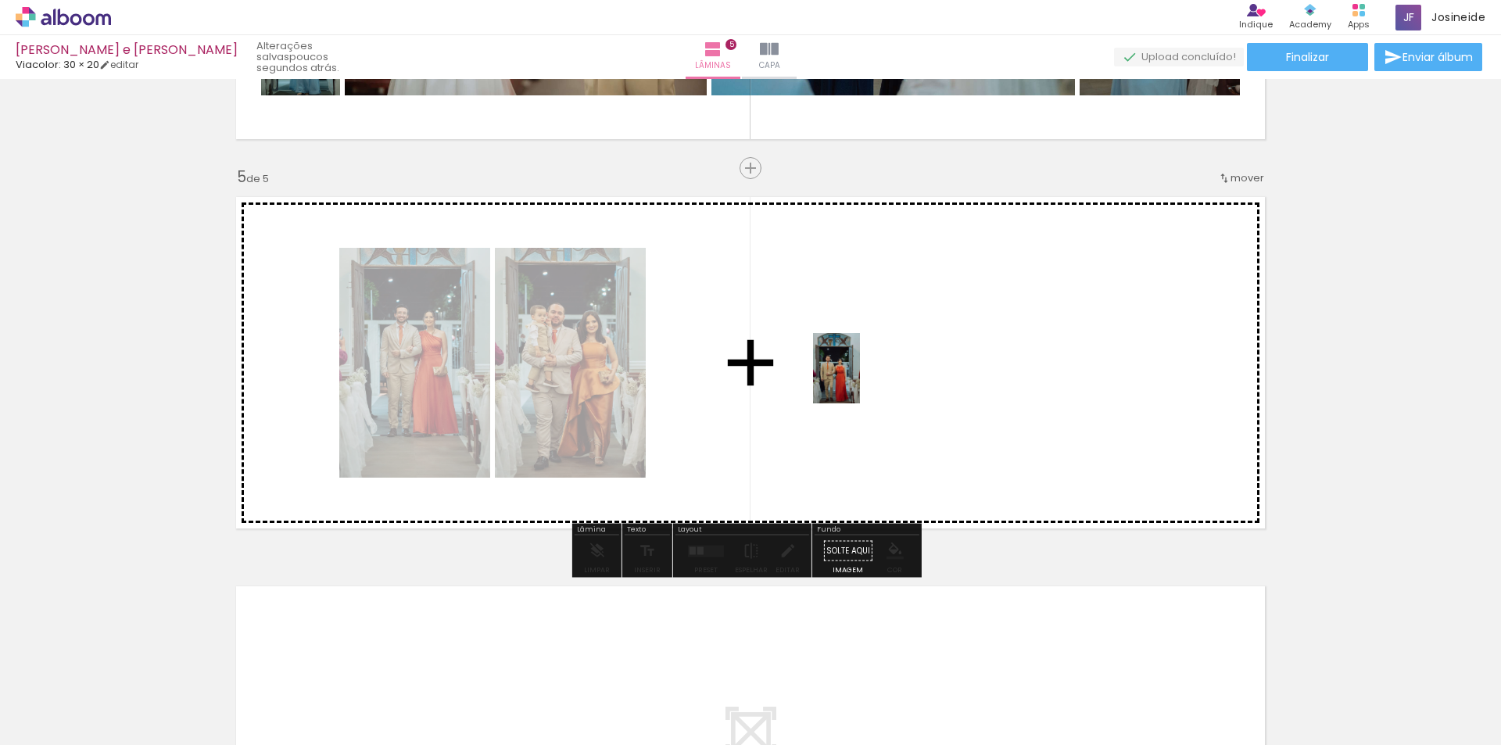
drag, startPoint x: 866, startPoint y: 701, endPoint x: 860, endPoint y: 378, distance: 323.7
click at [860, 378] on quentale-workspace at bounding box center [750, 372] width 1501 height 745
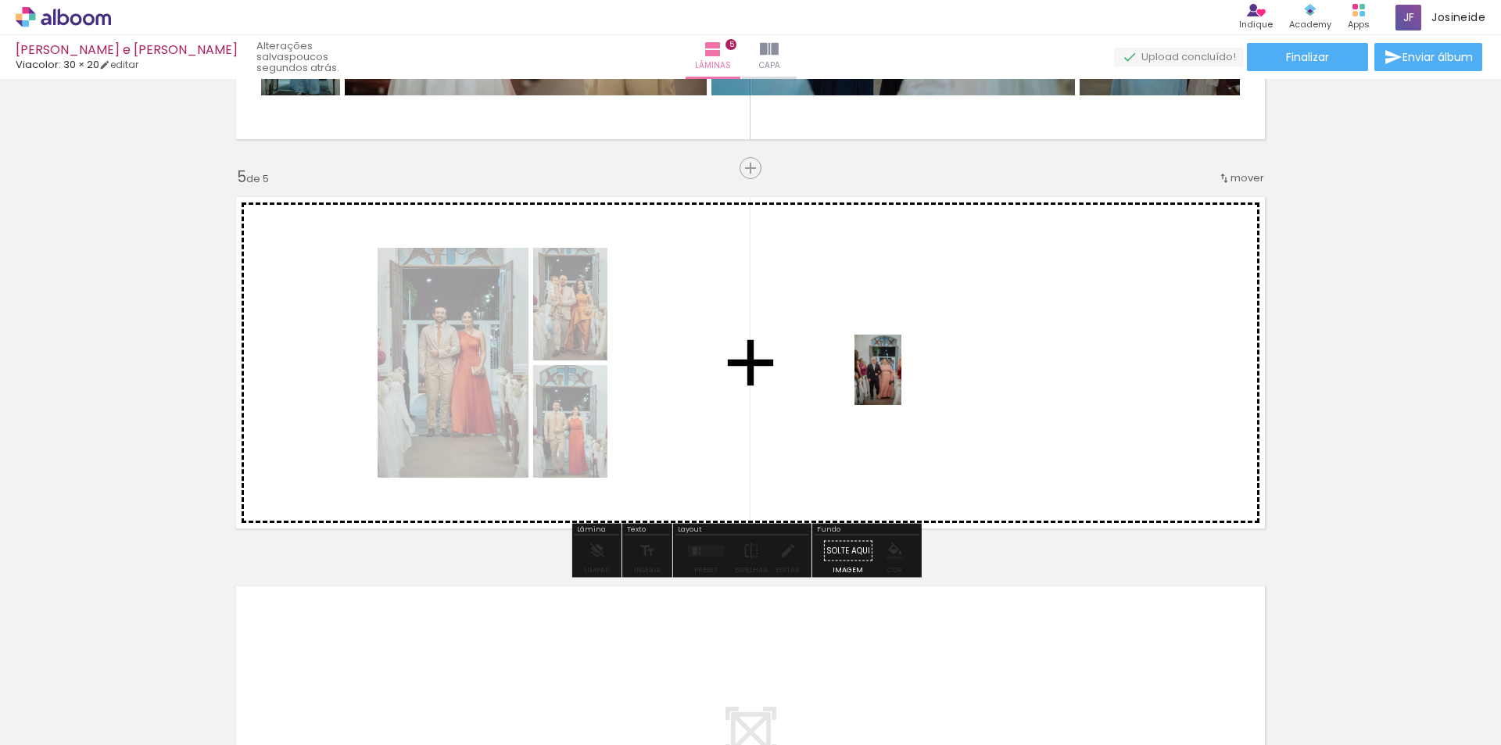
drag, startPoint x: 957, startPoint y: 705, endPoint x: 941, endPoint y: 482, distance: 224.2
click at [900, 368] on quentale-workspace at bounding box center [750, 372] width 1501 height 745
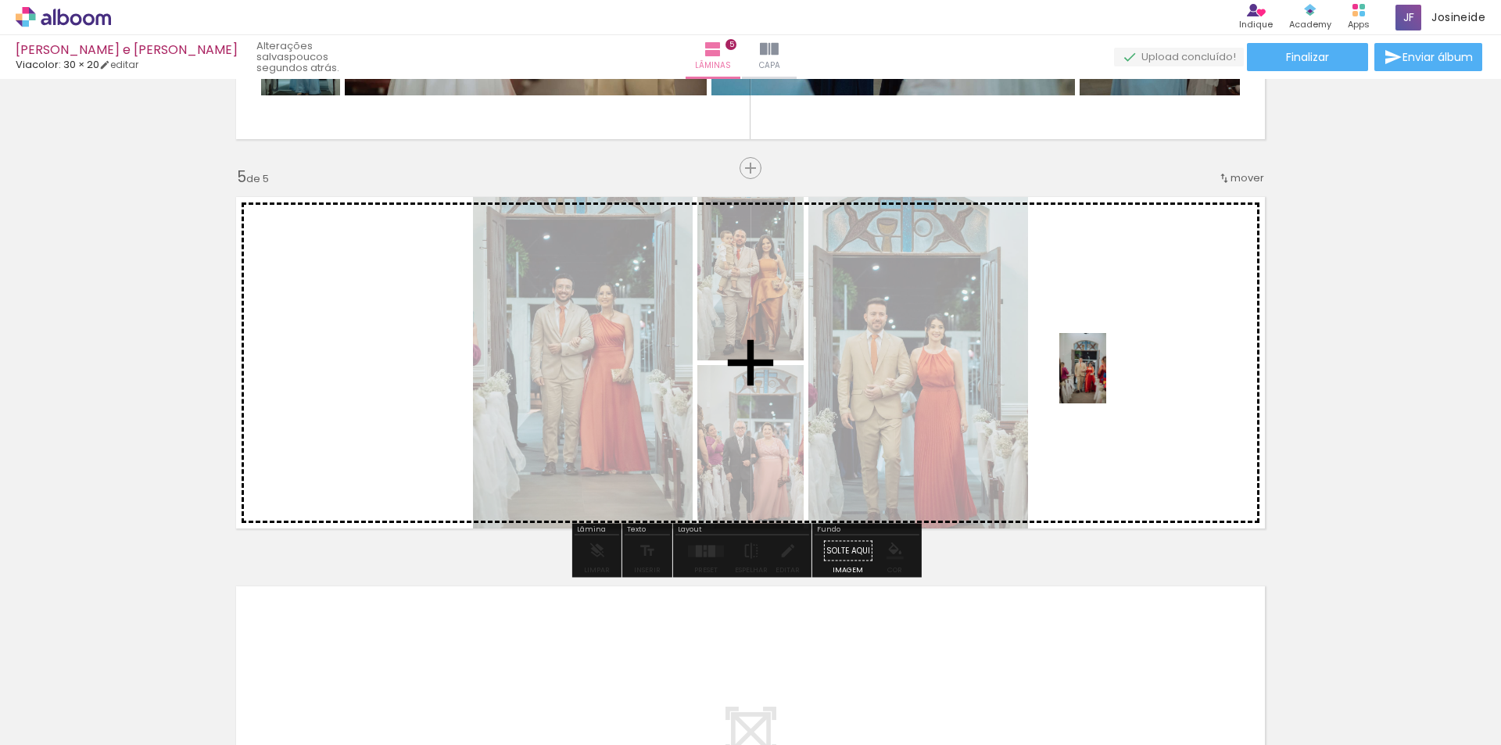
drag, startPoint x: 1038, startPoint y: 700, endPoint x: 1106, endPoint y: 380, distance: 327.1
click at [1106, 380] on quentale-workspace at bounding box center [750, 372] width 1501 height 745
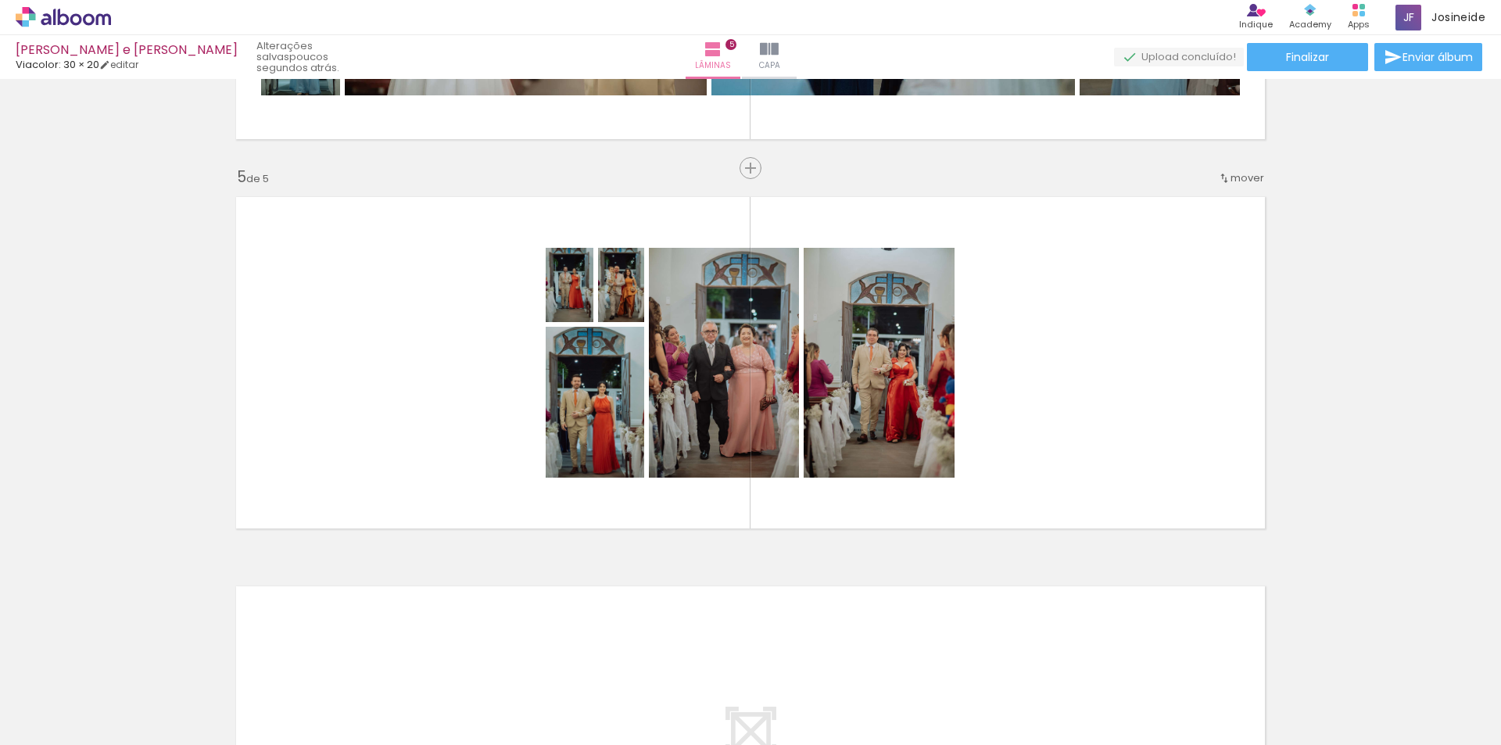
scroll to position [0, 1407]
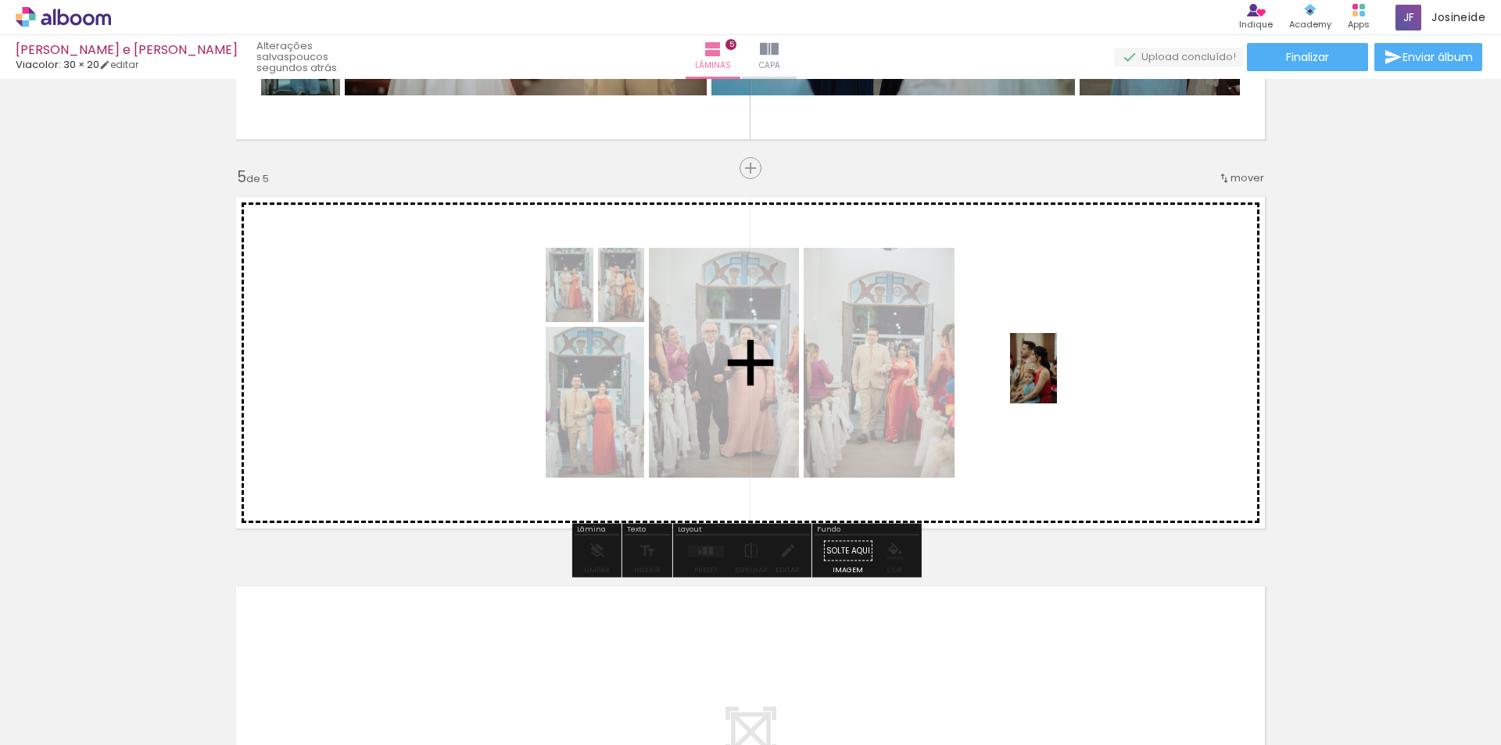
drag, startPoint x: 772, startPoint y: 703, endPoint x: 1063, endPoint y: 371, distance: 440.5
click at [1063, 371] on quentale-workspace at bounding box center [750, 372] width 1501 height 745
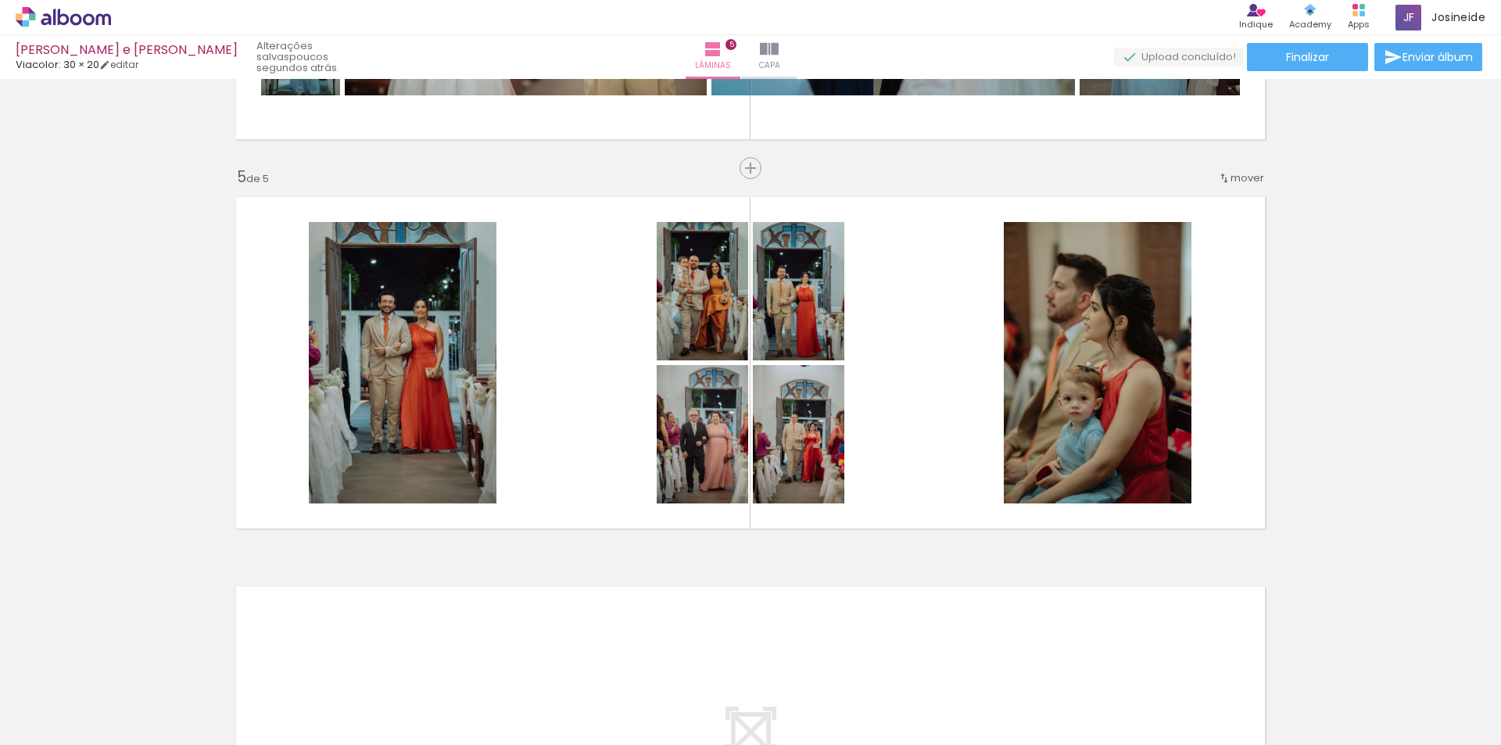
scroll to position [0, 2532]
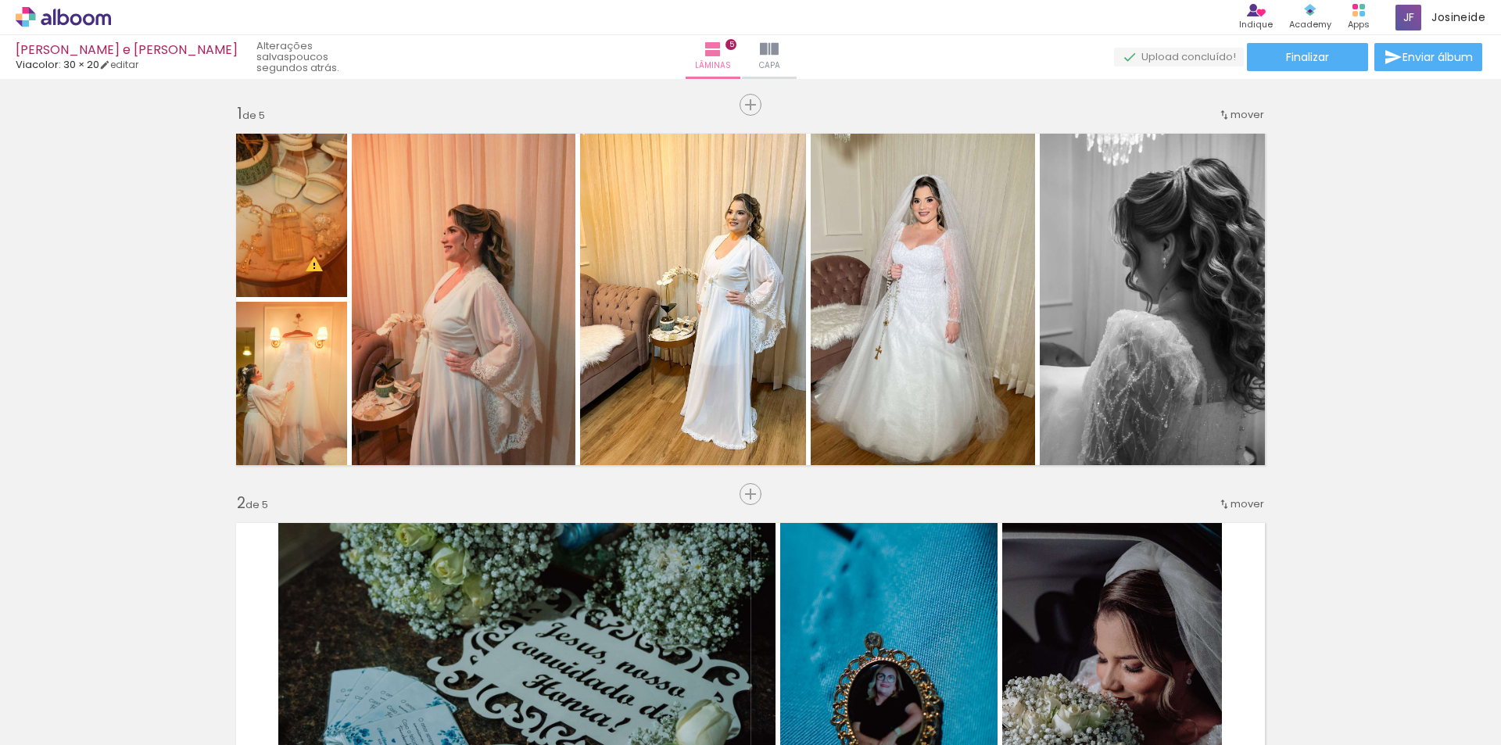
drag, startPoint x: 0, startPoint y: 0, endPoint x: 782, endPoint y: 704, distance: 1052.4
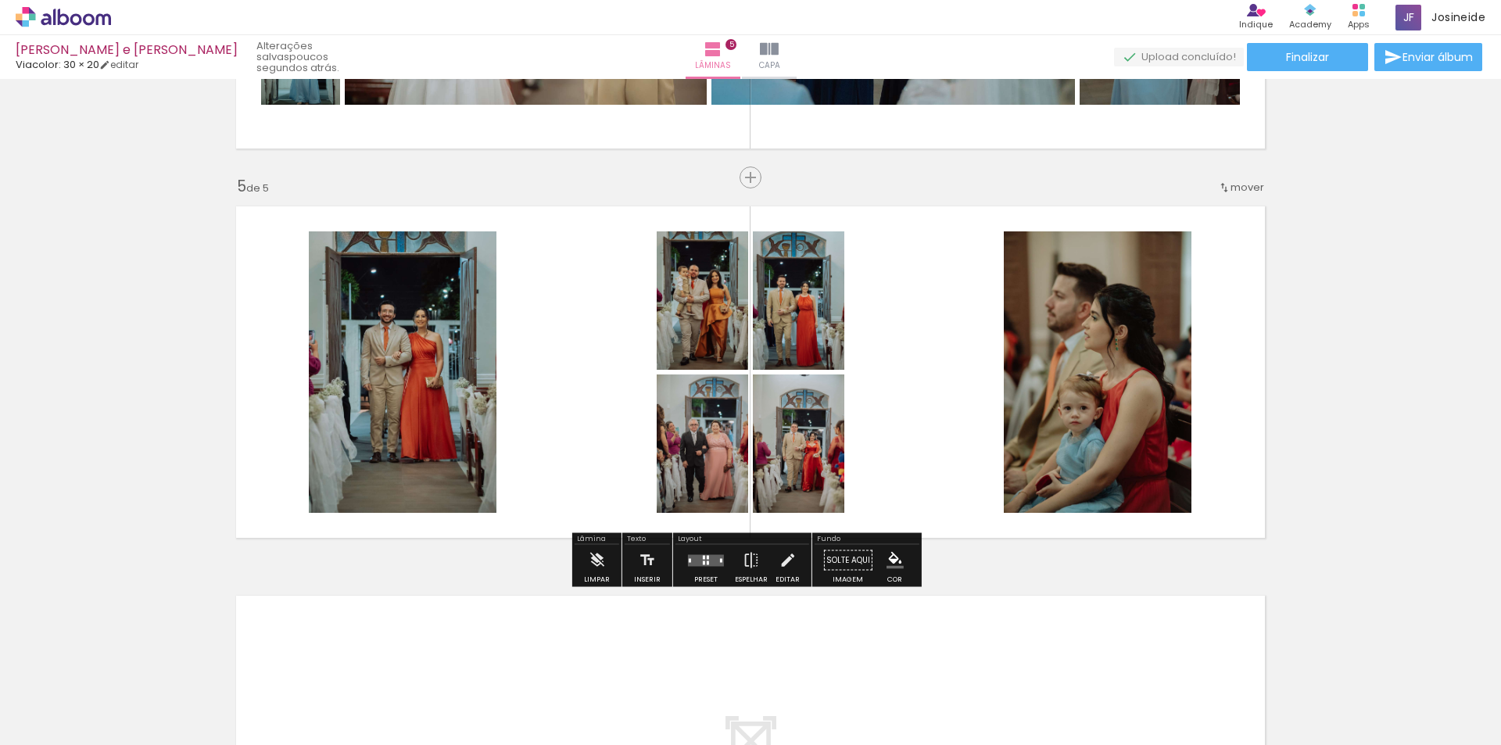
scroll to position [1494, 0]
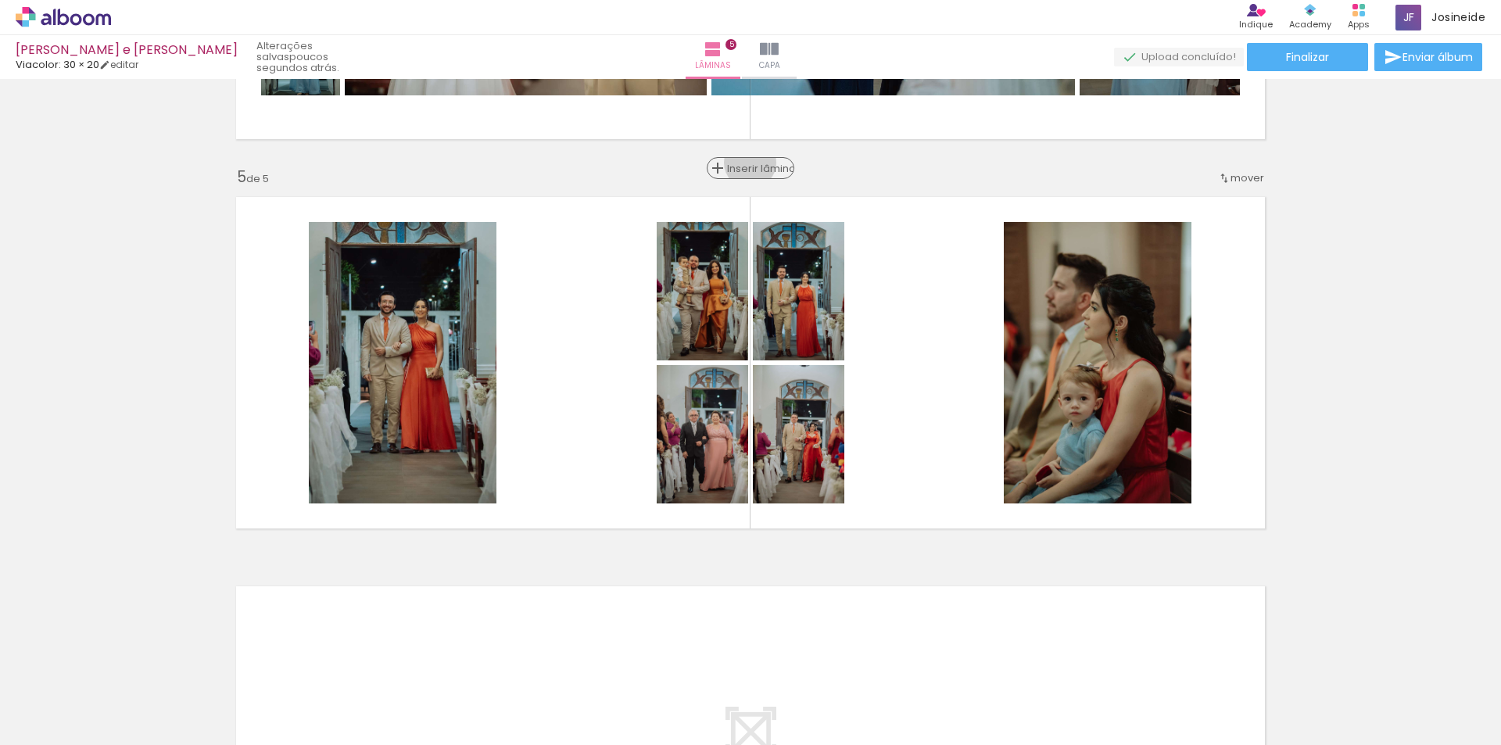
click at [744, 163] on span "Inserir lâmina" at bounding box center [757, 168] width 61 height 10
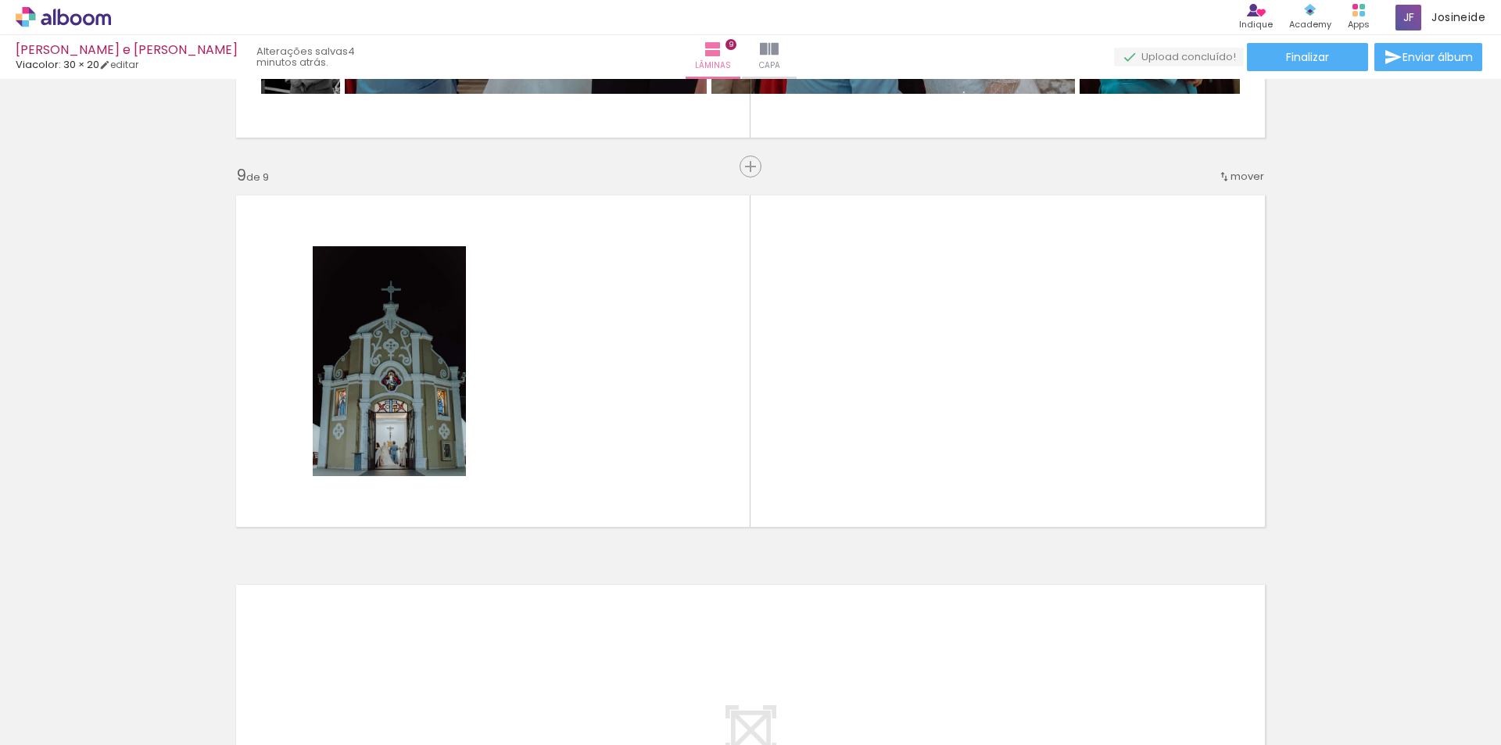
scroll to position [0, 97]
